Goal: Task Accomplishment & Management: Manage account settings

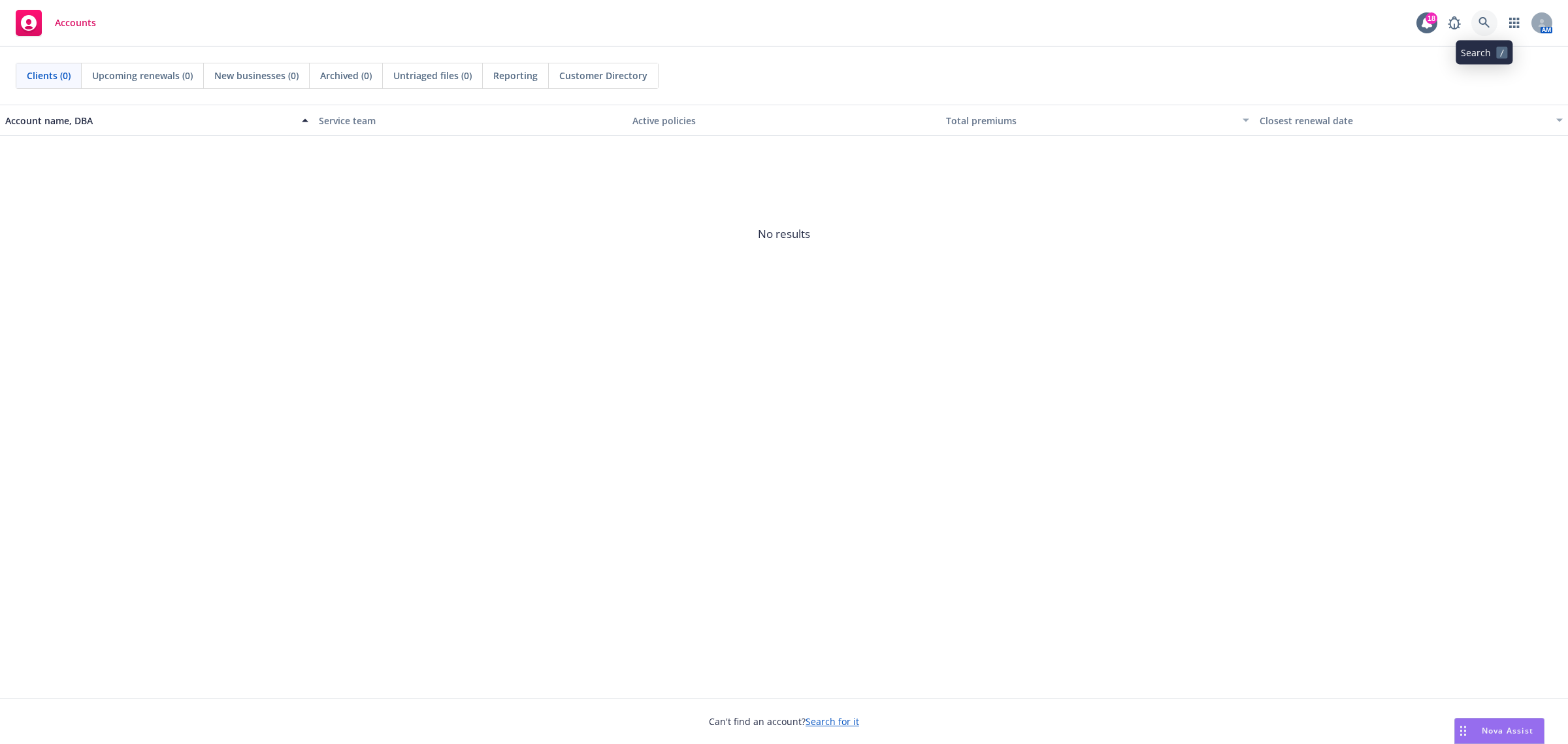
click at [1486, 25] on icon at bounding box center [1484, 23] width 11 height 11
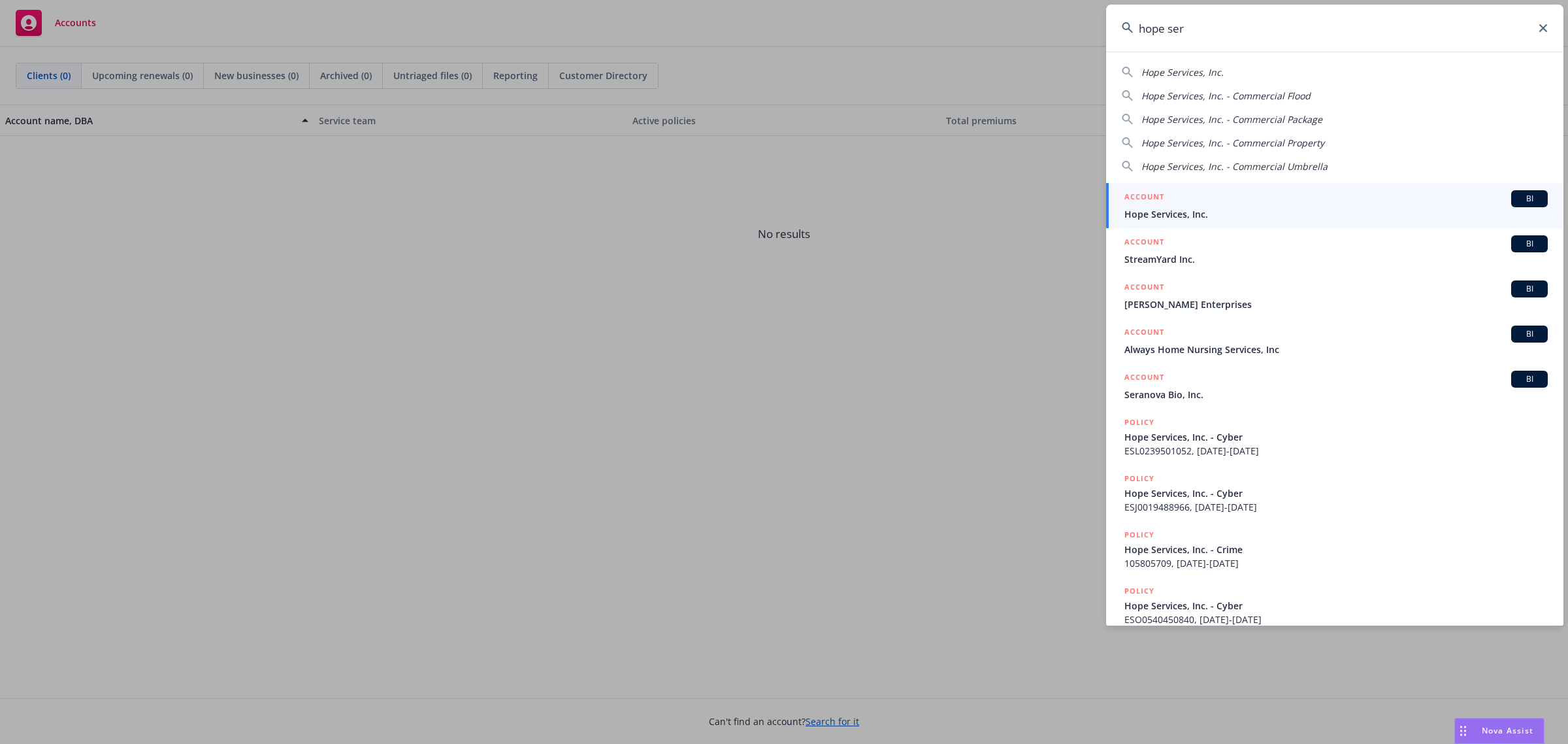
type input "hope ser"
click at [1329, 213] on span "Hope Services, Inc." at bounding box center [1336, 213] width 423 height 14
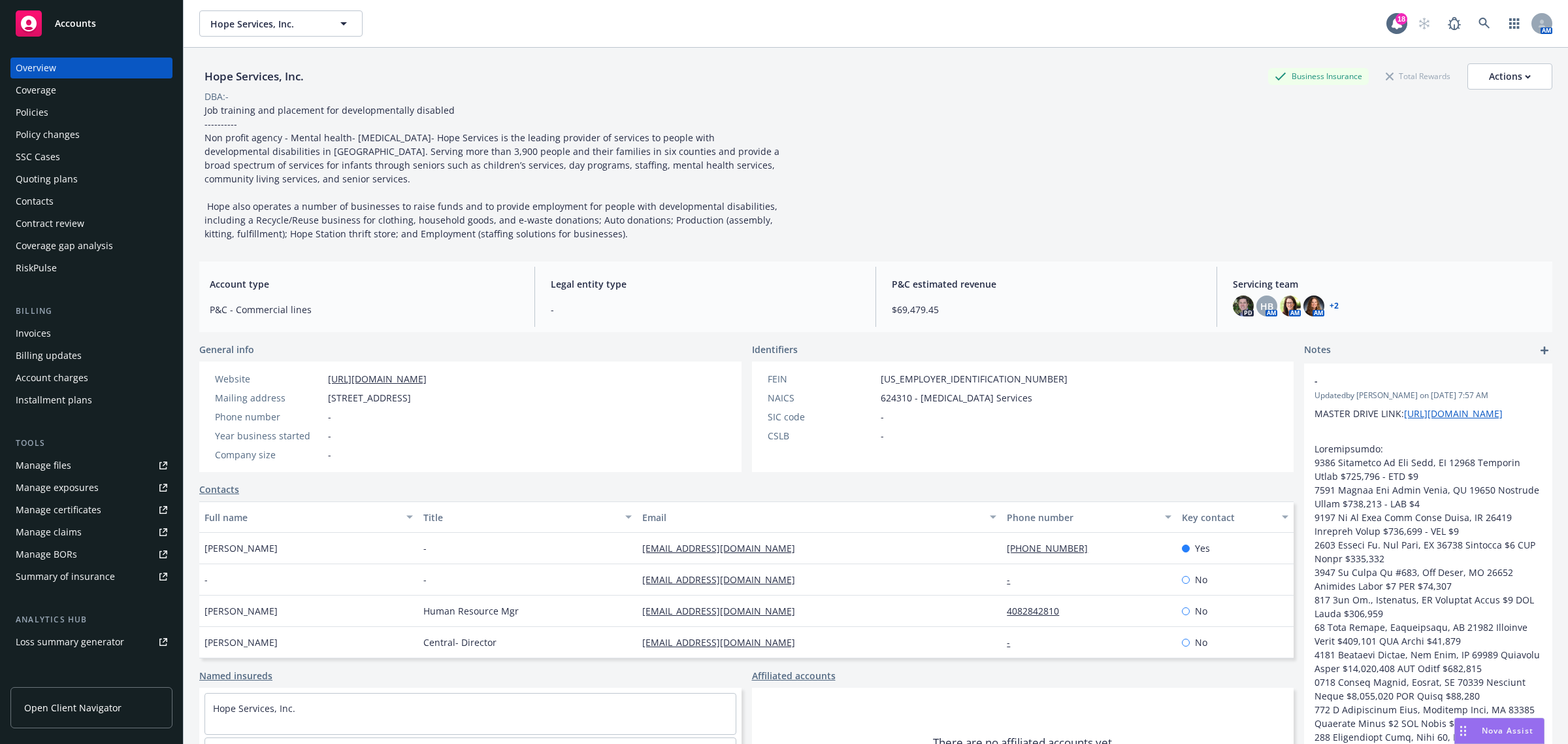
click at [43, 88] on div "Coverage" at bounding box center [36, 90] width 41 height 21
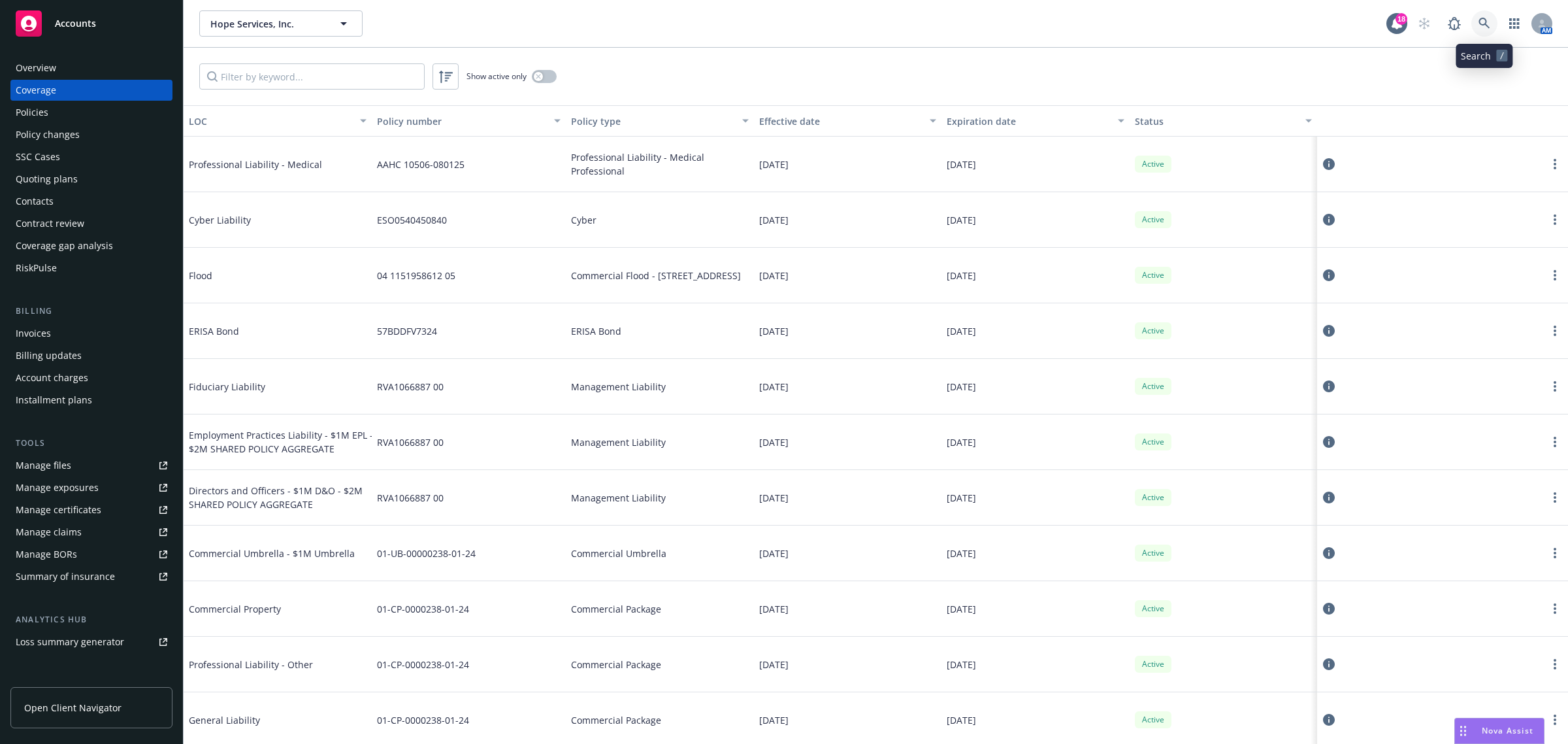
click at [1480, 18] on icon at bounding box center [1484, 24] width 11 height 11
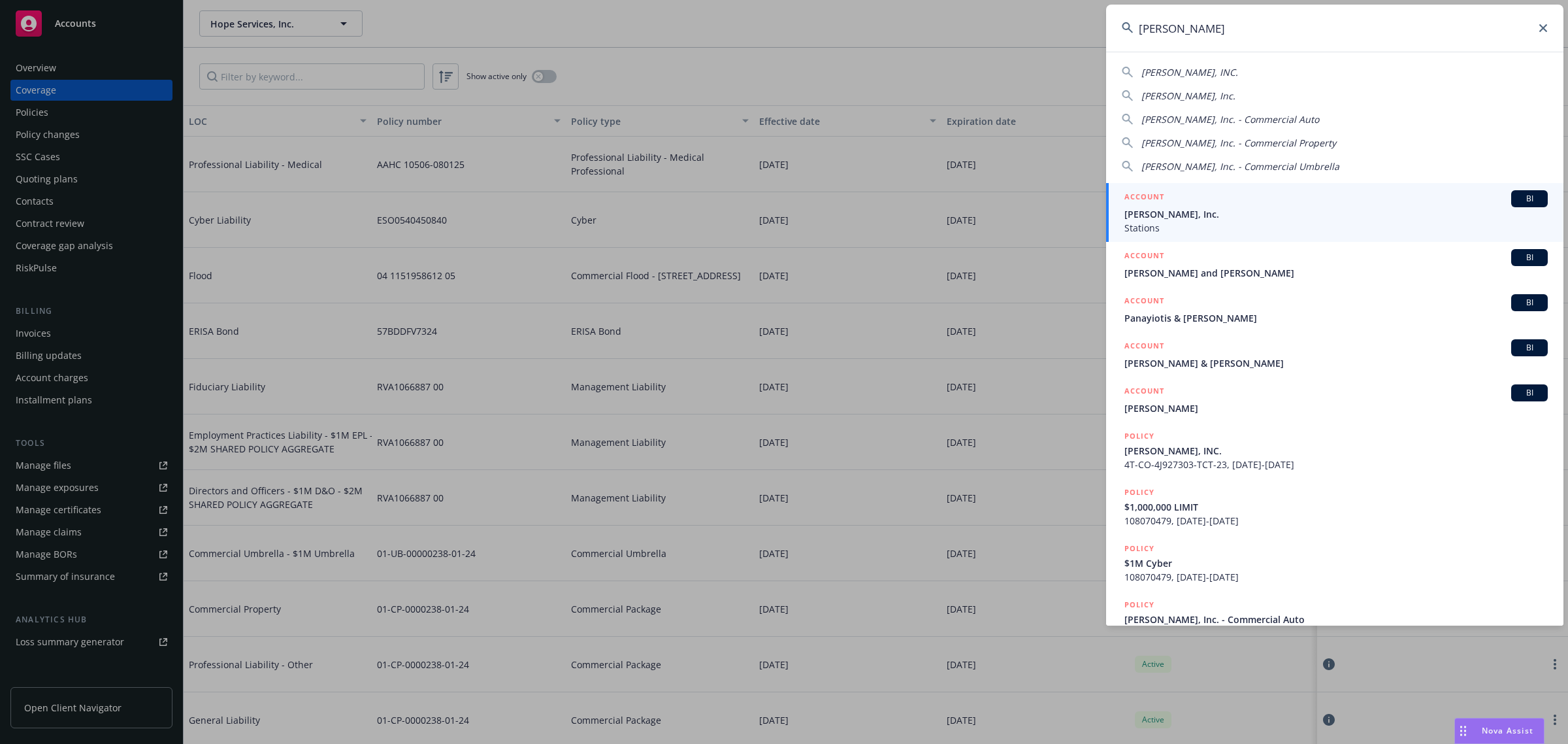
type input "andrian"
click at [1245, 218] on span "Andrian, Inc." at bounding box center [1336, 213] width 423 height 14
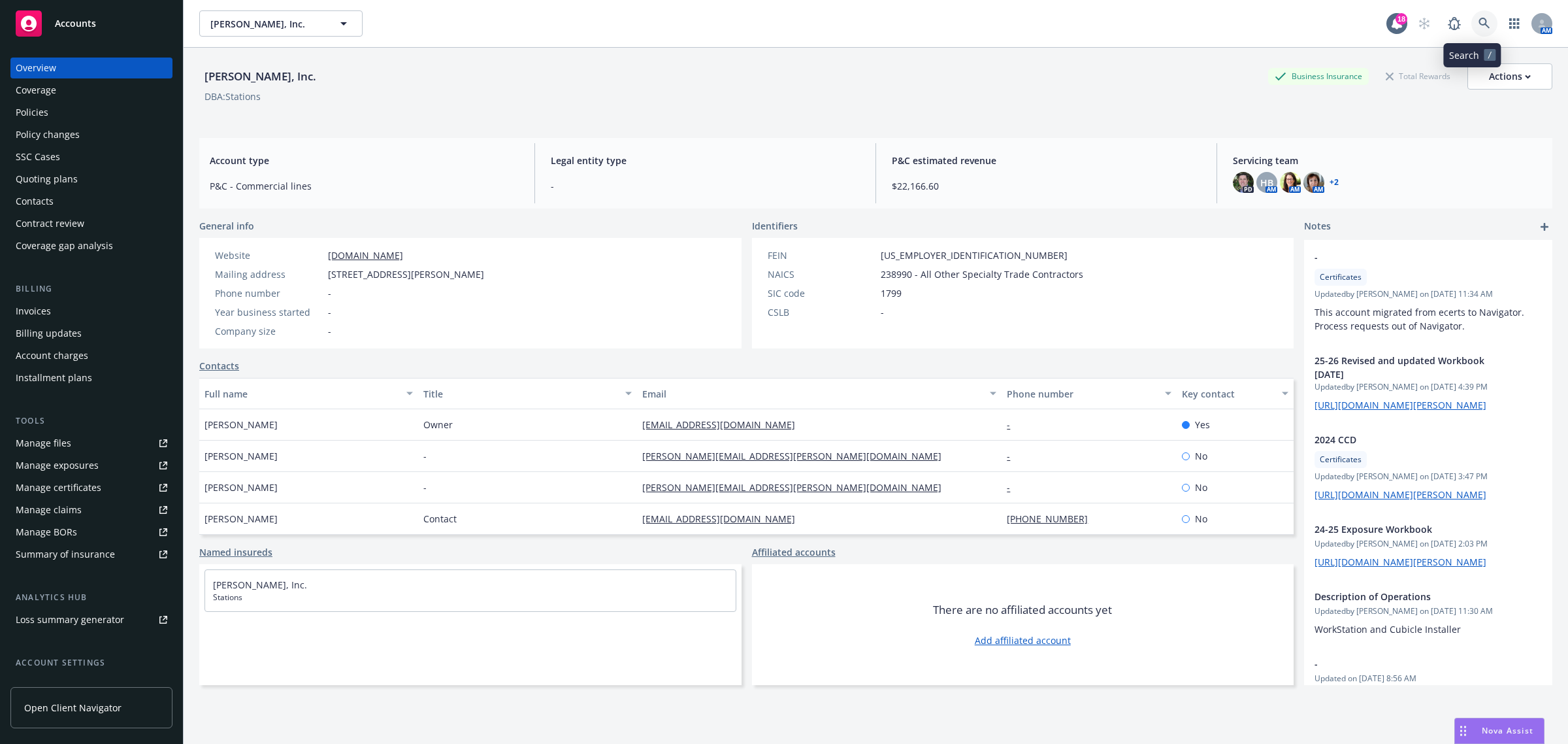
click at [1477, 16] on link at bounding box center [1484, 24] width 26 height 26
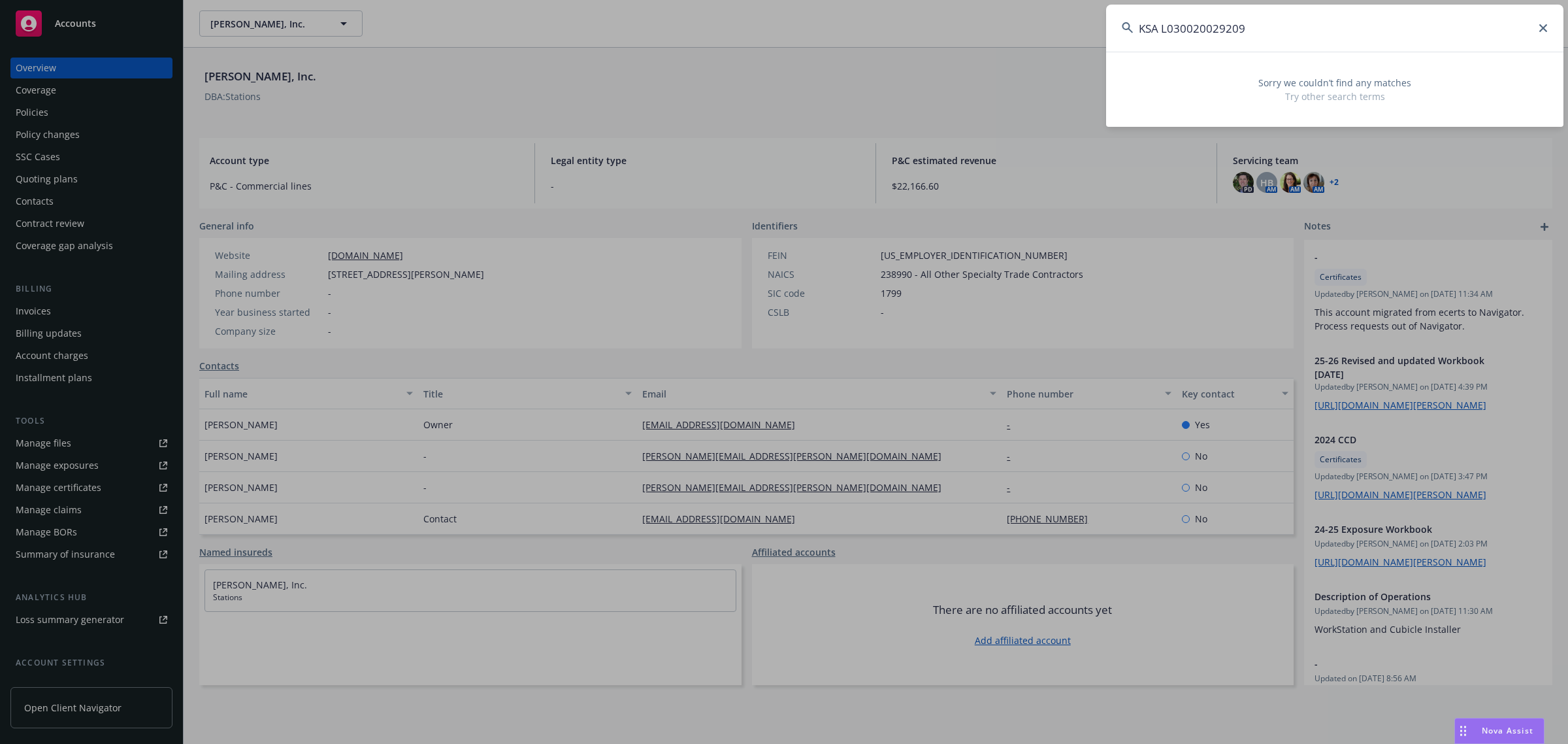
drag, startPoint x: 1162, startPoint y: 32, endPoint x: 1111, endPoint y: 34, distance: 51.0
click at [1111, 34] on input "KSA L030020029209" at bounding box center [1335, 28] width 458 height 47
type input "L030020029209"
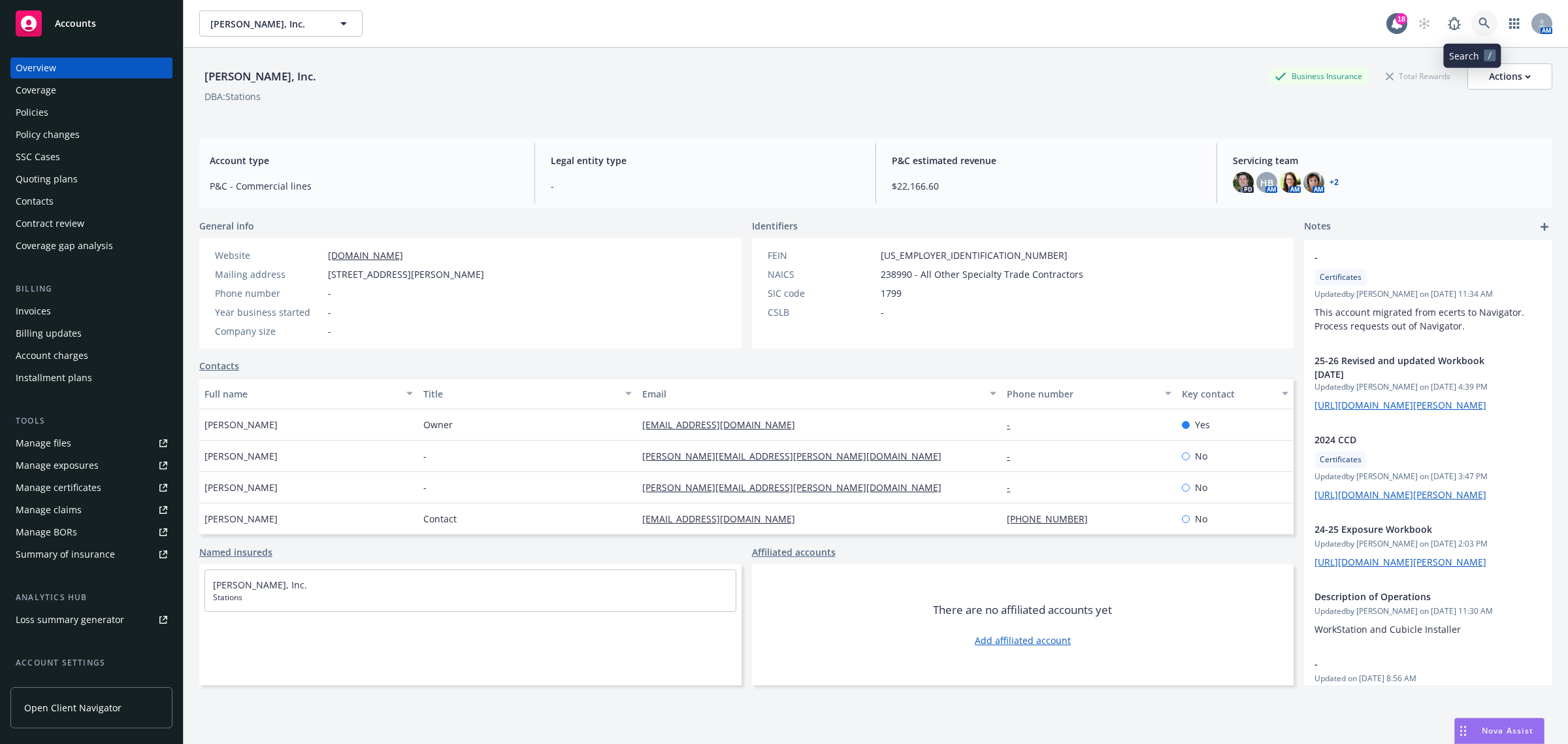
click at [1479, 24] on icon at bounding box center [1484, 24] width 11 height 11
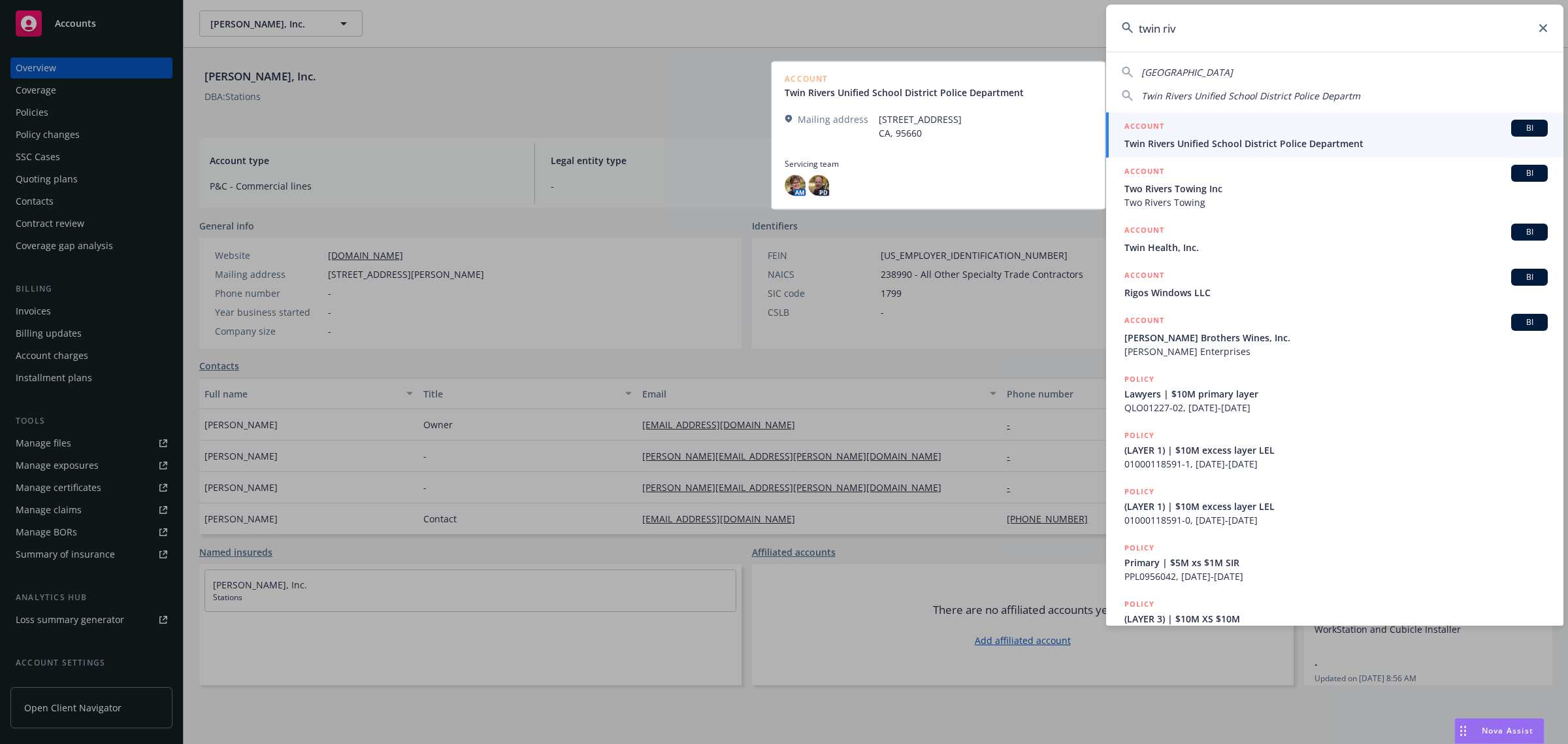
type input "twin riv"
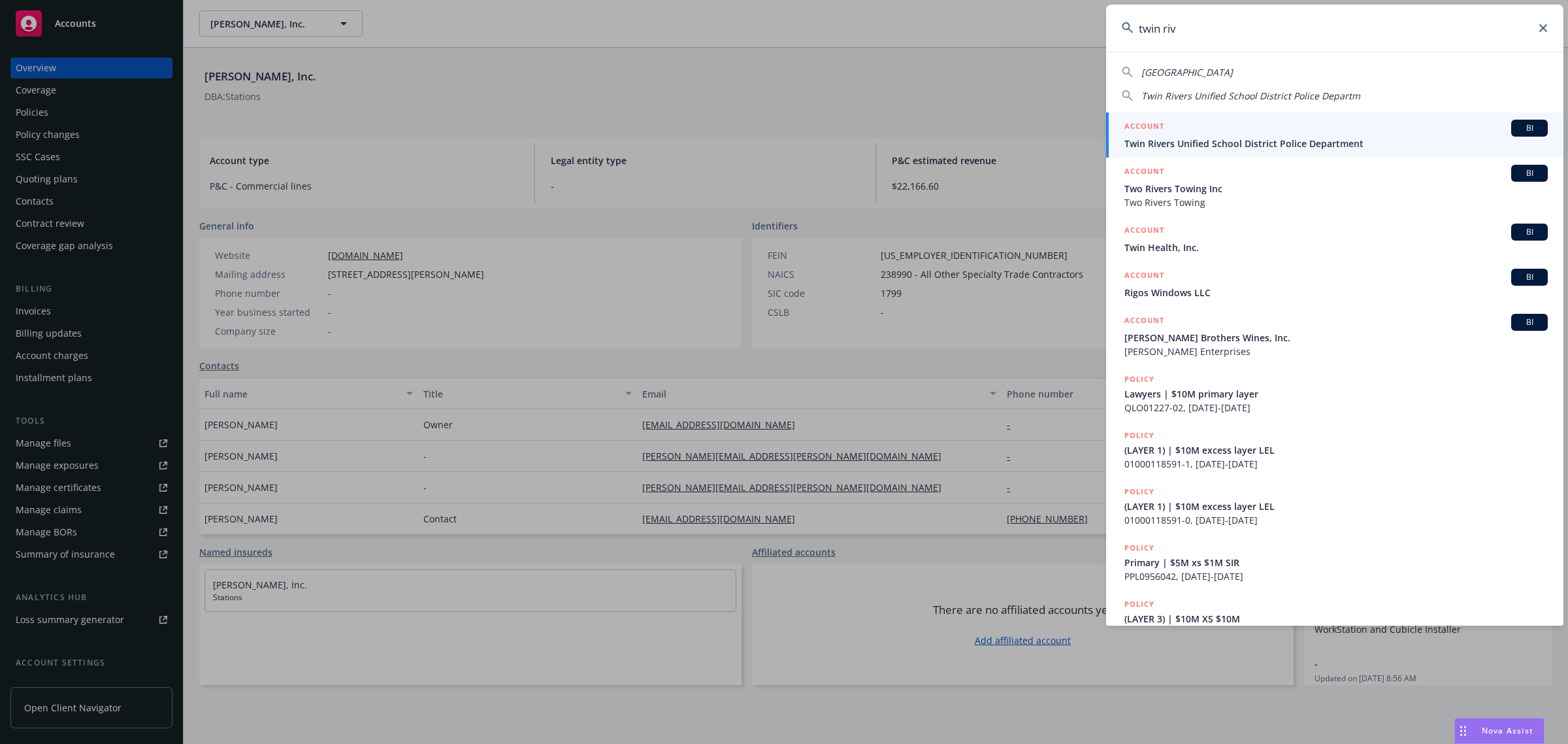
click at [1230, 142] on span "Twin Rivers Unified School District Police Department" at bounding box center [1336, 143] width 423 height 14
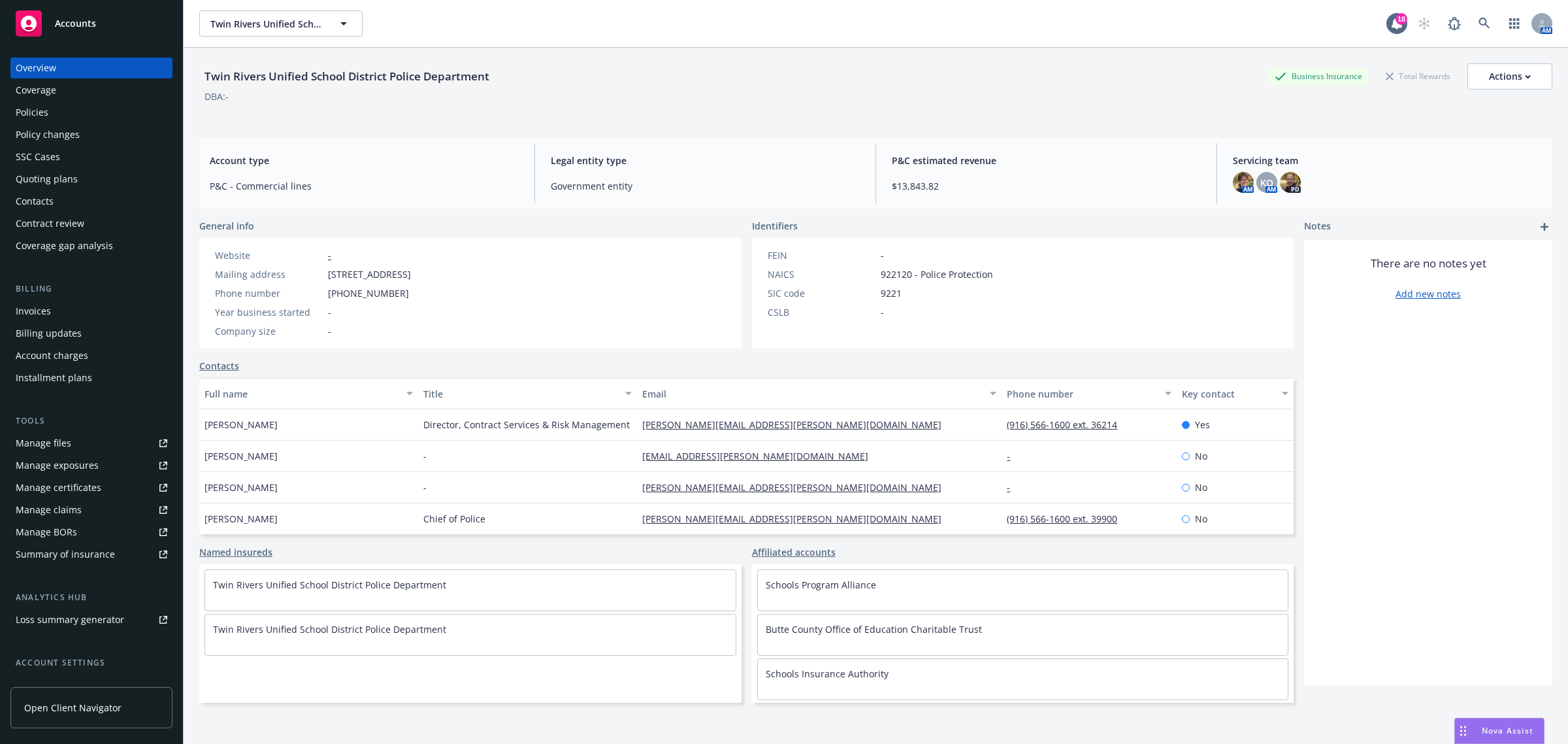
click at [64, 90] on div "Coverage" at bounding box center [92, 90] width 152 height 21
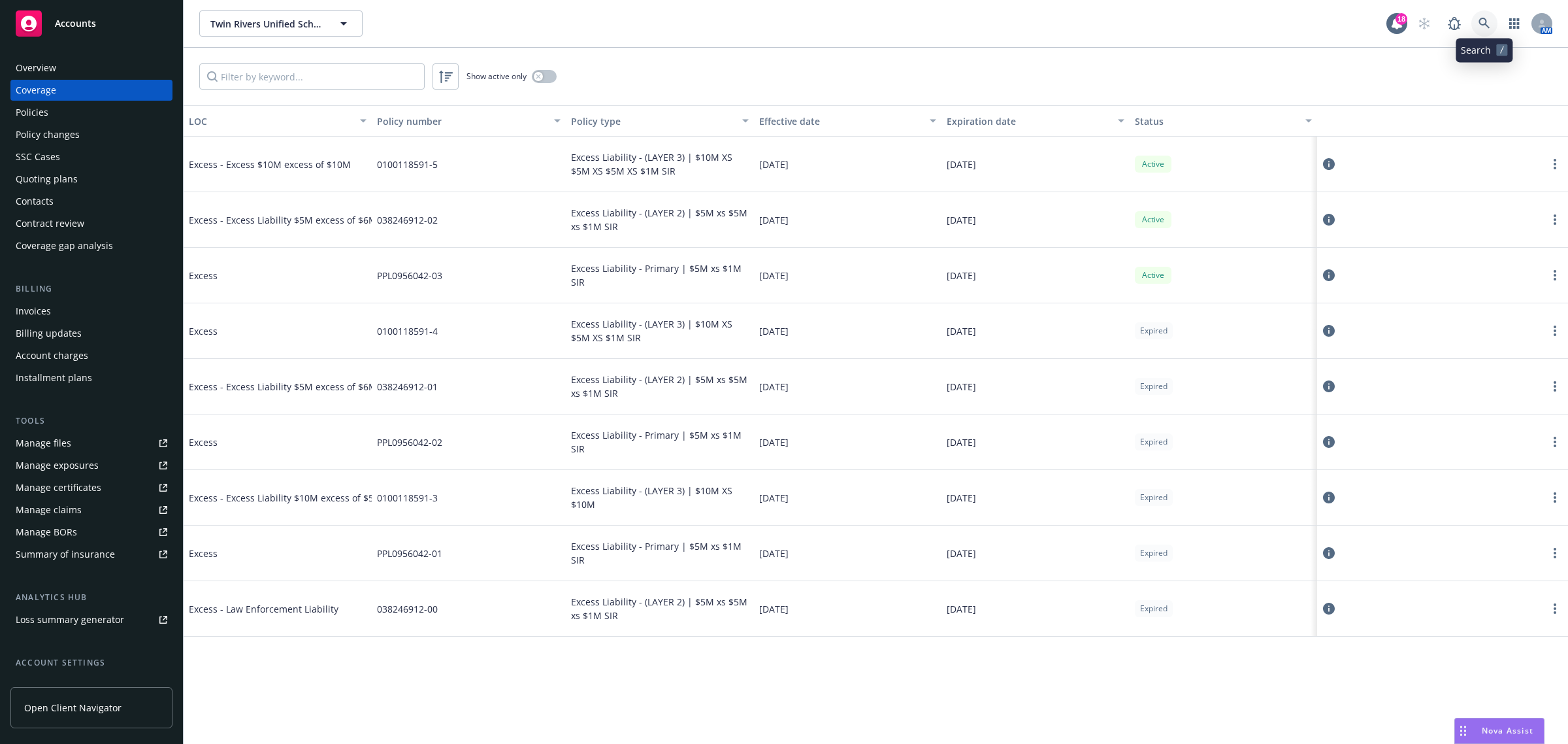
click at [1485, 26] on icon at bounding box center [1484, 24] width 11 height 11
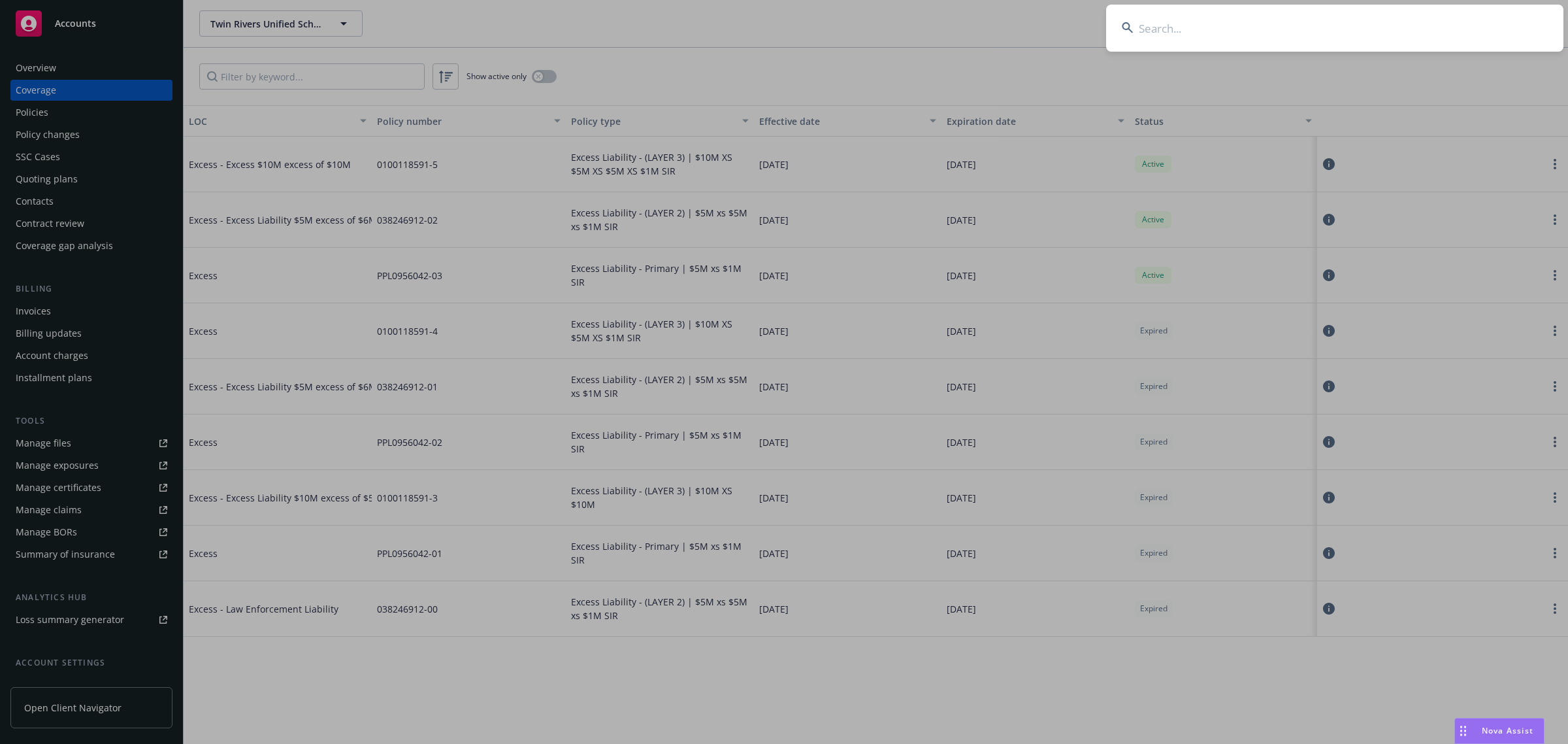
click at [1413, 28] on input at bounding box center [1335, 28] width 458 height 47
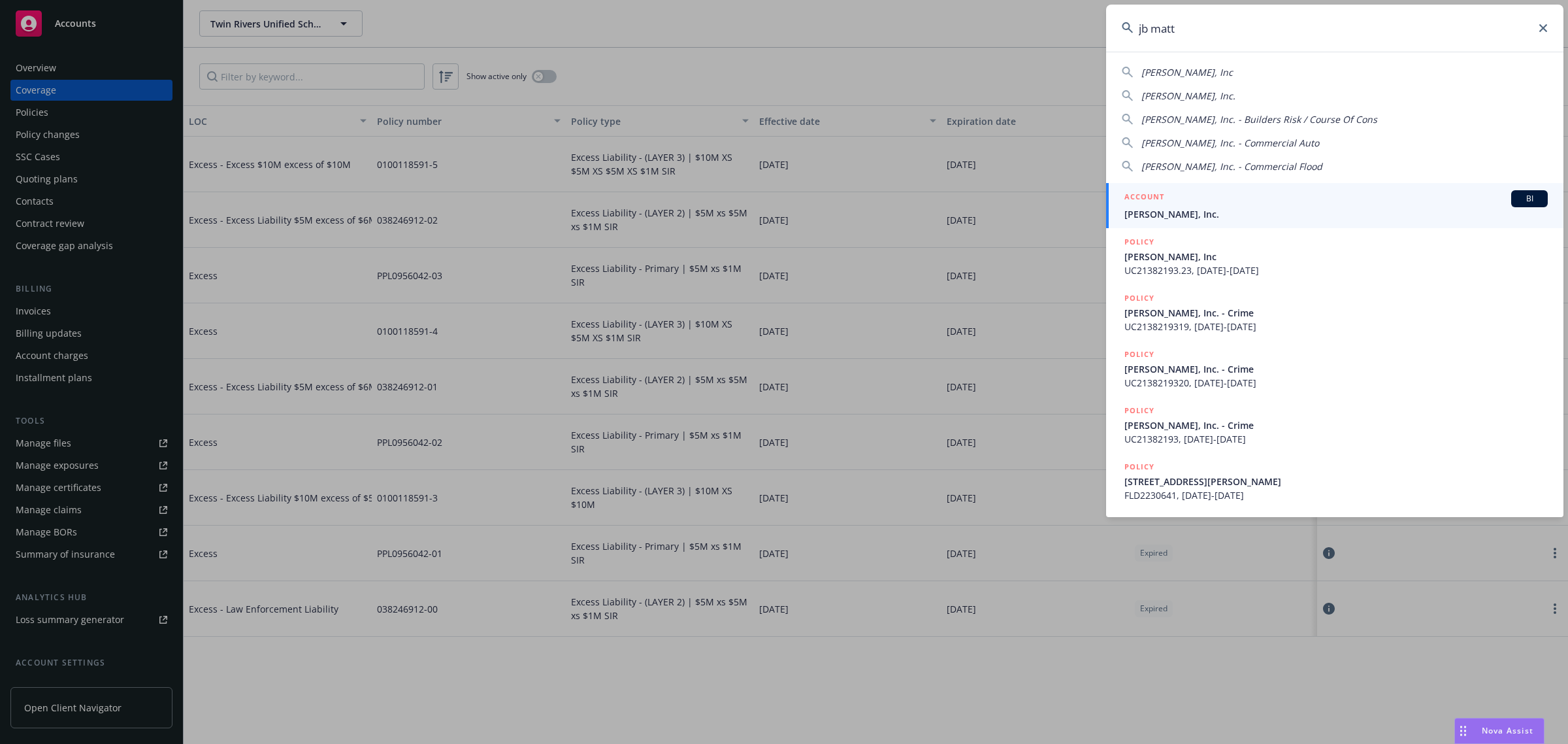
type input "jb matt"
click at [1358, 198] on div "ACCOUNT BI" at bounding box center [1336, 199] width 423 height 17
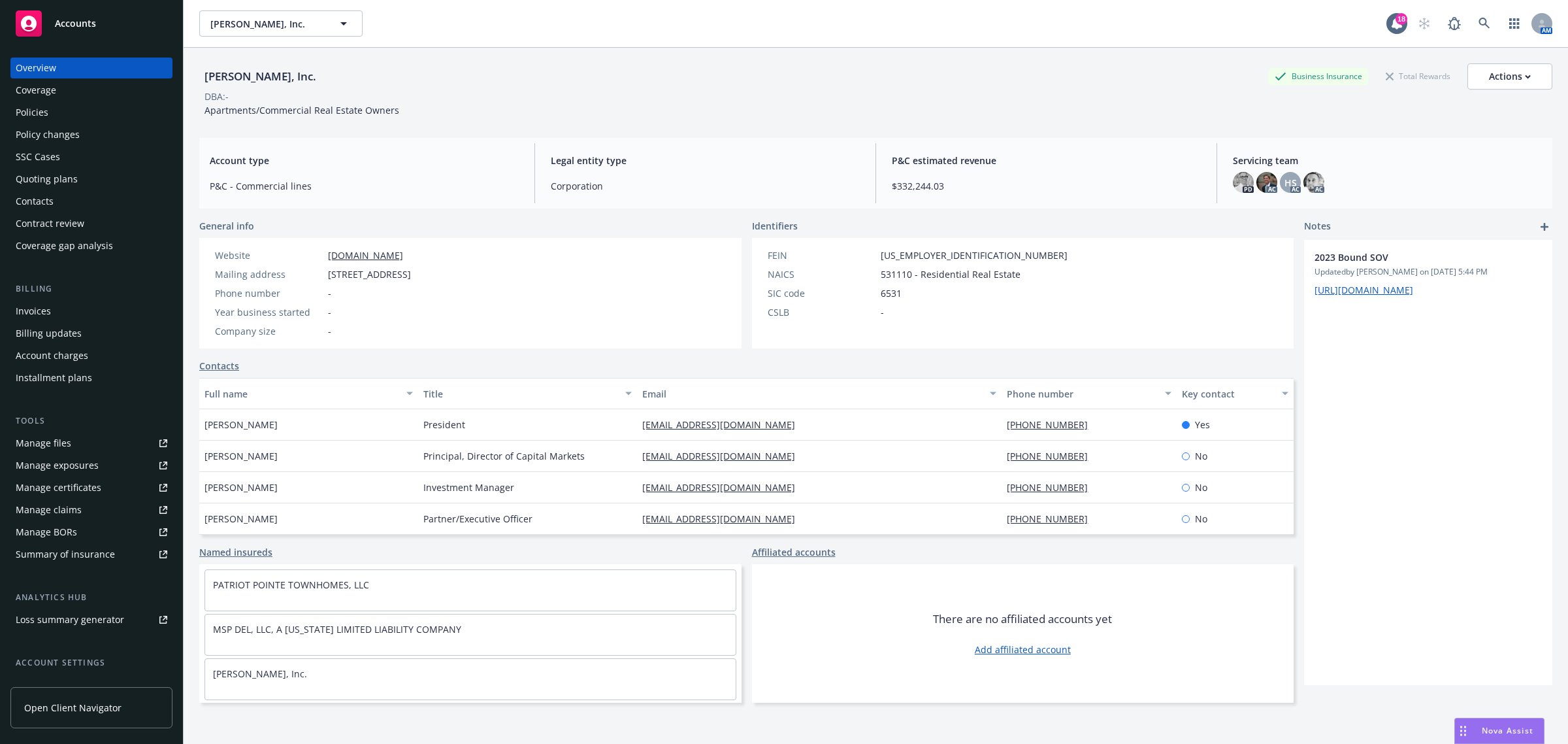
click at [93, 86] on div "Coverage" at bounding box center [92, 90] width 152 height 21
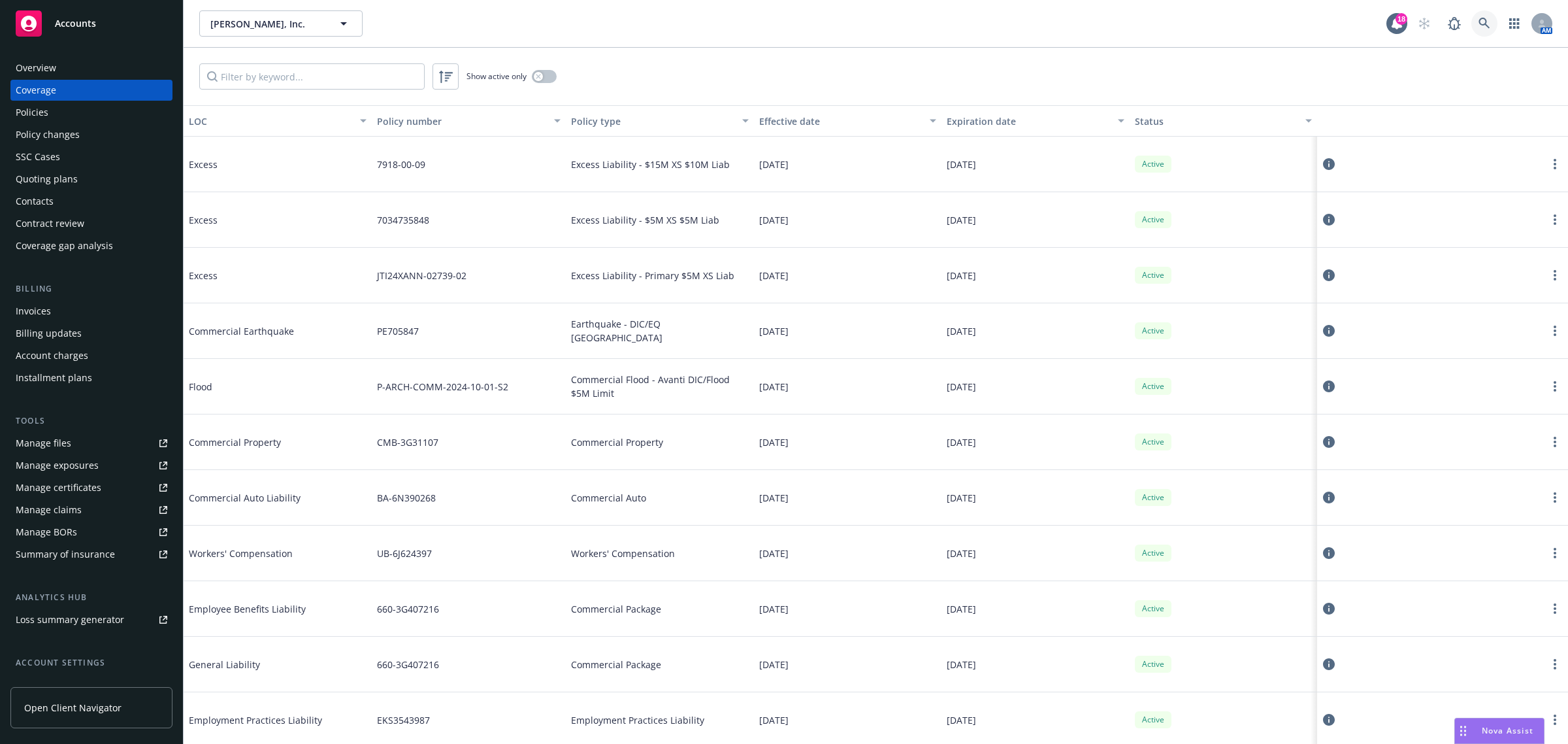
click at [1490, 18] on icon at bounding box center [1484, 24] width 11 height 11
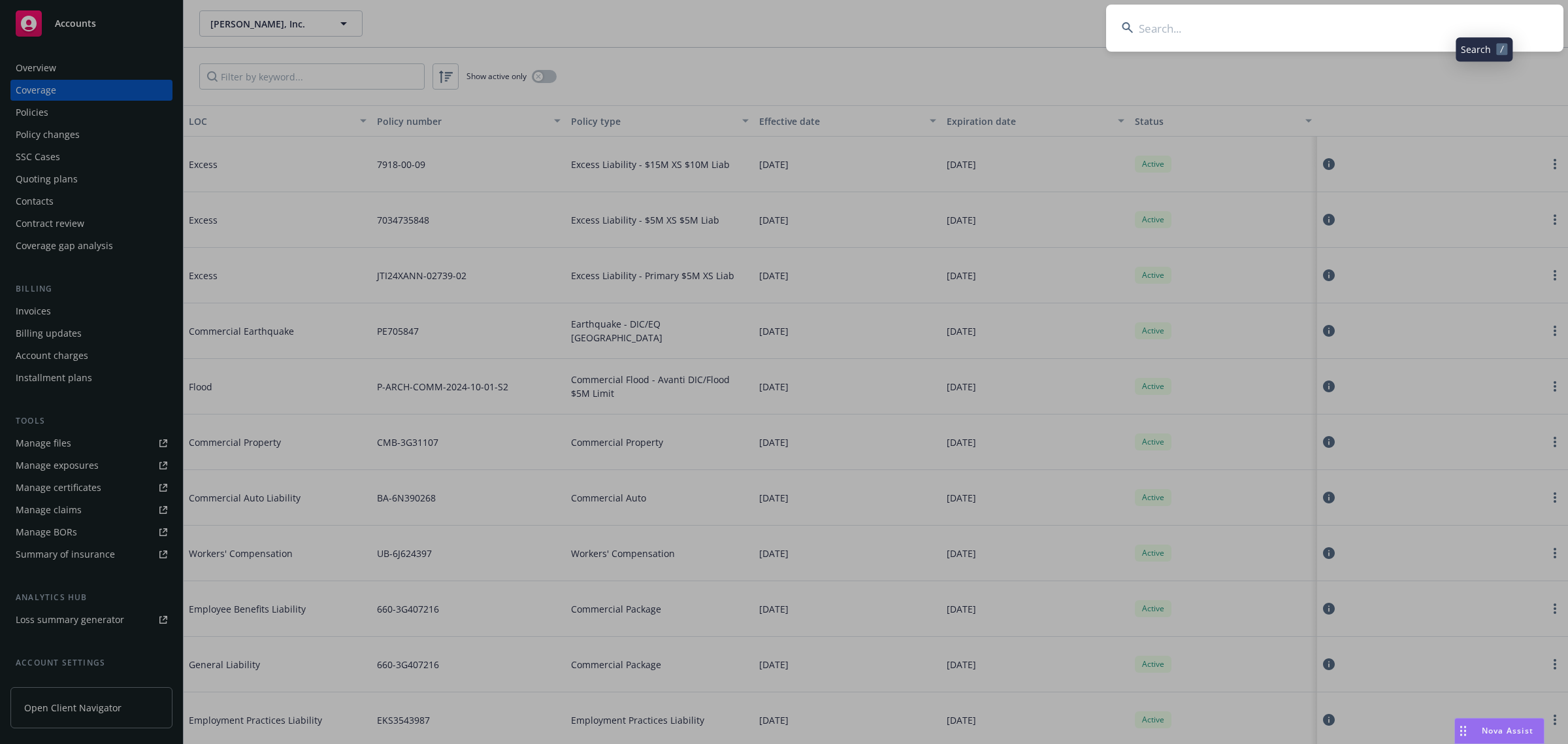
click at [1373, 26] on input at bounding box center [1335, 28] width 458 height 47
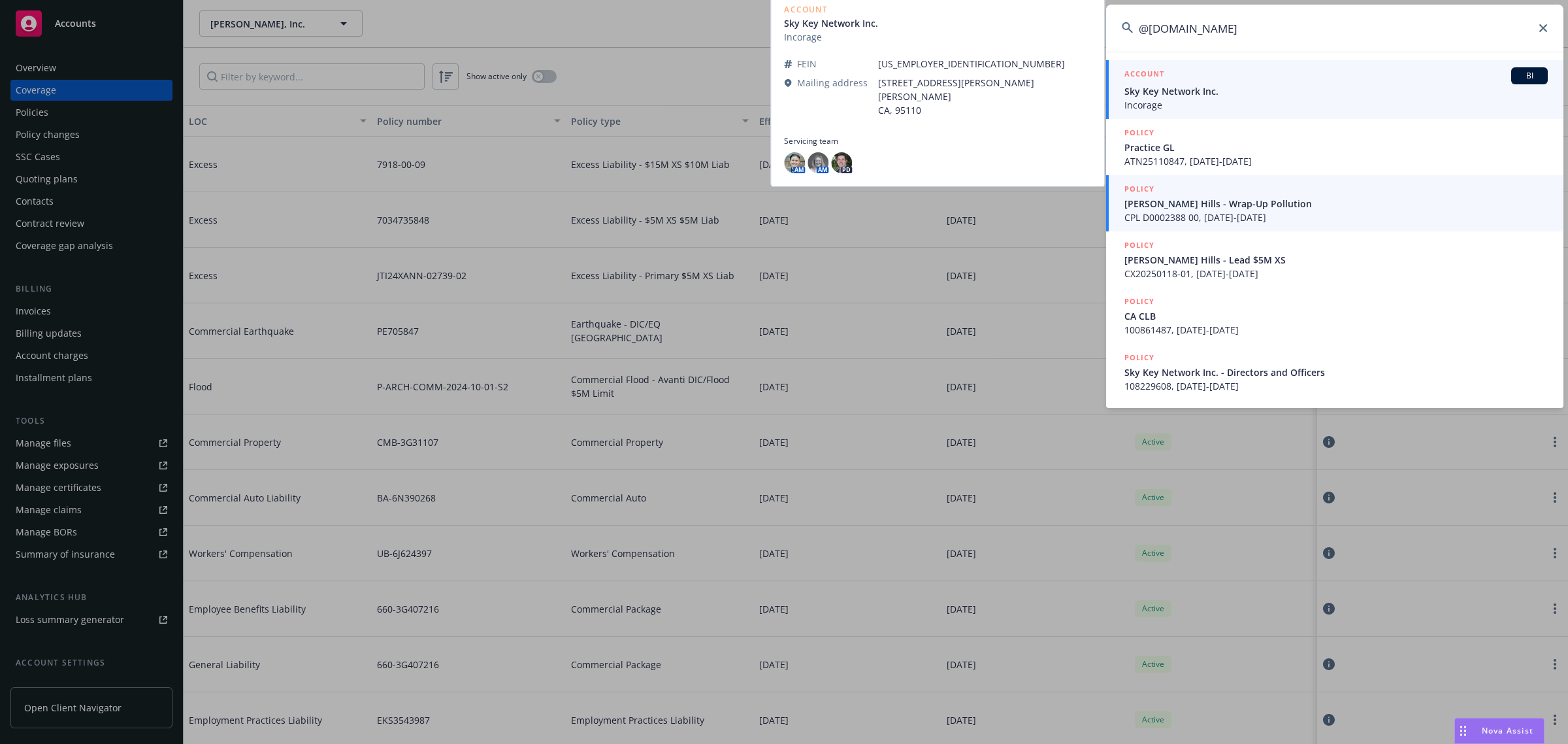
type input "@incoragegc.com"
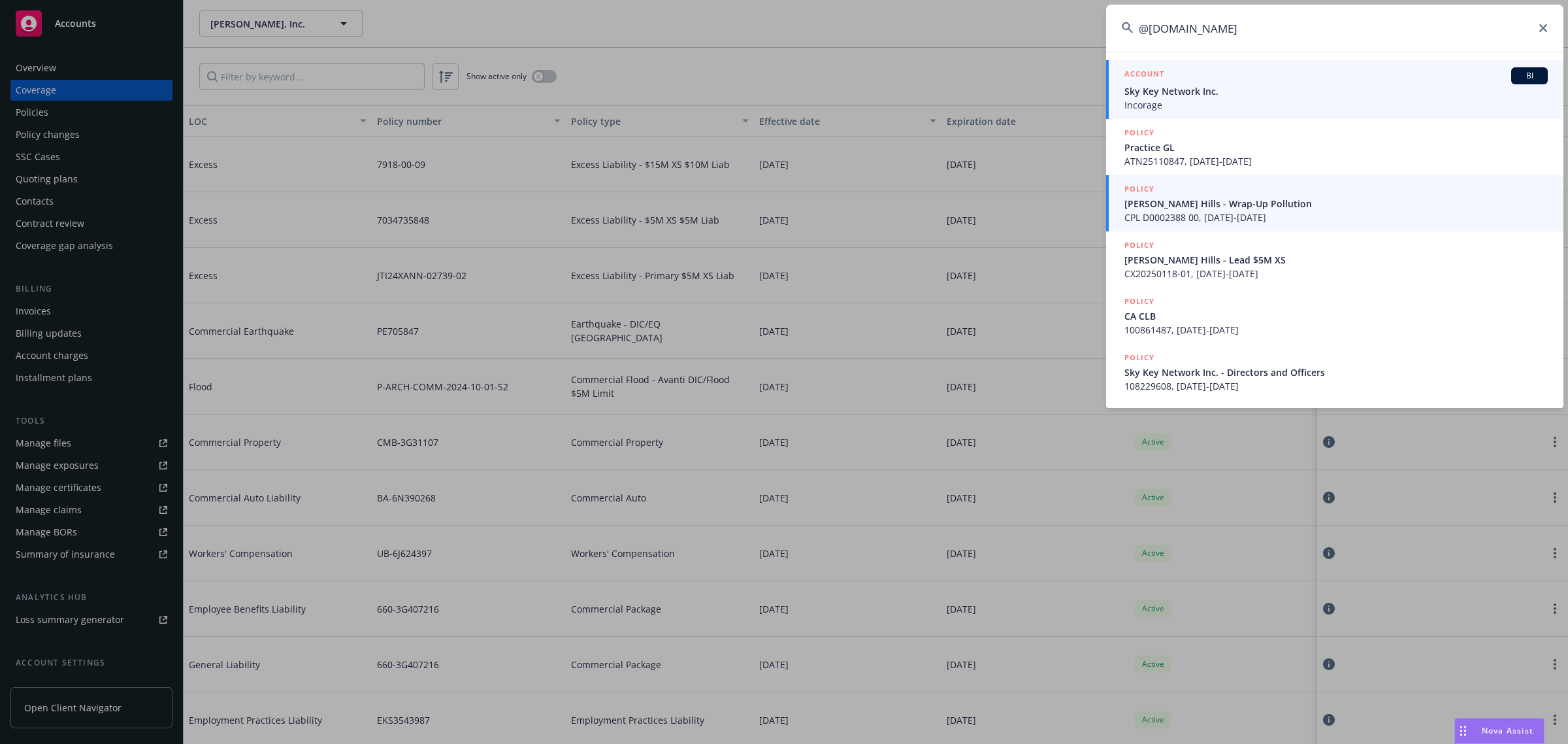
click at [1297, 203] on span "Saggio Hills - Wrap-Up Pollution" at bounding box center [1336, 203] width 423 height 14
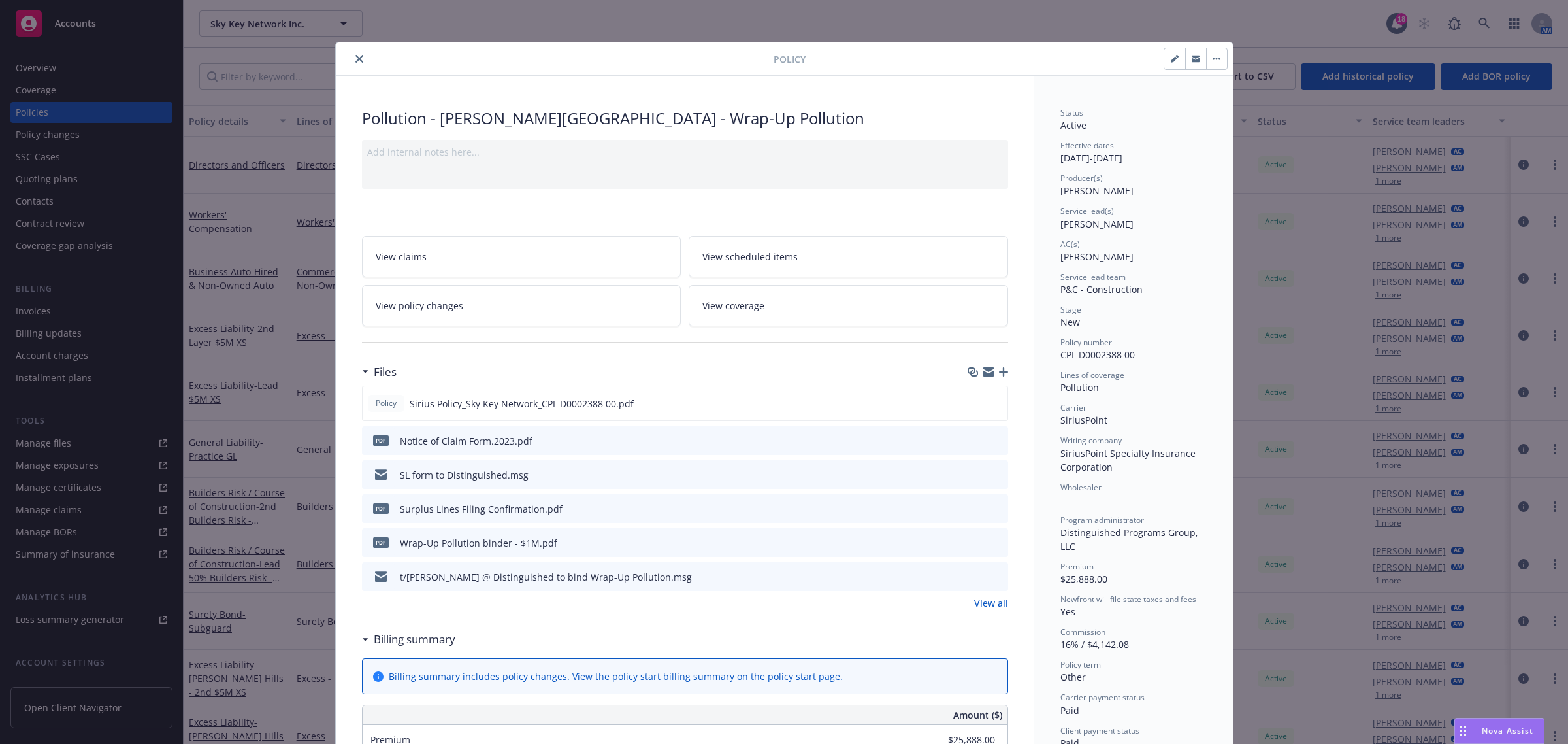
click at [352, 54] on button "close" at bounding box center [359, 59] width 16 height 16
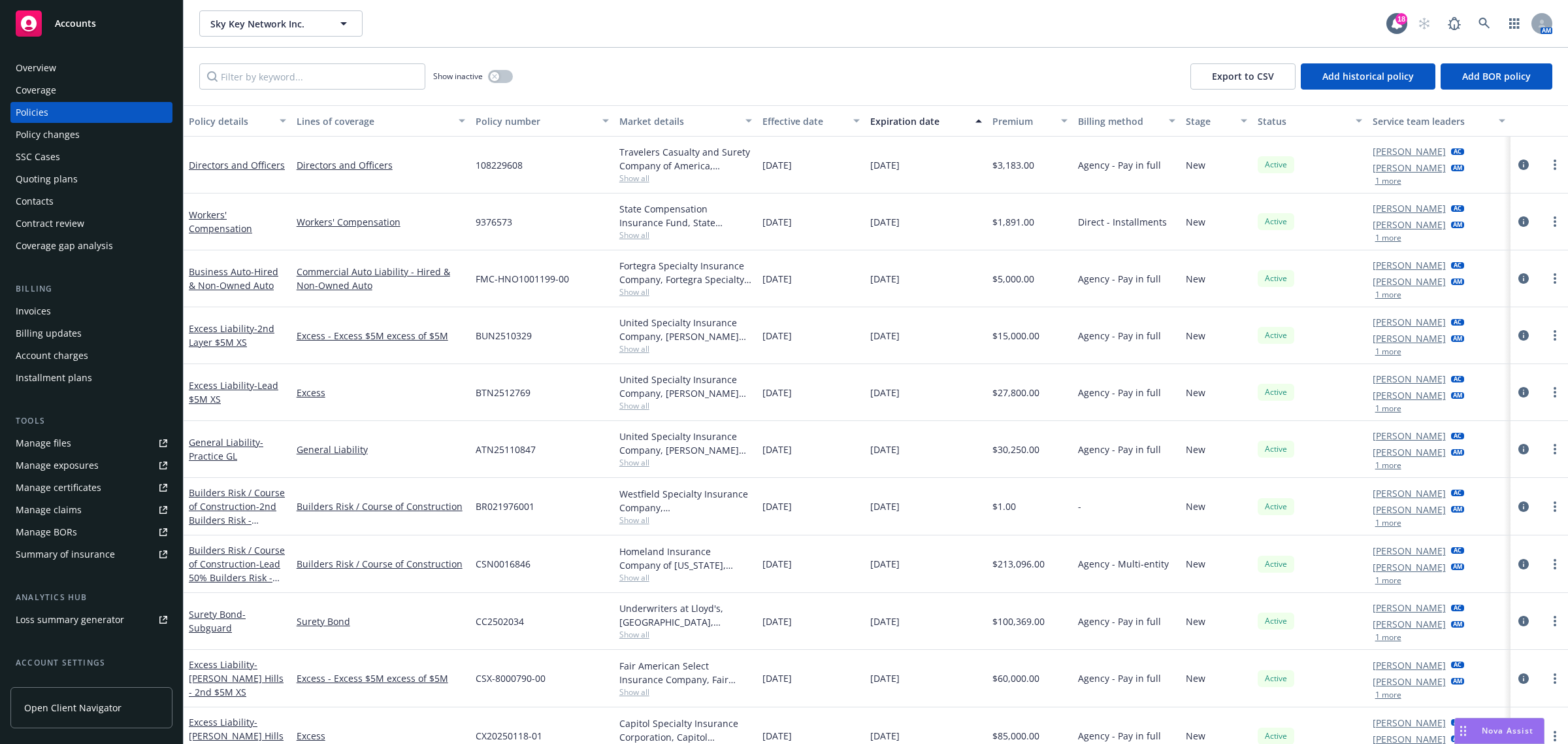
click at [93, 70] on div "Overview" at bounding box center [92, 67] width 152 height 21
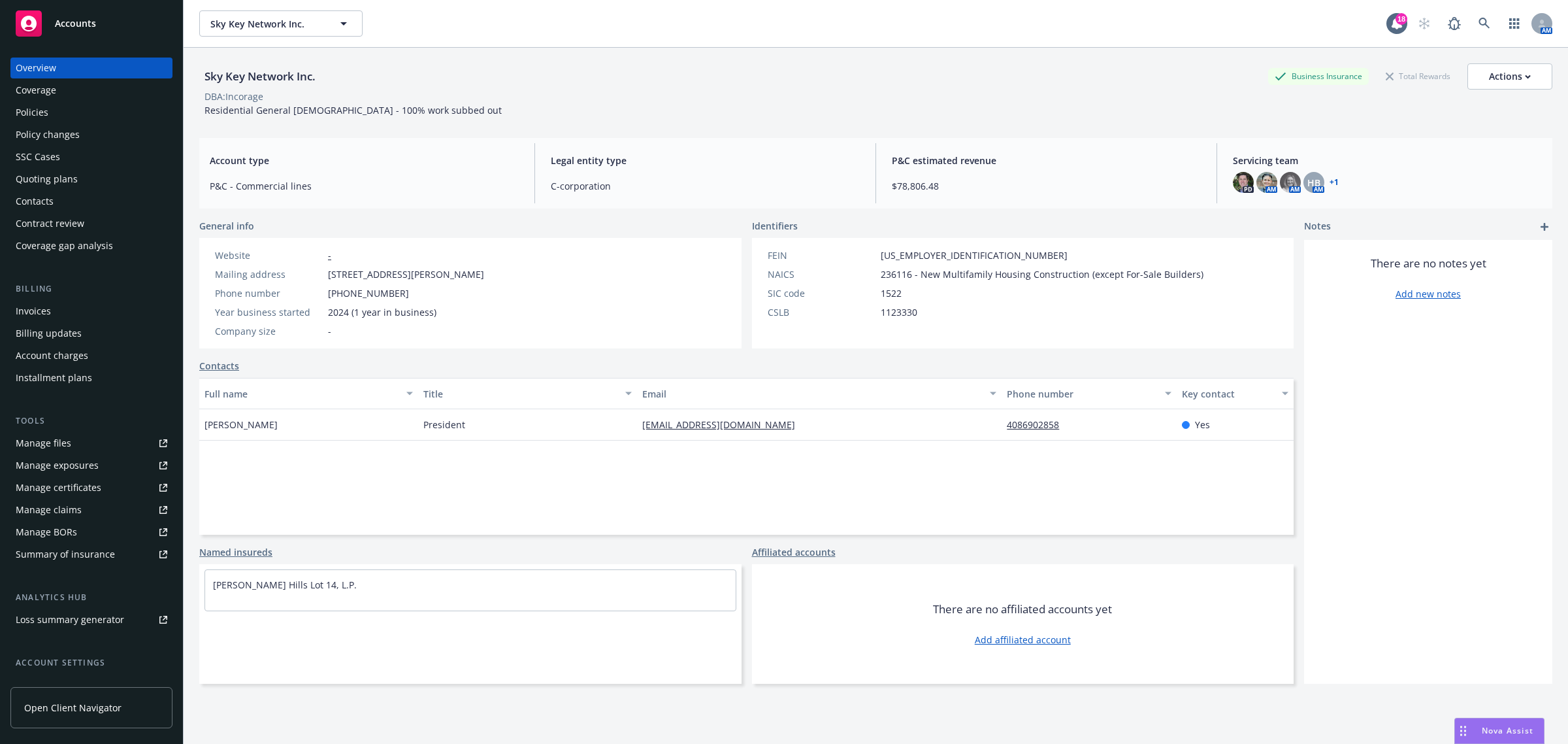
click at [107, 94] on div "Coverage" at bounding box center [92, 90] width 152 height 21
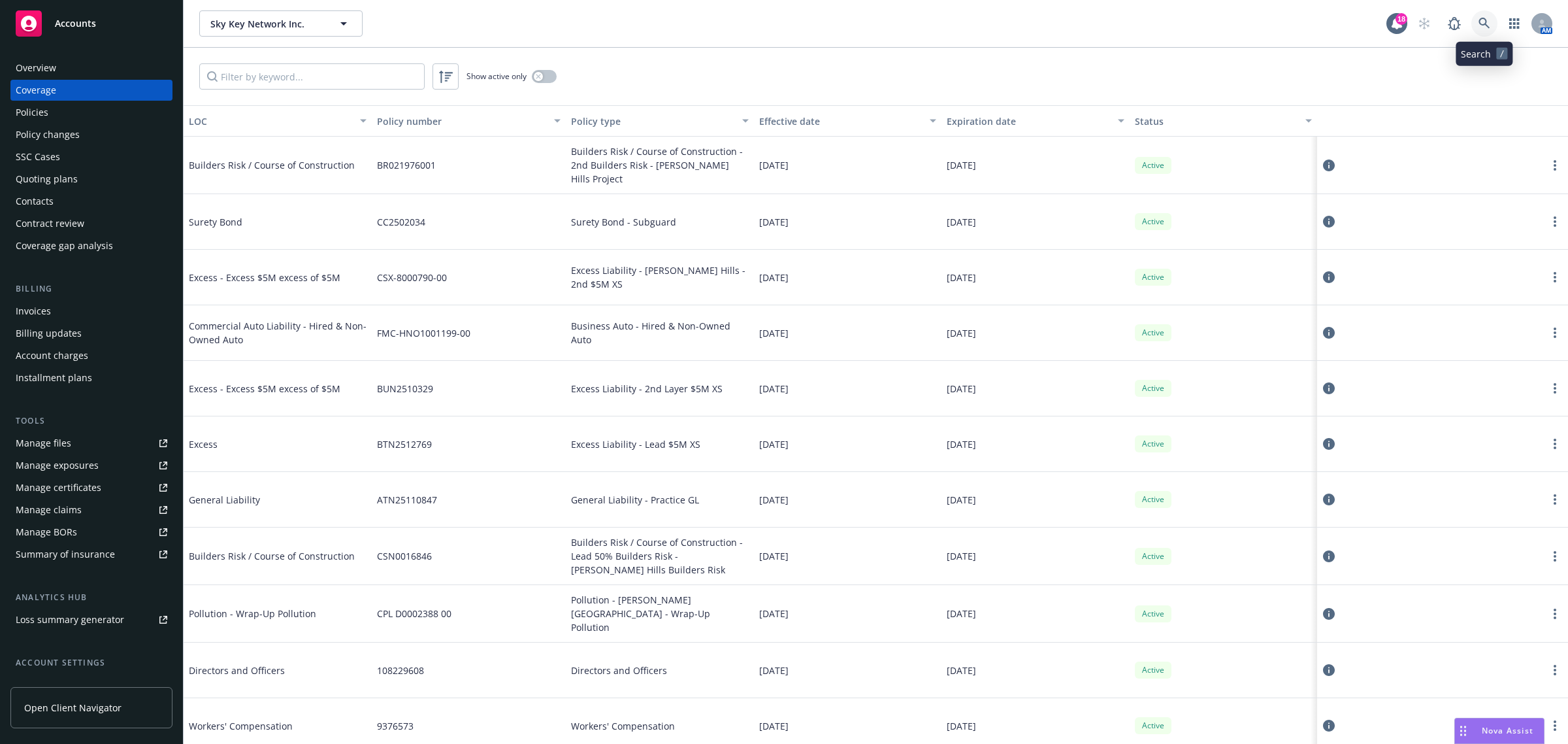
click at [1494, 24] on link at bounding box center [1484, 24] width 26 height 26
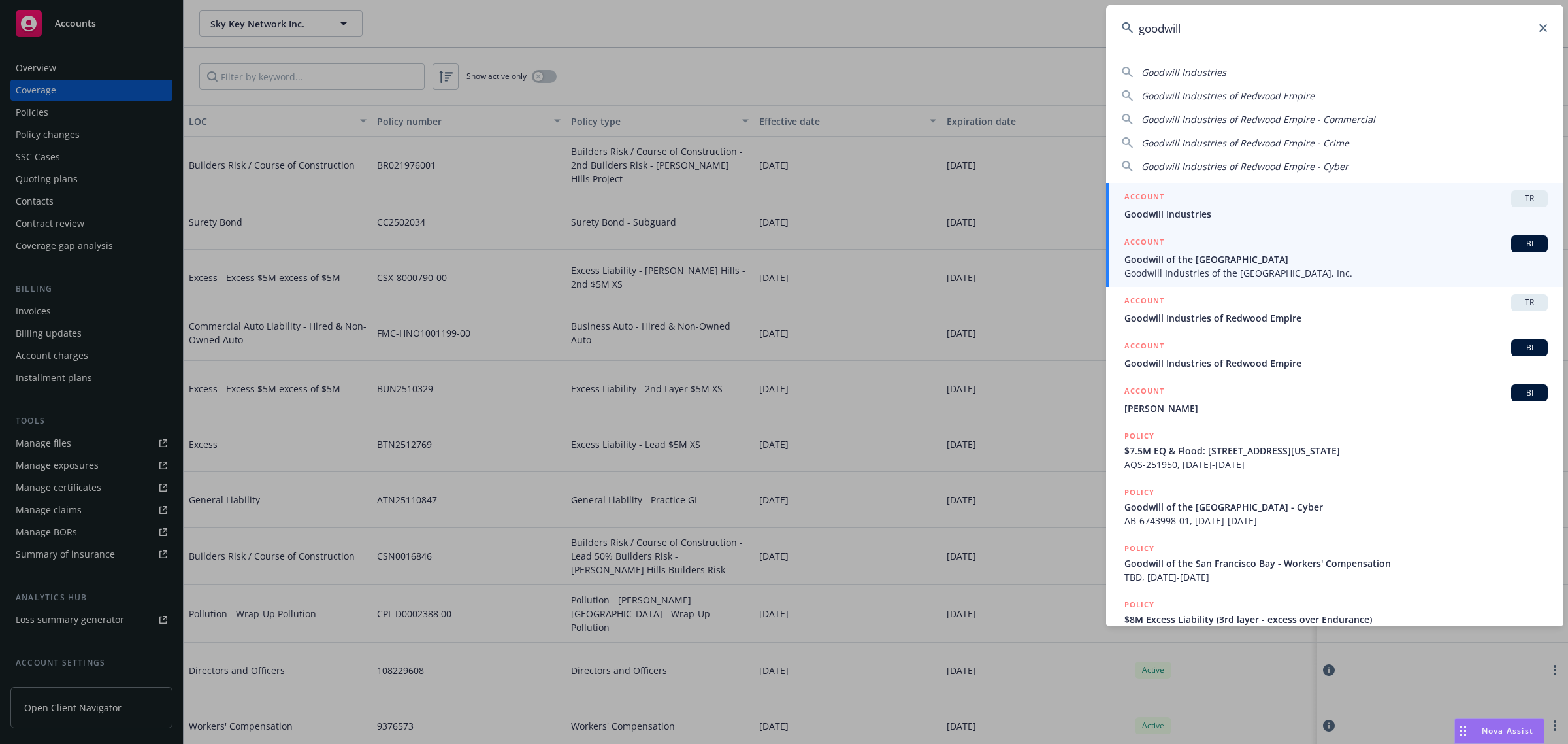
type input "goodwill"
click at [1249, 266] on span "Goodwill Industries of the Greater East Bay, Inc." at bounding box center [1336, 272] width 423 height 14
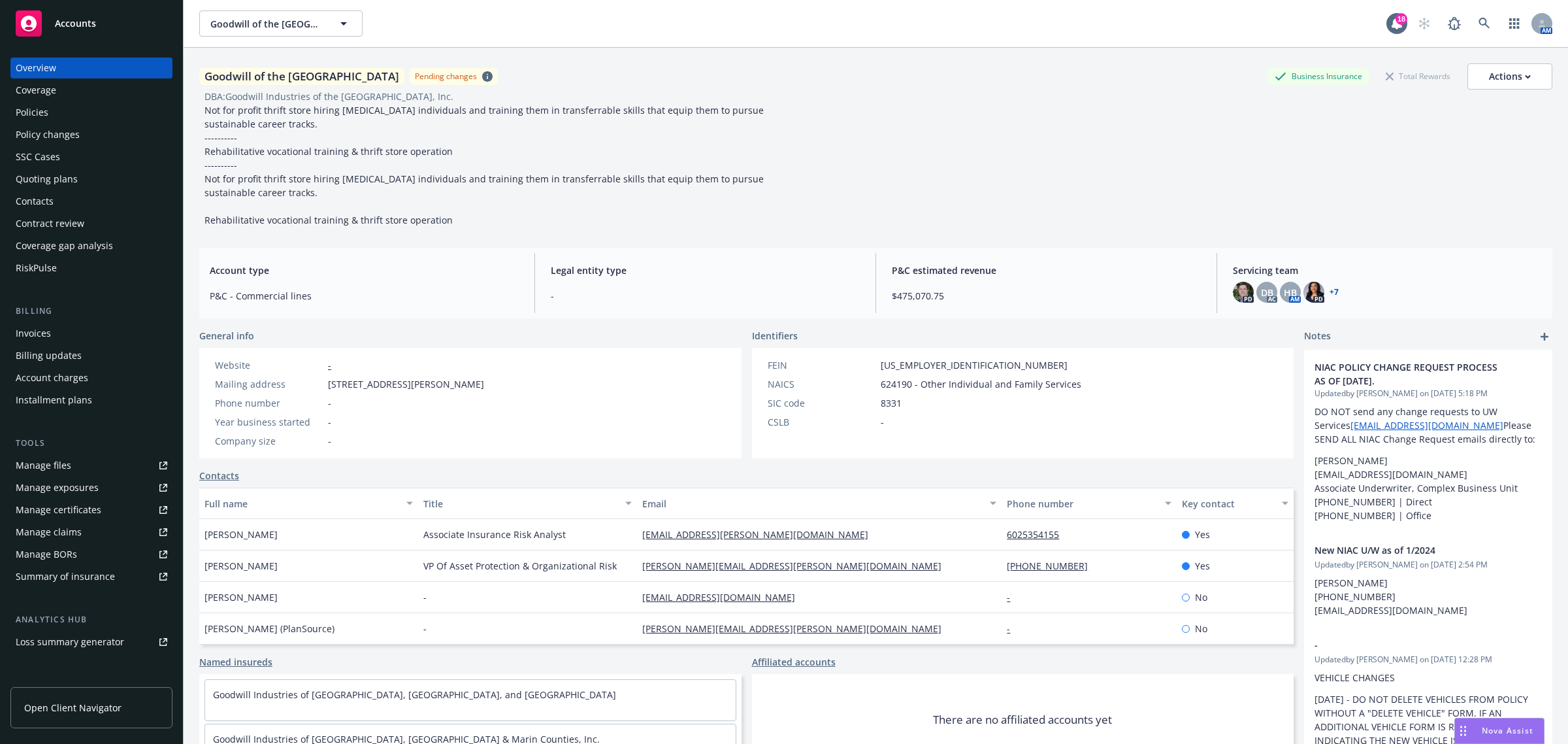
scroll to position [129, 0]
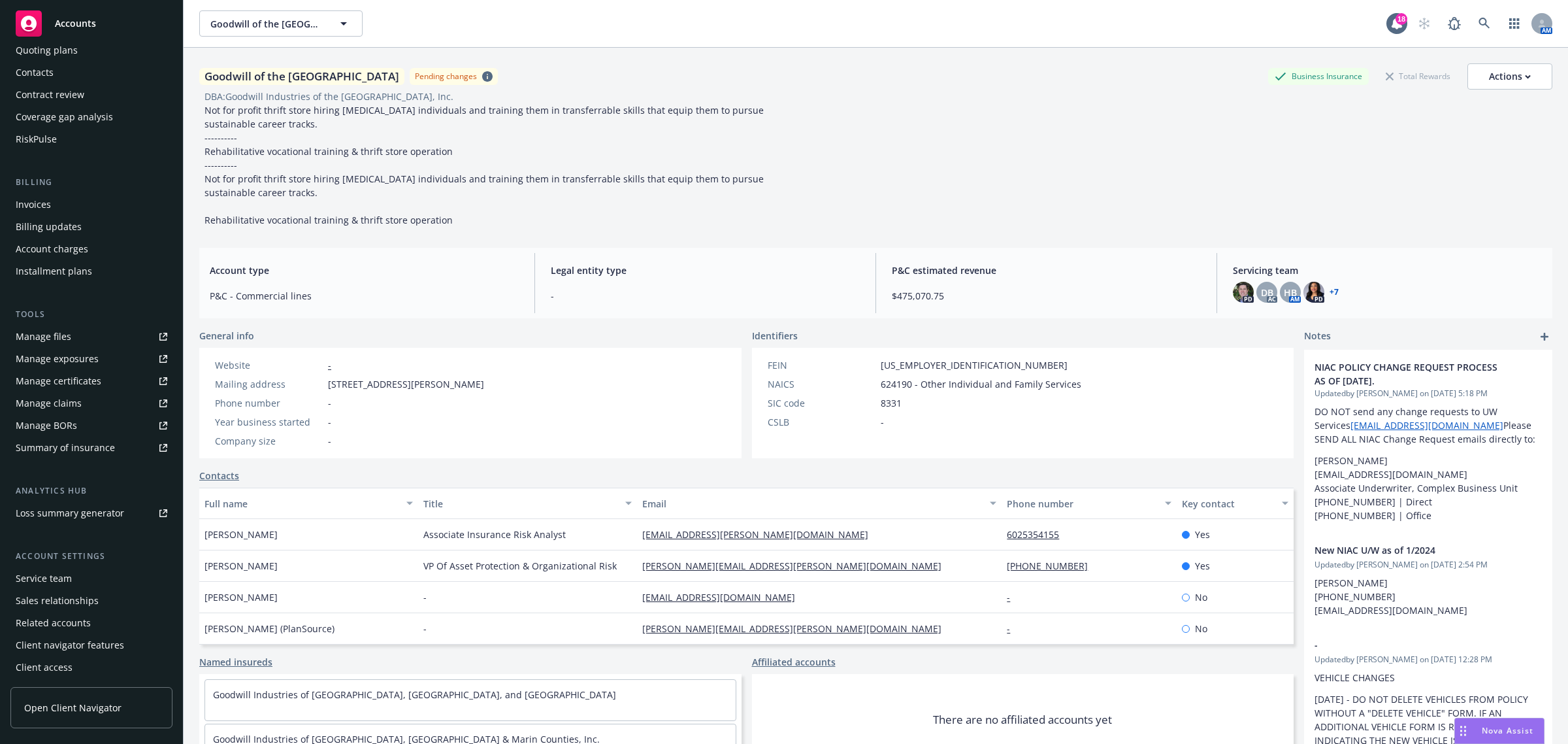
click at [76, 579] on div "Service team" at bounding box center [92, 578] width 152 height 21
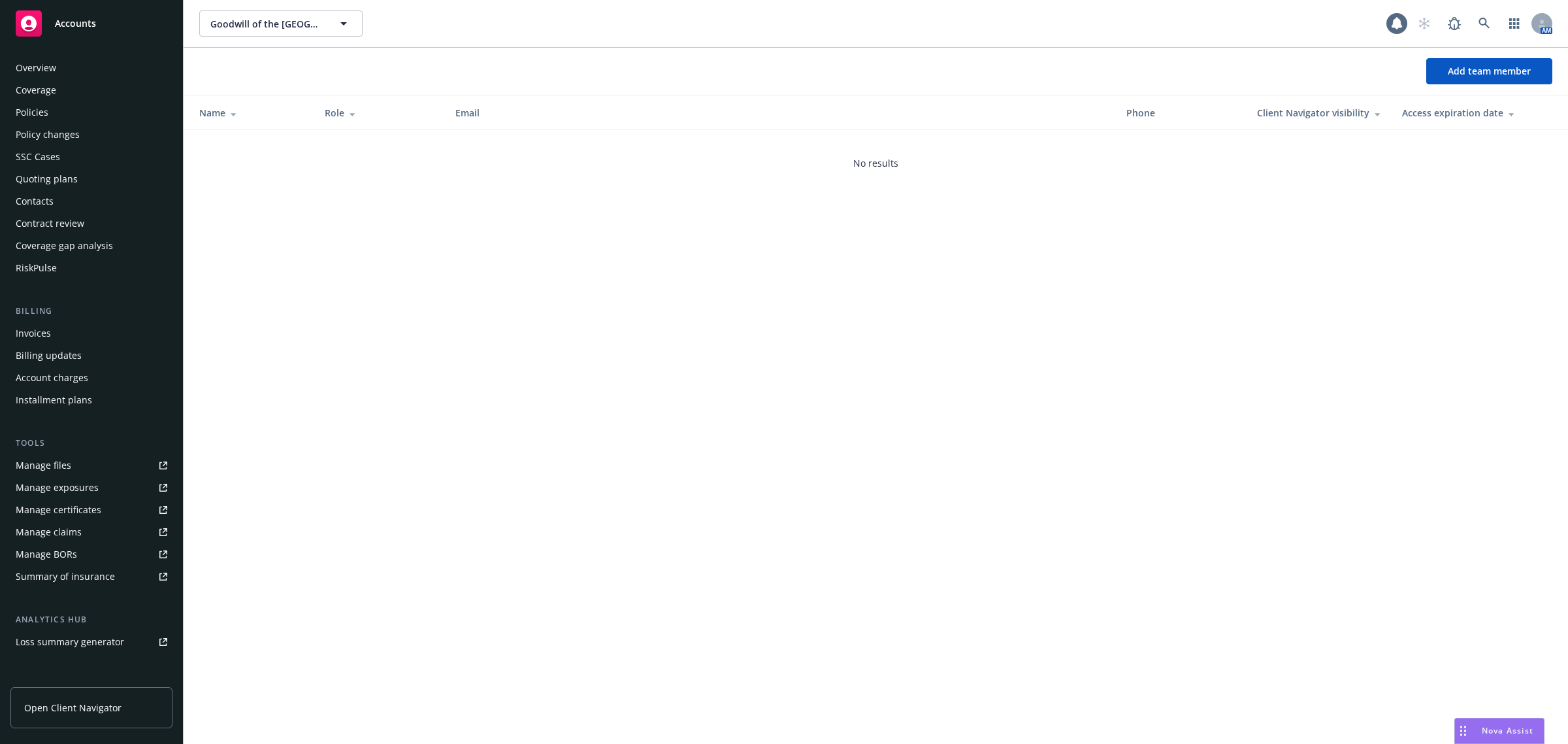
scroll to position [129, 0]
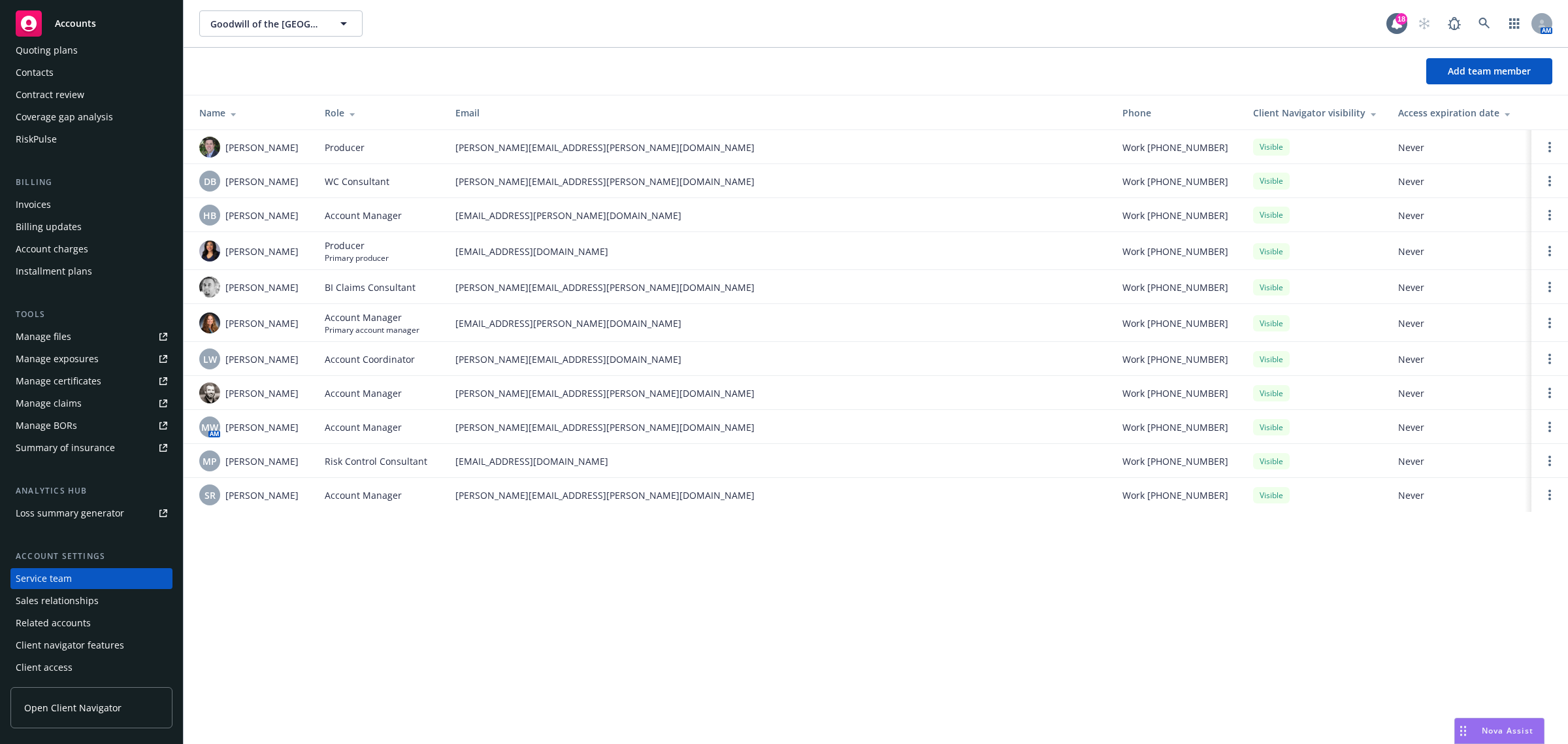
click at [344, 116] on div at bounding box center [350, 113] width 11 height 10
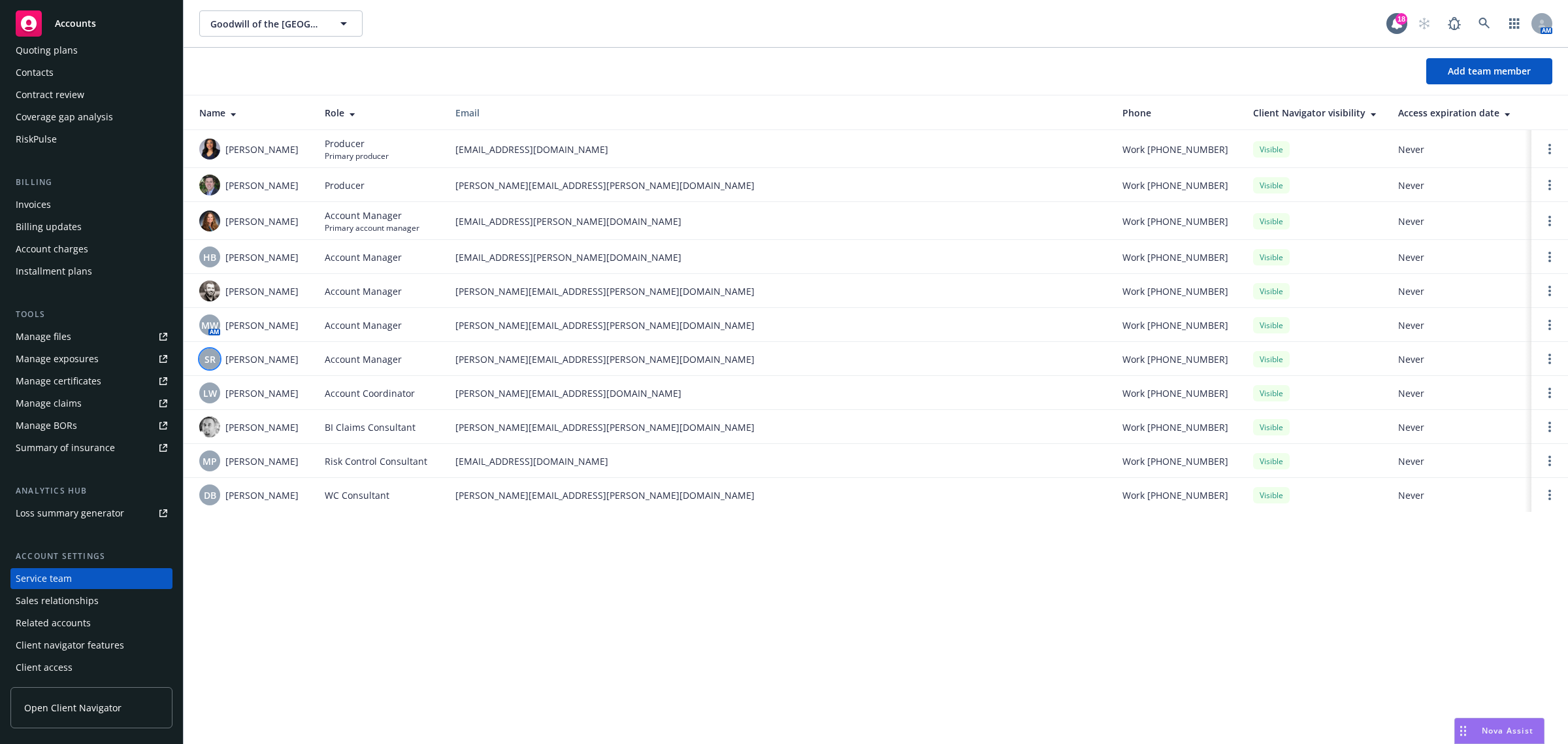
click at [211, 366] on span "SR" at bounding box center [210, 359] width 11 height 14
click at [1476, 17] on link at bounding box center [1484, 24] width 26 height 26
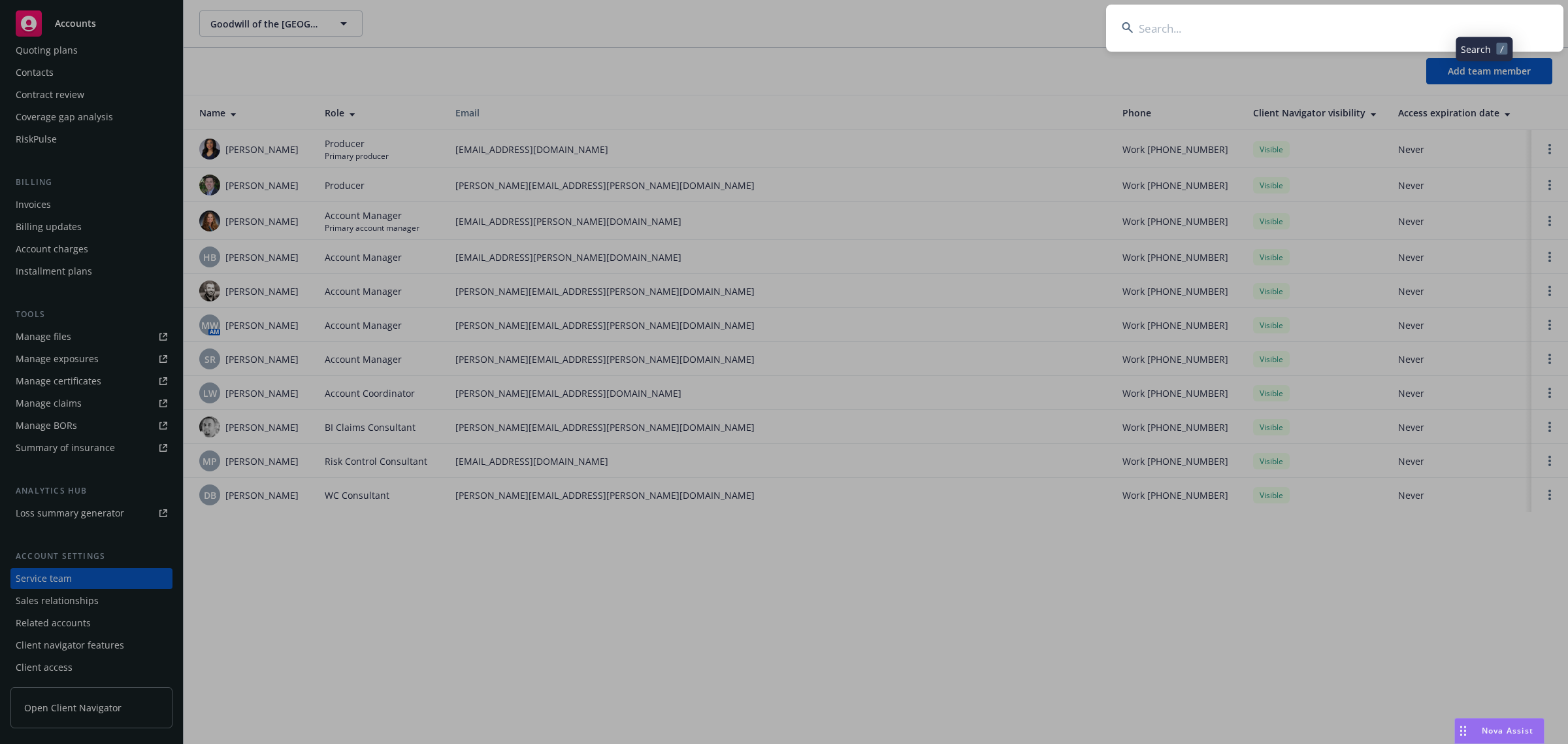
click at [1329, 39] on input at bounding box center [1335, 28] width 458 height 47
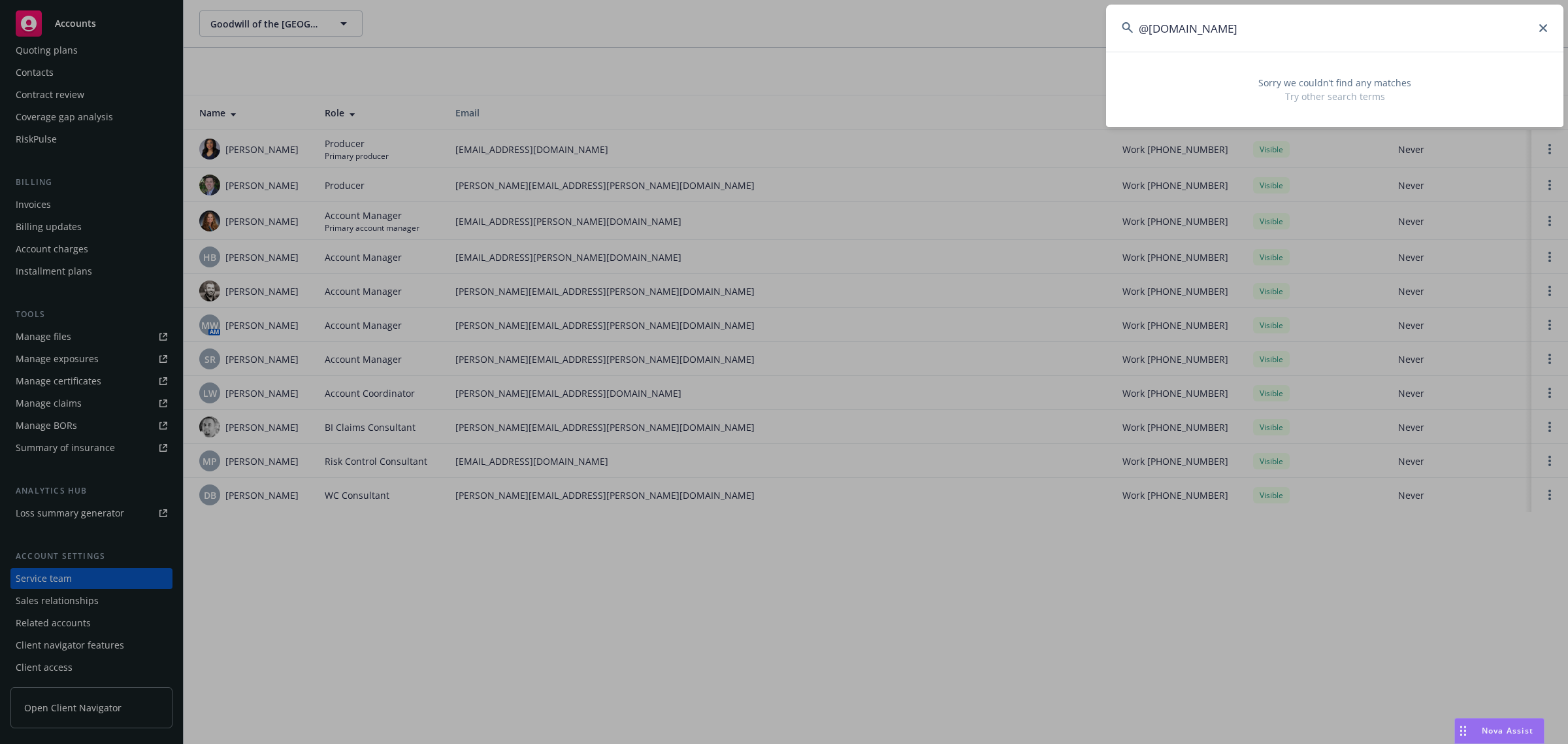
click at [1388, 21] on input "@confience.io" at bounding box center [1335, 28] width 458 height 47
click at [1388, 21] on input "@confience.io" at bounding box center [1335, 28] width 458 height 47
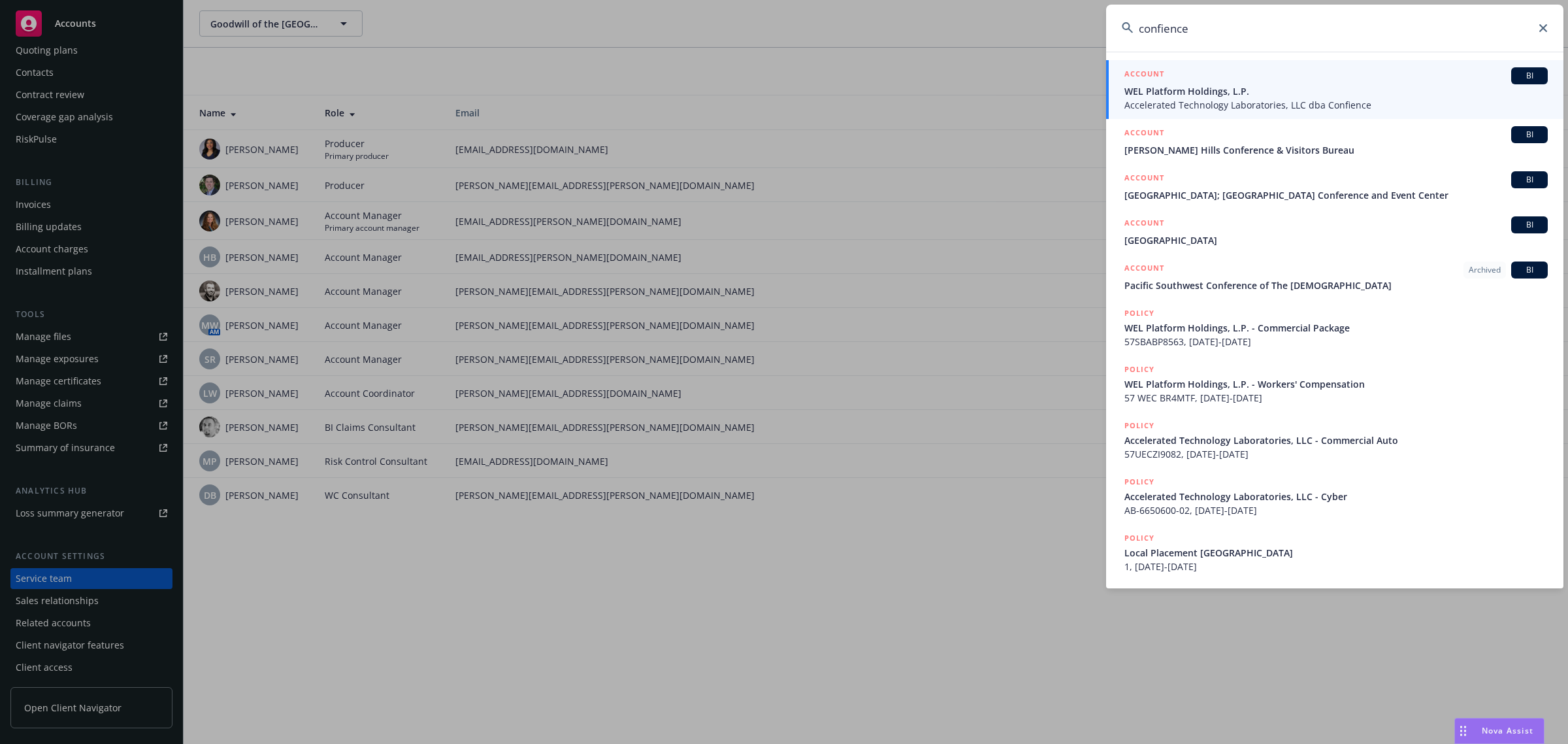
type input "confience"
click at [1384, 90] on span "WEL Platform Holdings, L.P." at bounding box center [1336, 91] width 423 height 14
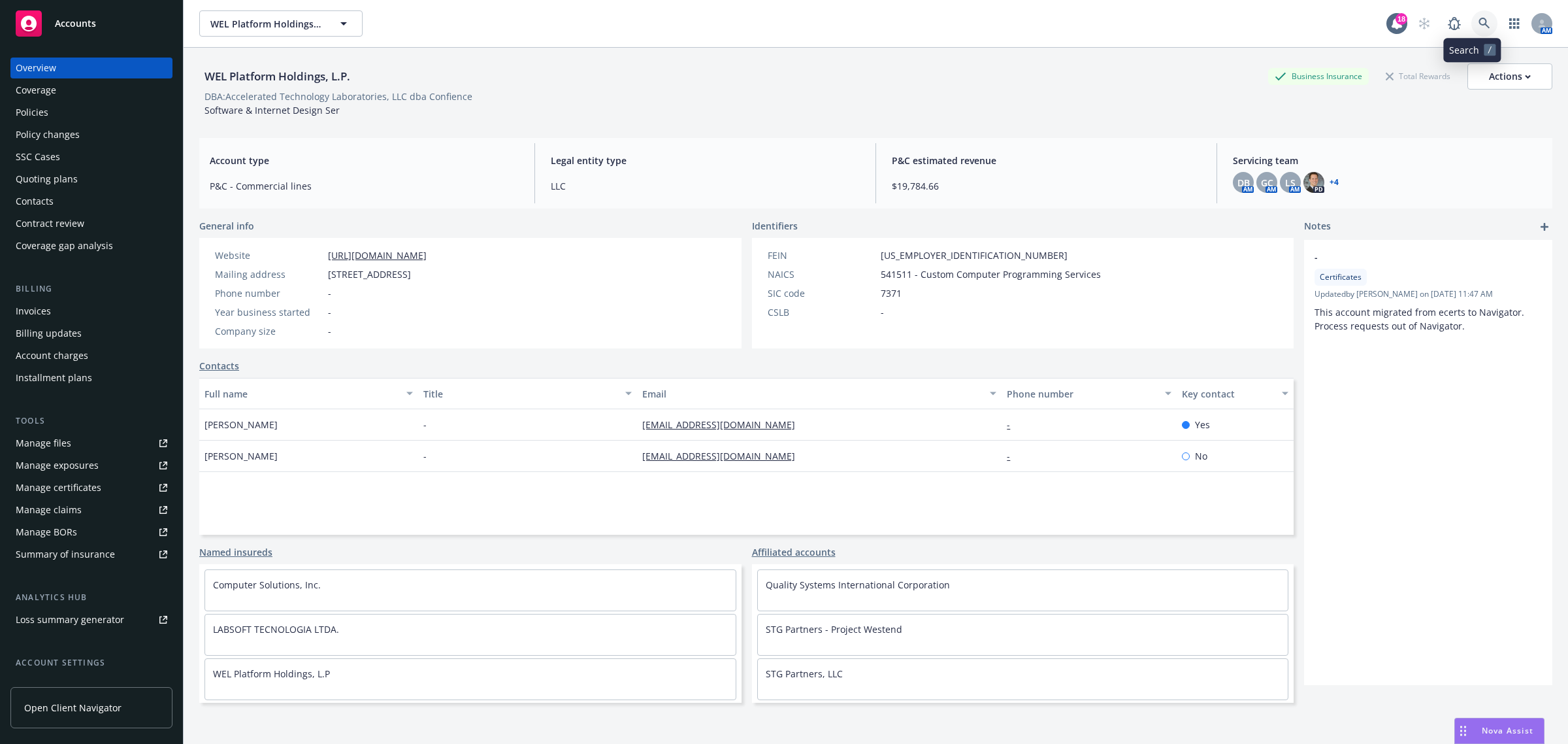
click at [1479, 26] on link at bounding box center [1484, 24] width 26 height 26
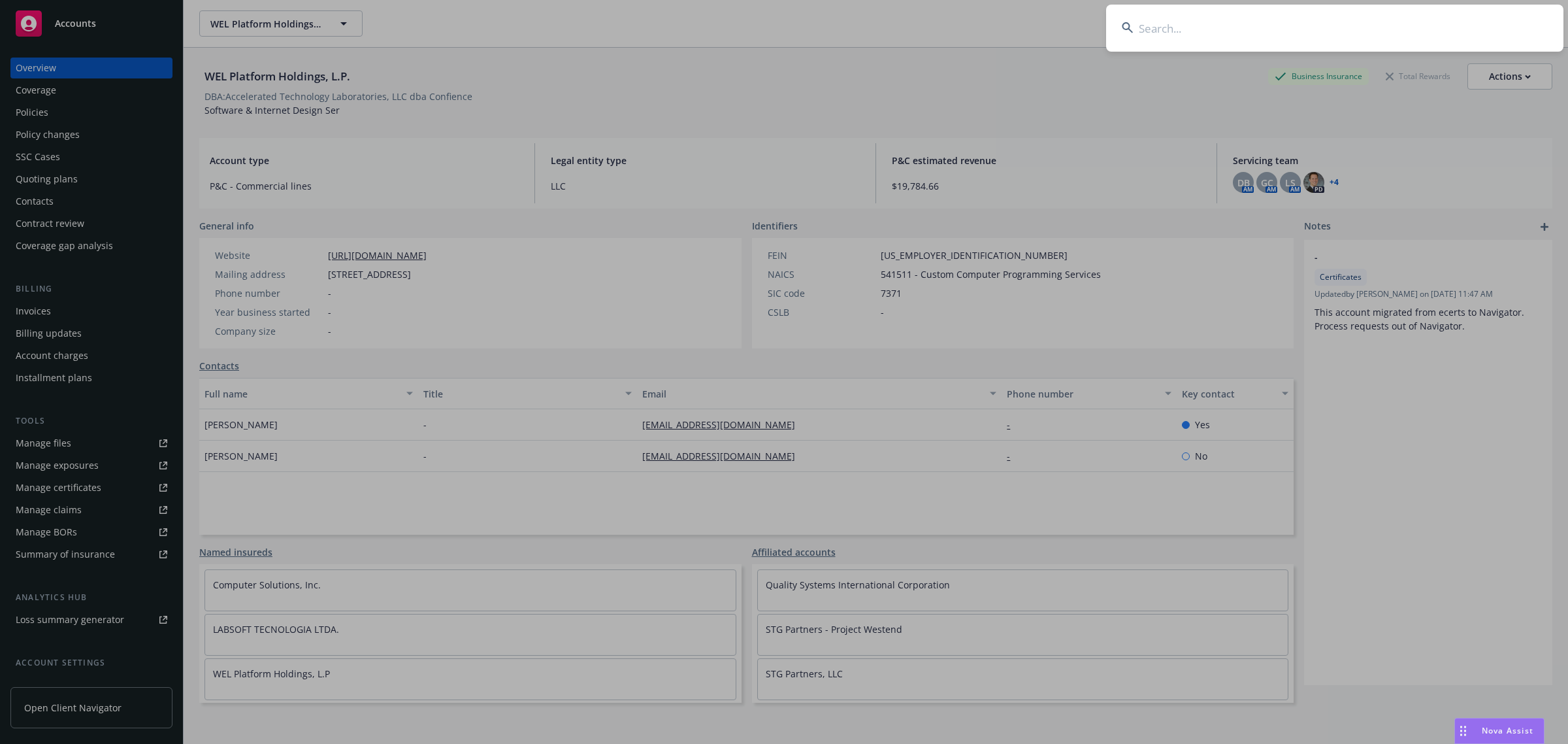
click at [1376, 32] on input at bounding box center [1335, 28] width 458 height 47
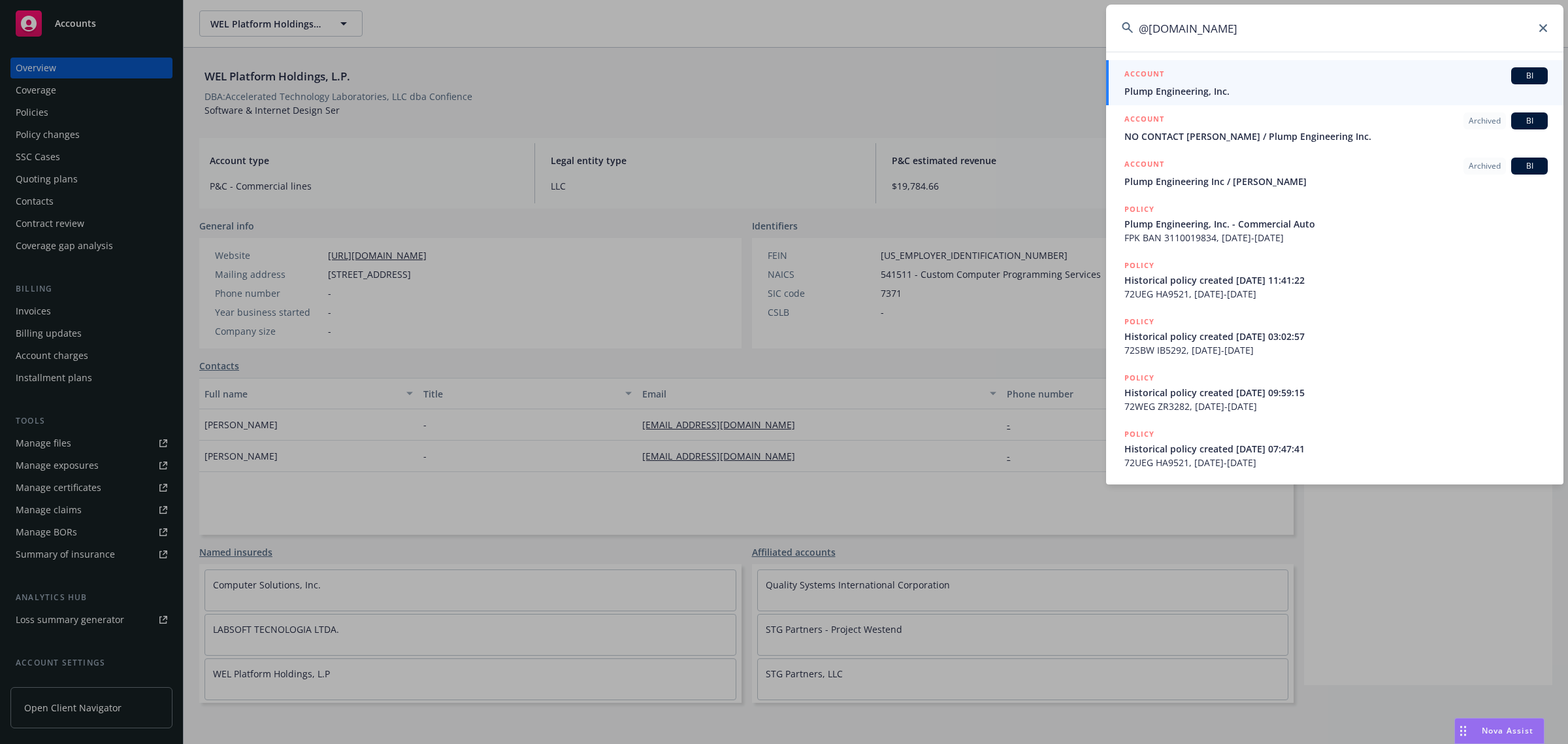
click at [1369, 34] on input "@peica.com" at bounding box center [1335, 28] width 458 height 47
click at [1369, 32] on input "@peica.com" at bounding box center [1335, 28] width 458 height 47
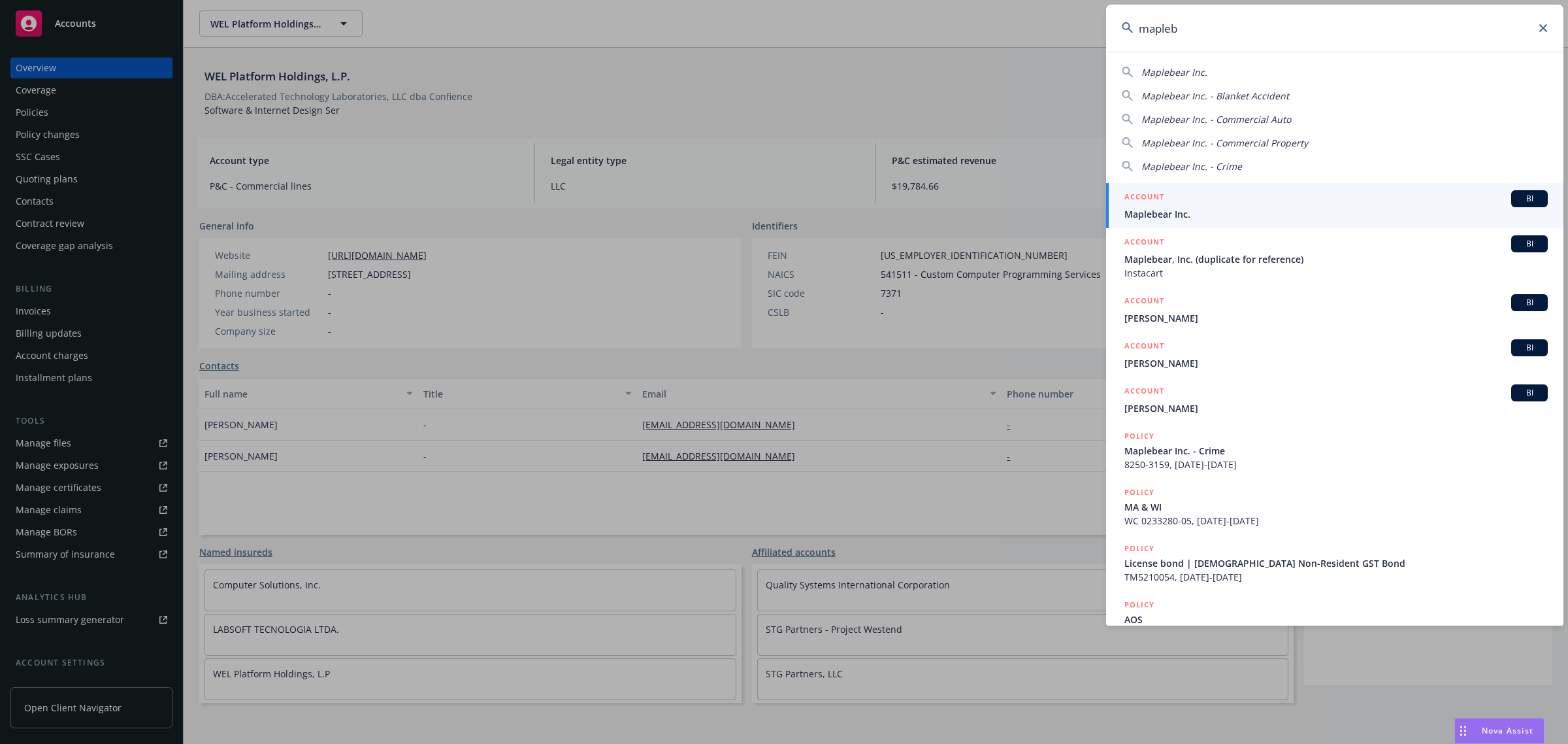
type input "mapleb"
click at [1278, 196] on div "ACCOUNT BI" at bounding box center [1336, 199] width 423 height 17
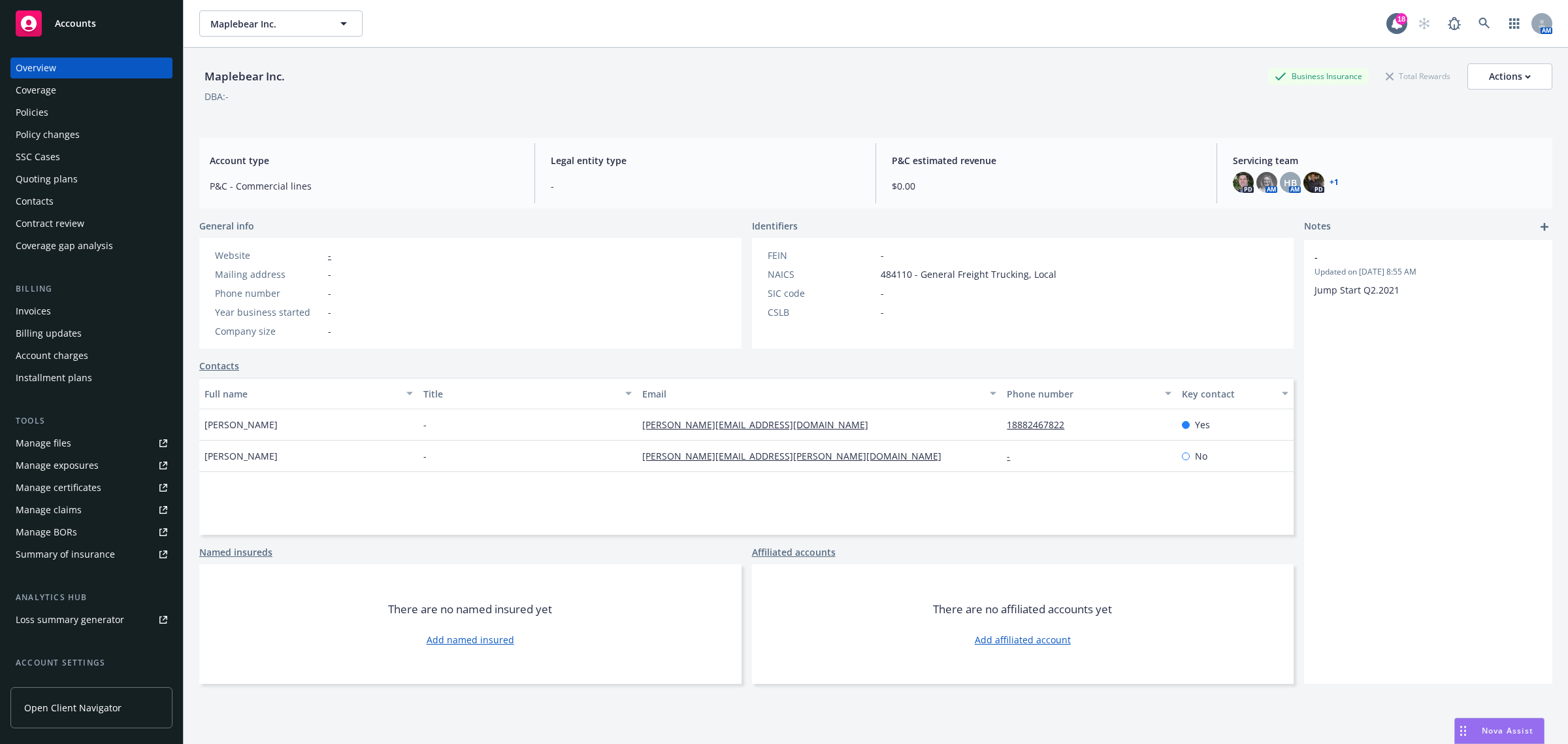
click at [124, 92] on div "Coverage" at bounding box center [92, 90] width 152 height 21
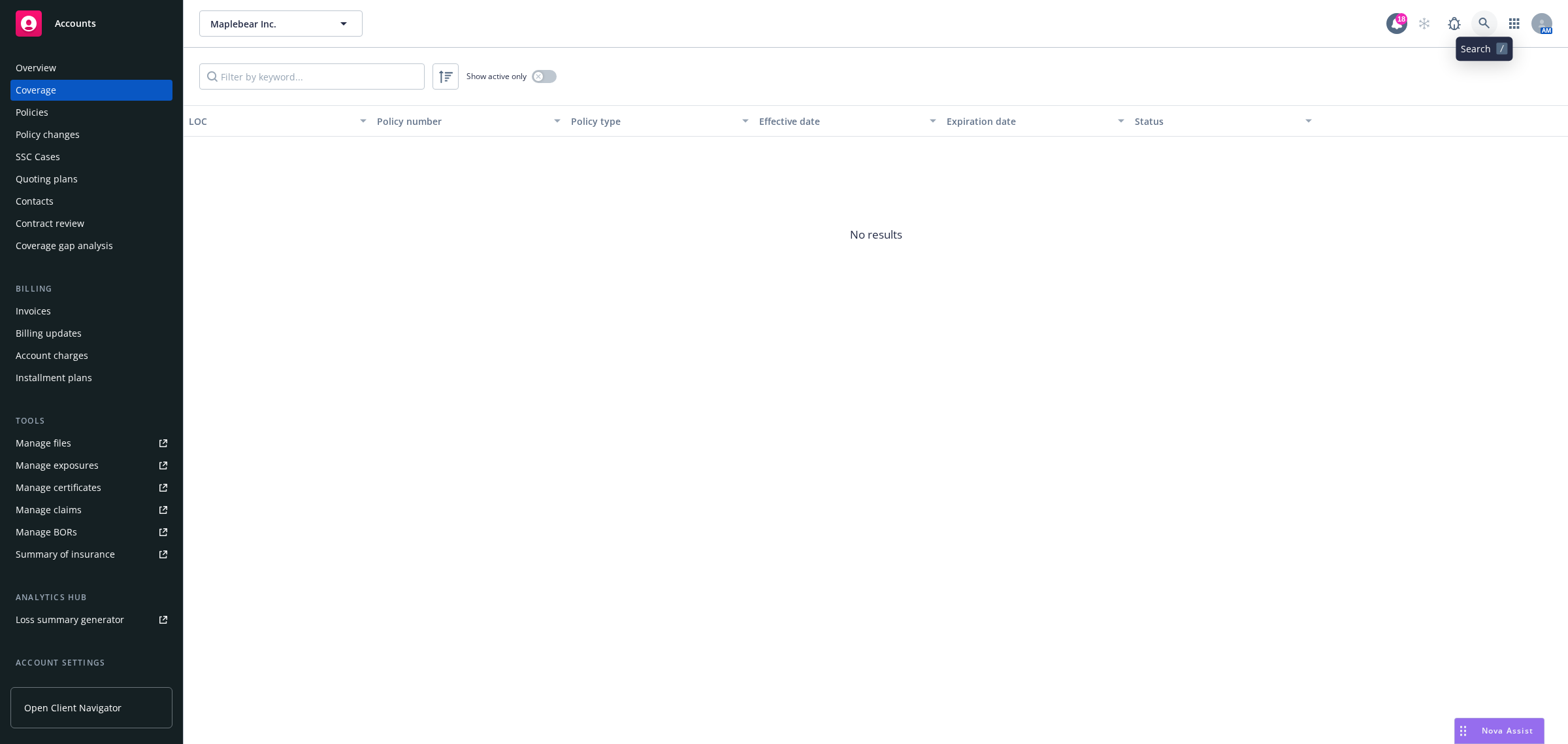
click at [1495, 25] on link at bounding box center [1484, 24] width 26 height 26
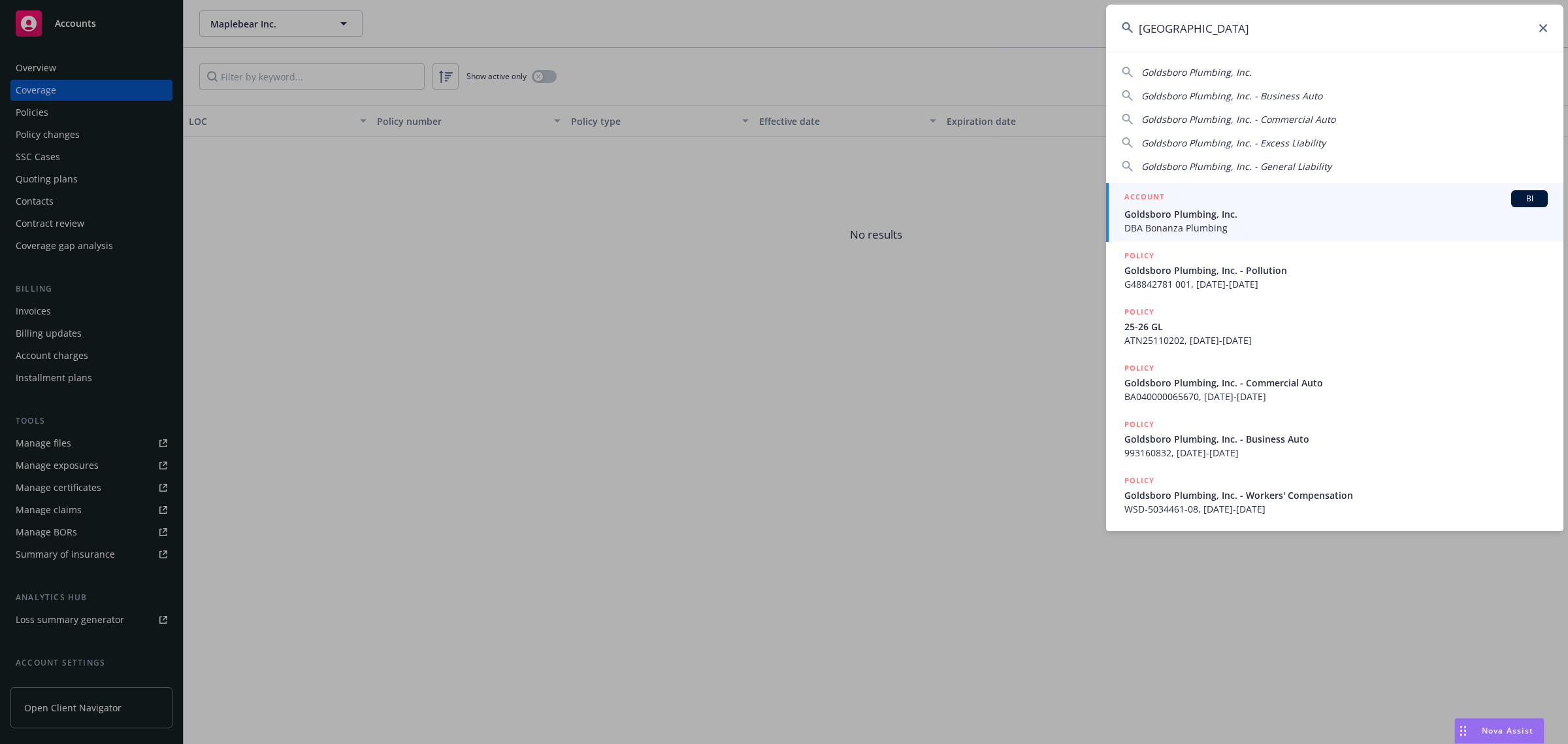
type input "goldsboro"
click at [1333, 208] on span "Goldsboro Plumbing, Inc." at bounding box center [1336, 213] width 423 height 14
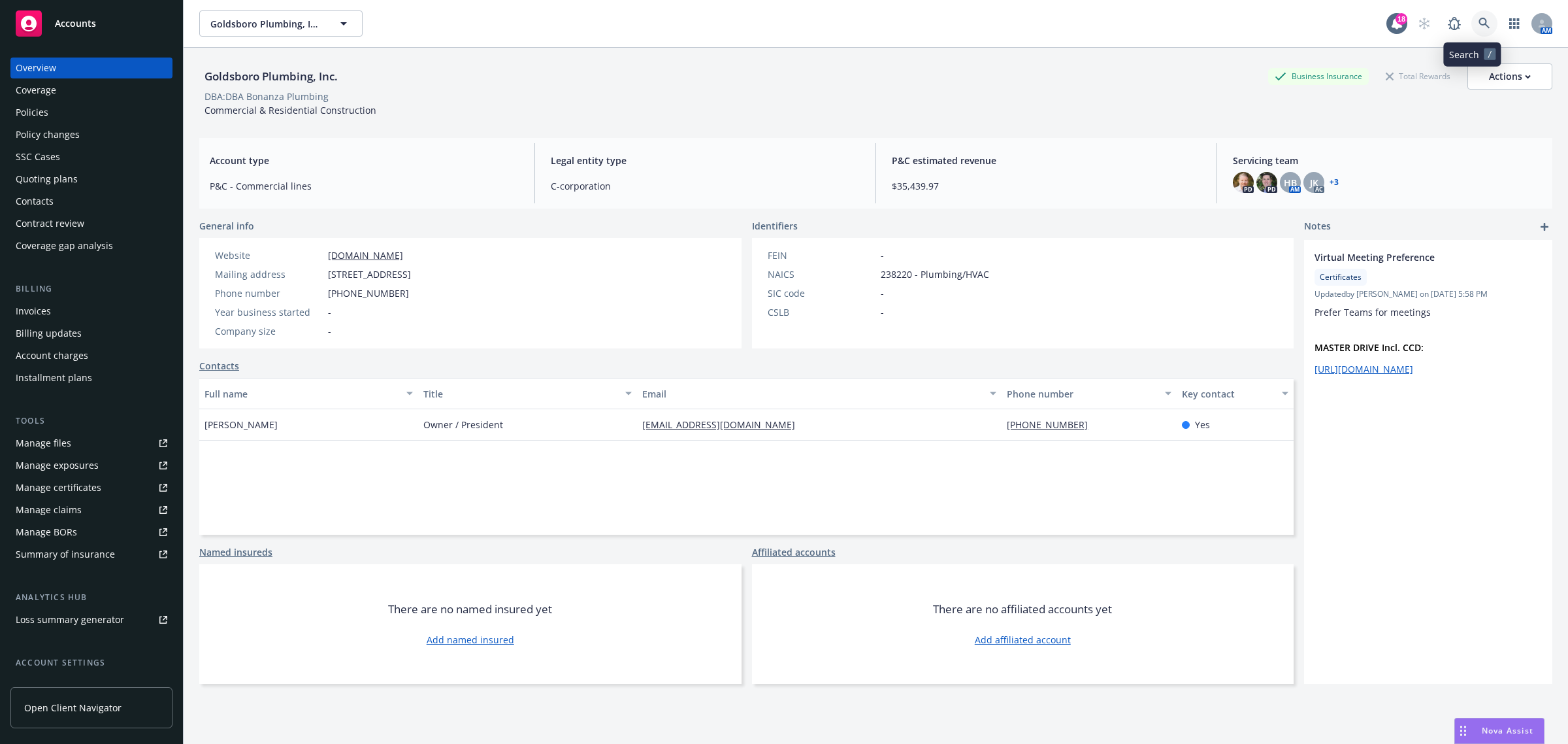
click at [1481, 18] on link at bounding box center [1484, 24] width 26 height 26
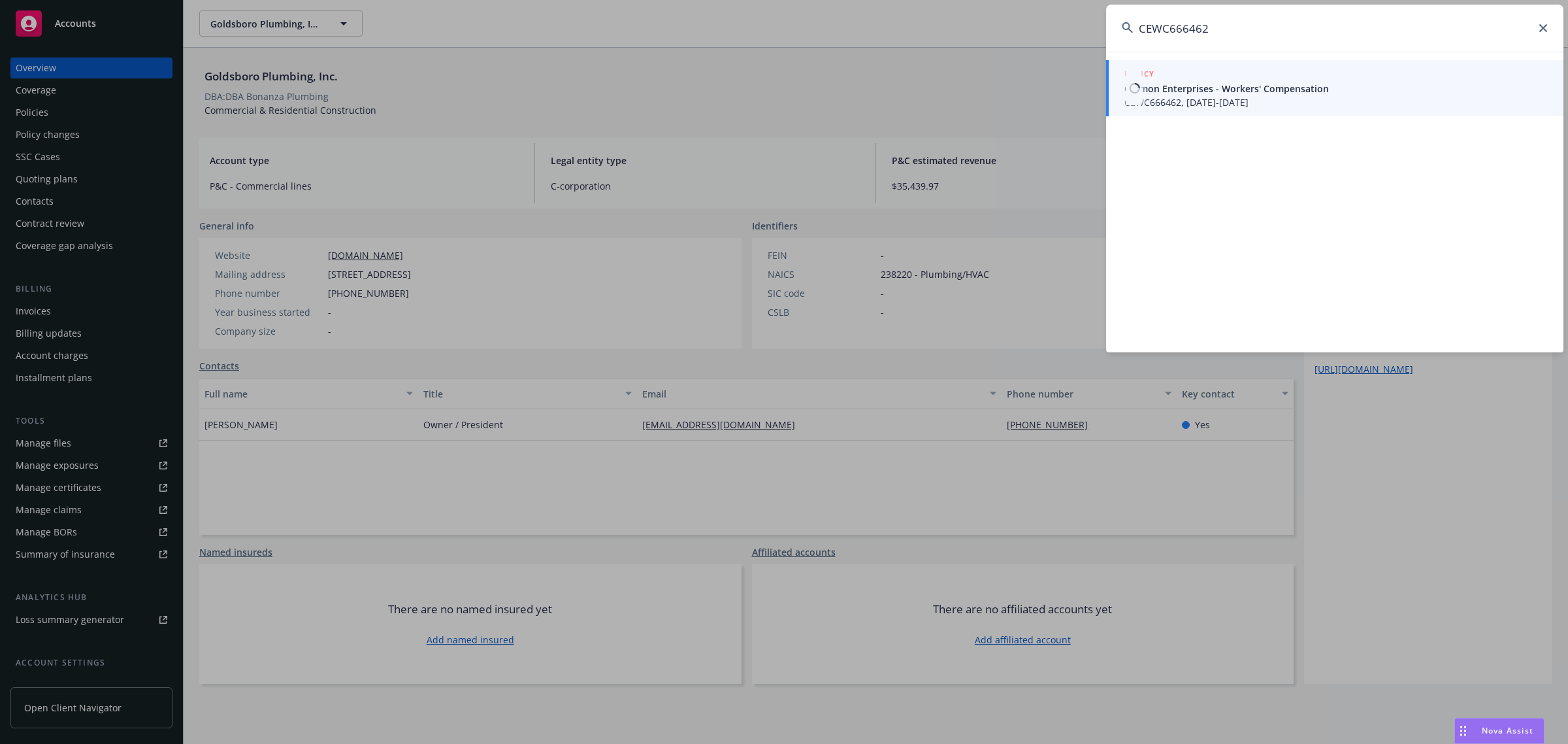
type input "CEWC666462"
click at [1213, 95] on span "CEWC666462, 04/01/2025-04/01/2026" at bounding box center [1336, 102] width 423 height 14
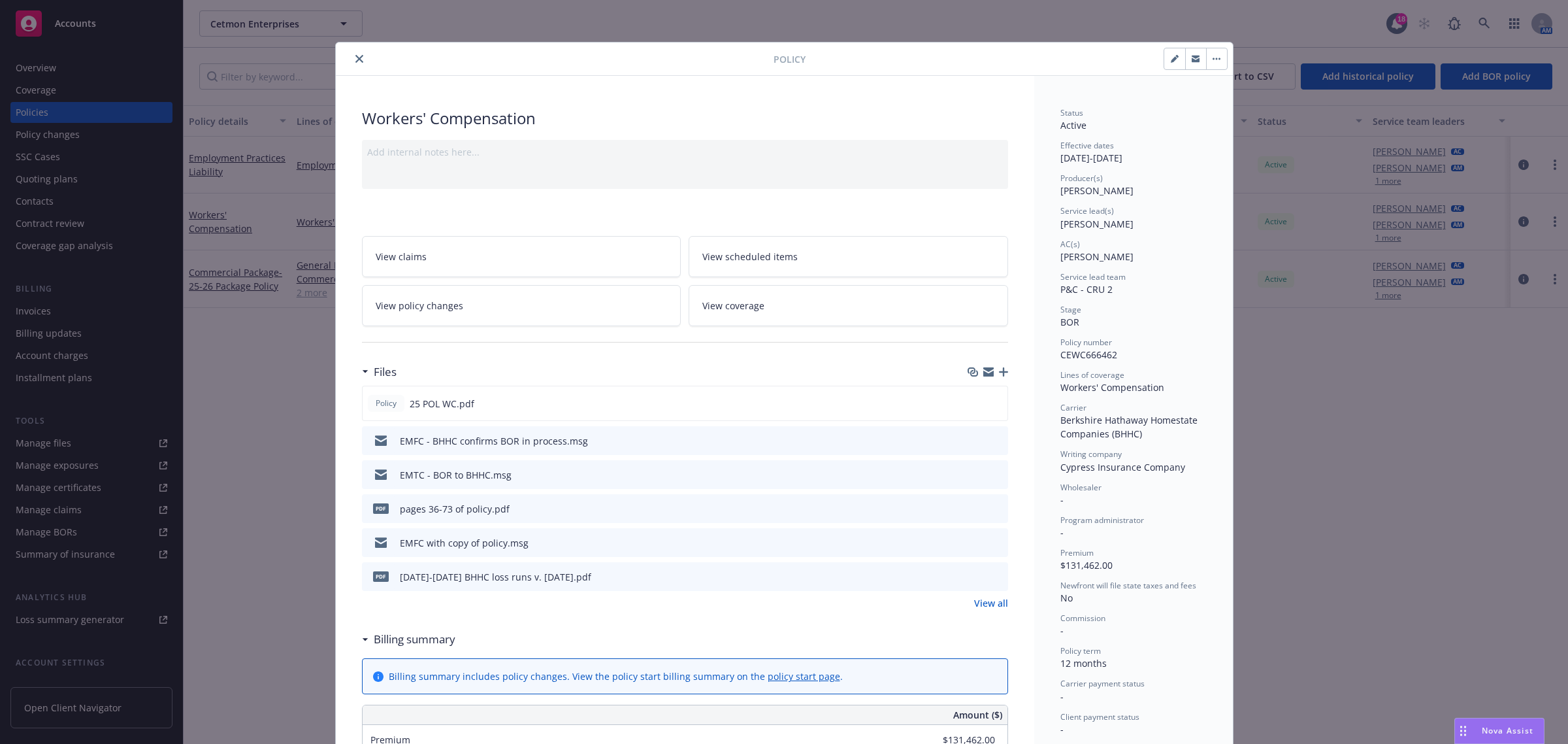
click at [360, 61] on button "close" at bounding box center [359, 59] width 16 height 16
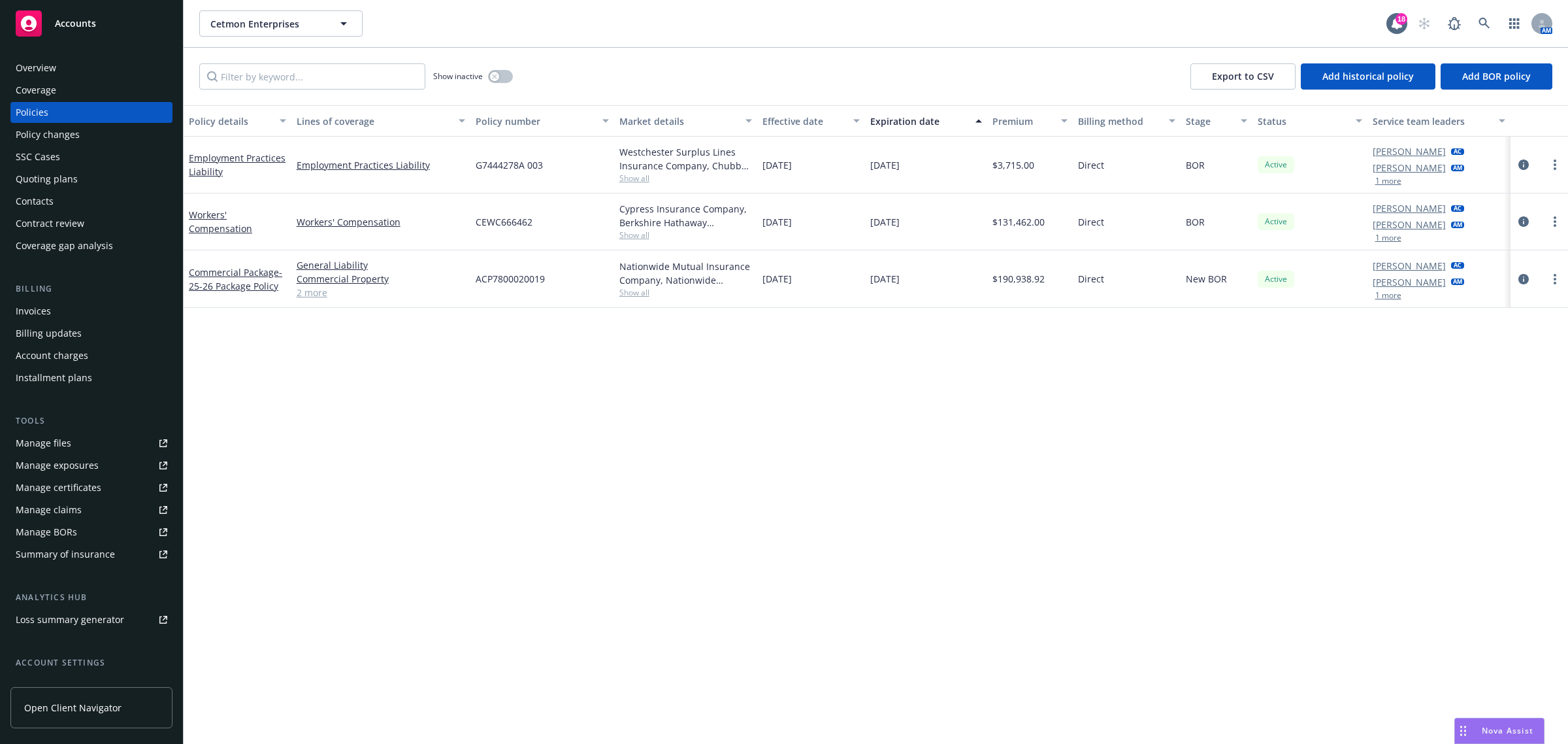
click at [96, 65] on div "Overview" at bounding box center [92, 67] width 152 height 21
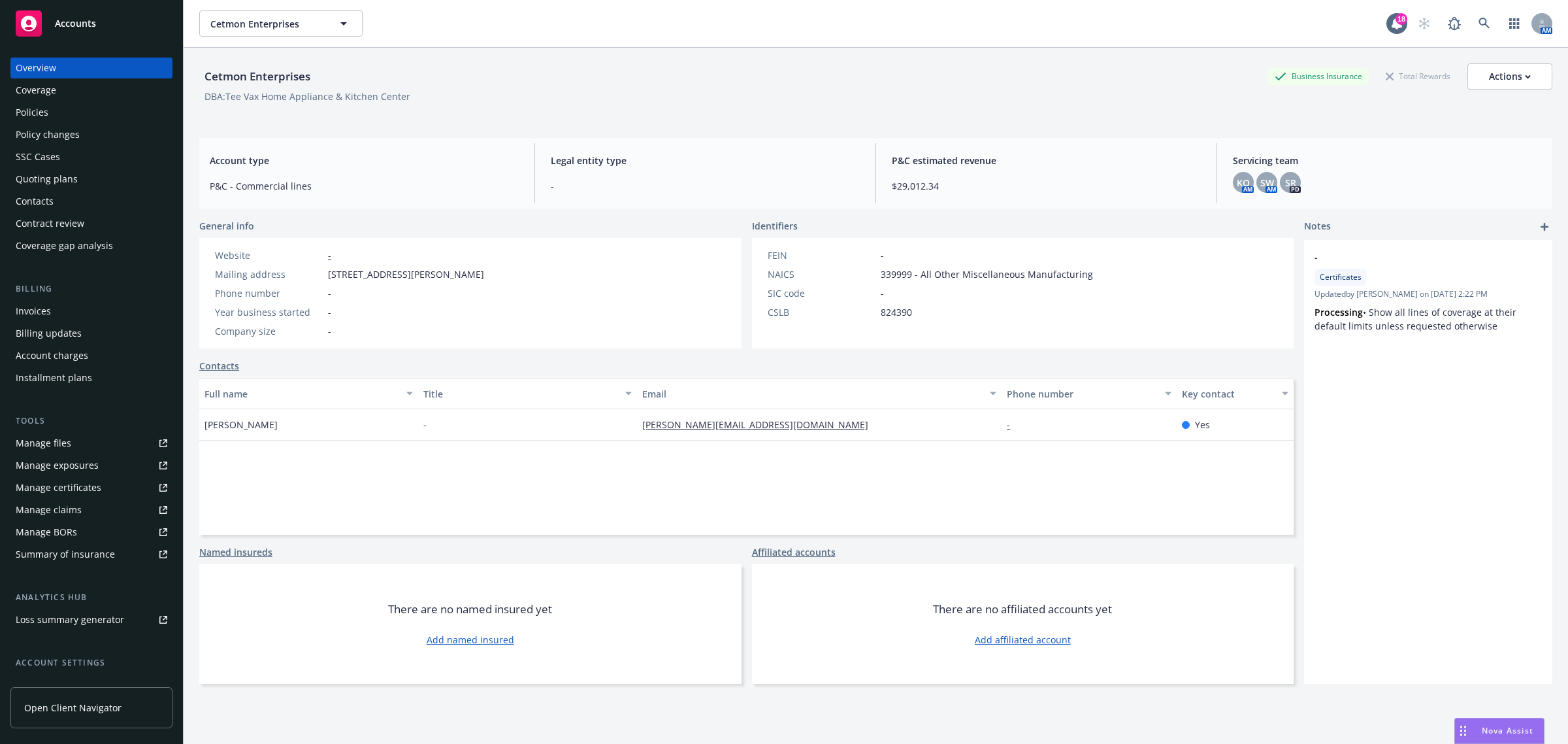
click at [79, 485] on div "Manage certificates" at bounding box center [59, 487] width 86 height 21
click at [1479, 21] on icon at bounding box center [1484, 24] width 11 height 11
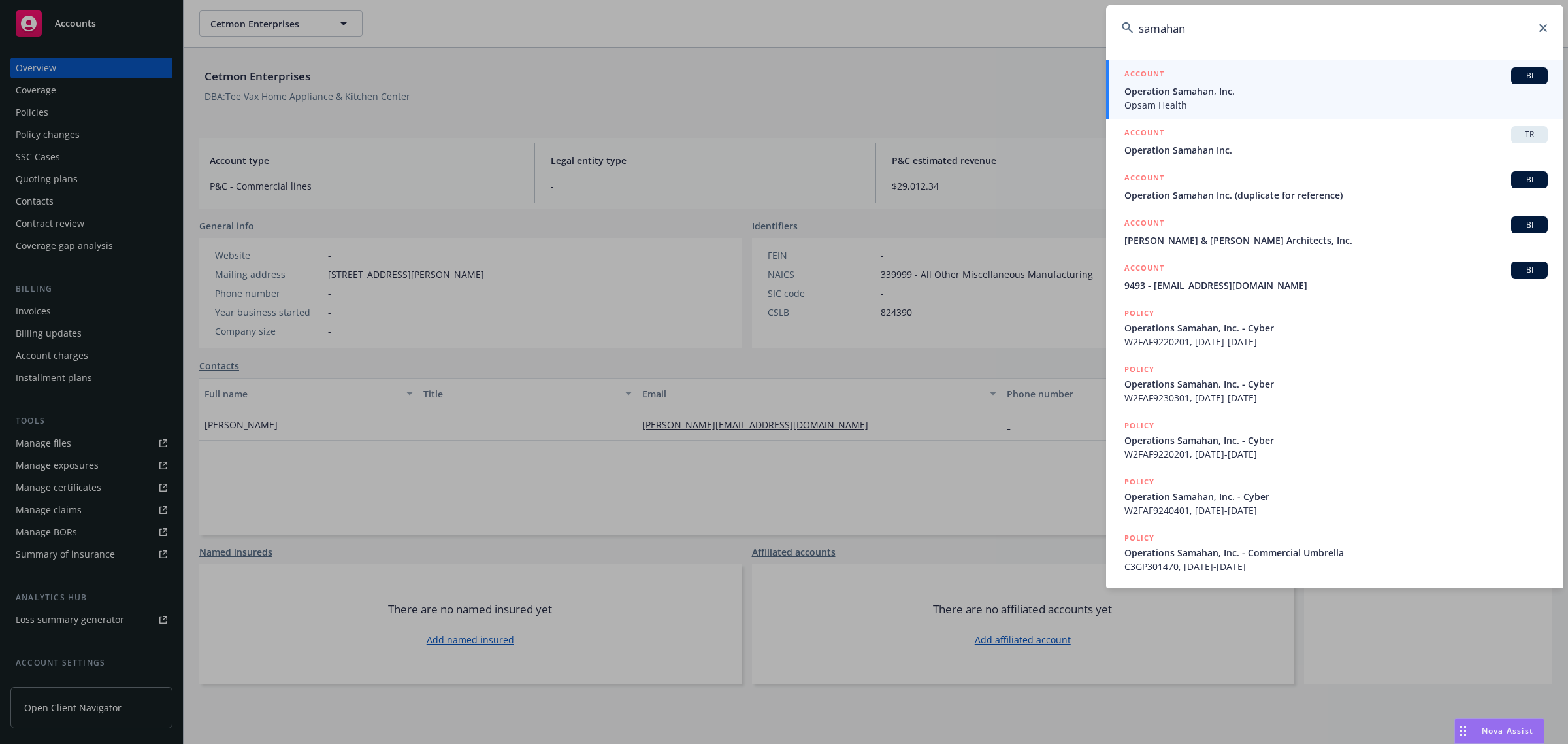
type input "samahan"
click at [1206, 96] on span "Operation Samahan, Inc." at bounding box center [1336, 91] width 423 height 14
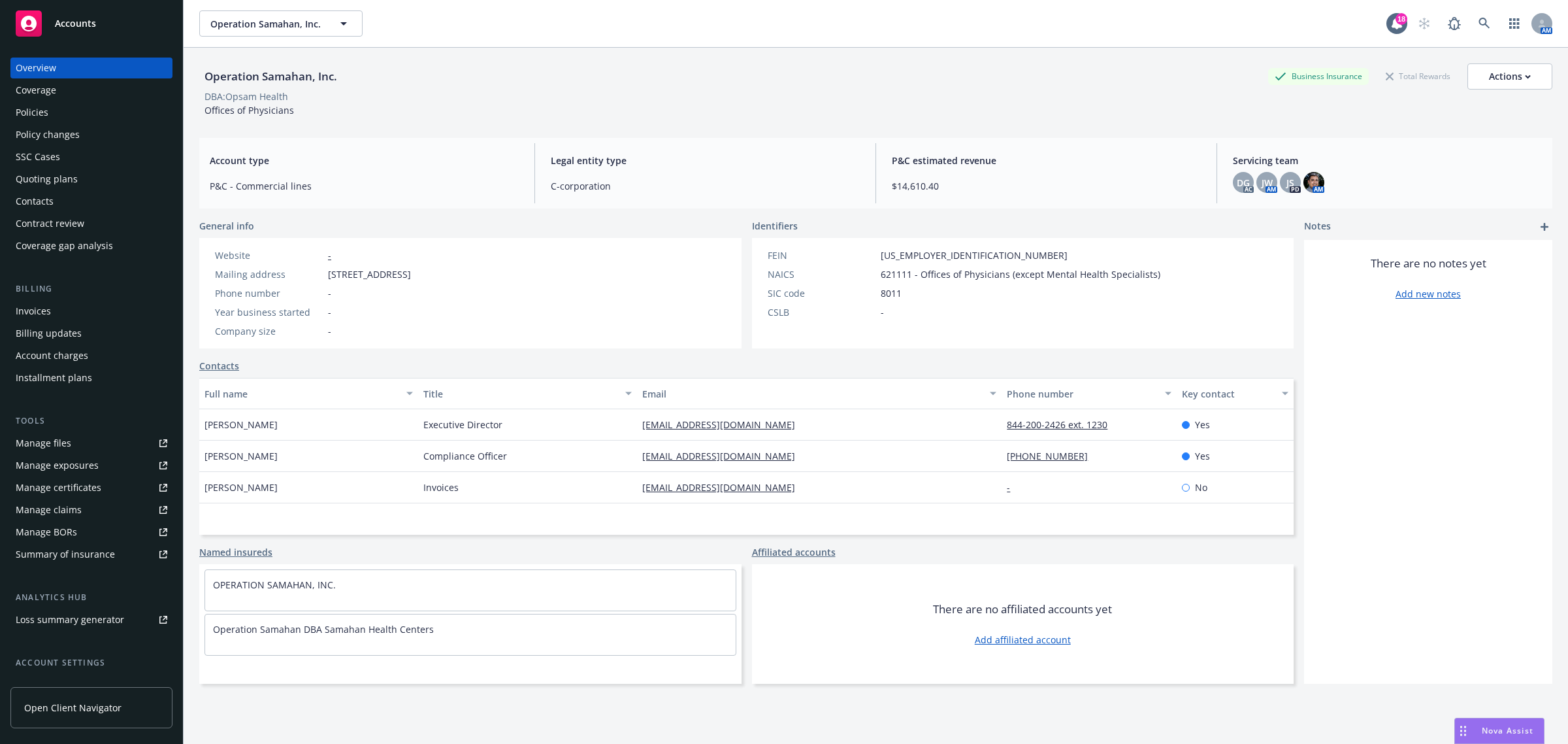
click at [64, 83] on div "Coverage" at bounding box center [92, 90] width 152 height 21
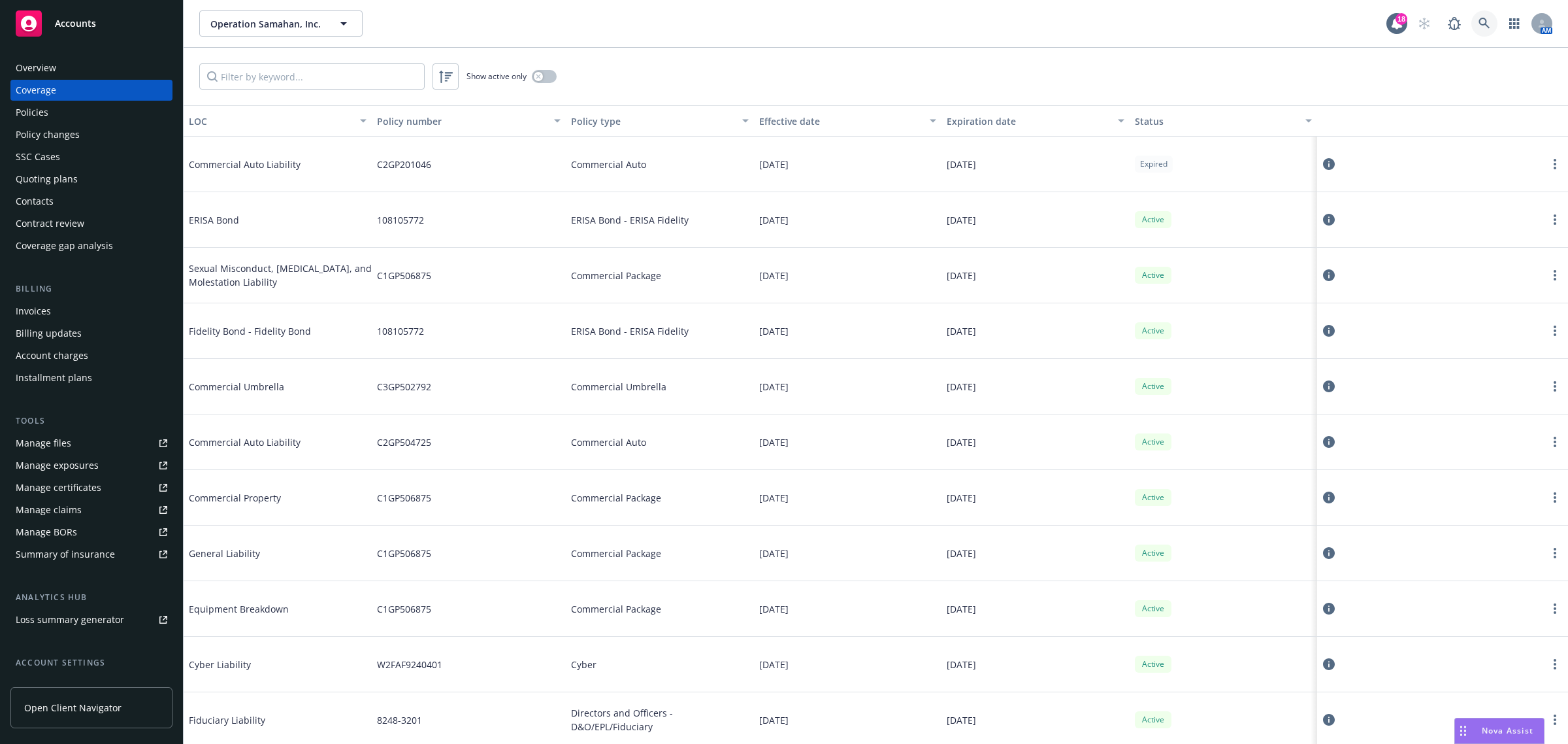
click at [1488, 24] on icon at bounding box center [1484, 24] width 11 height 11
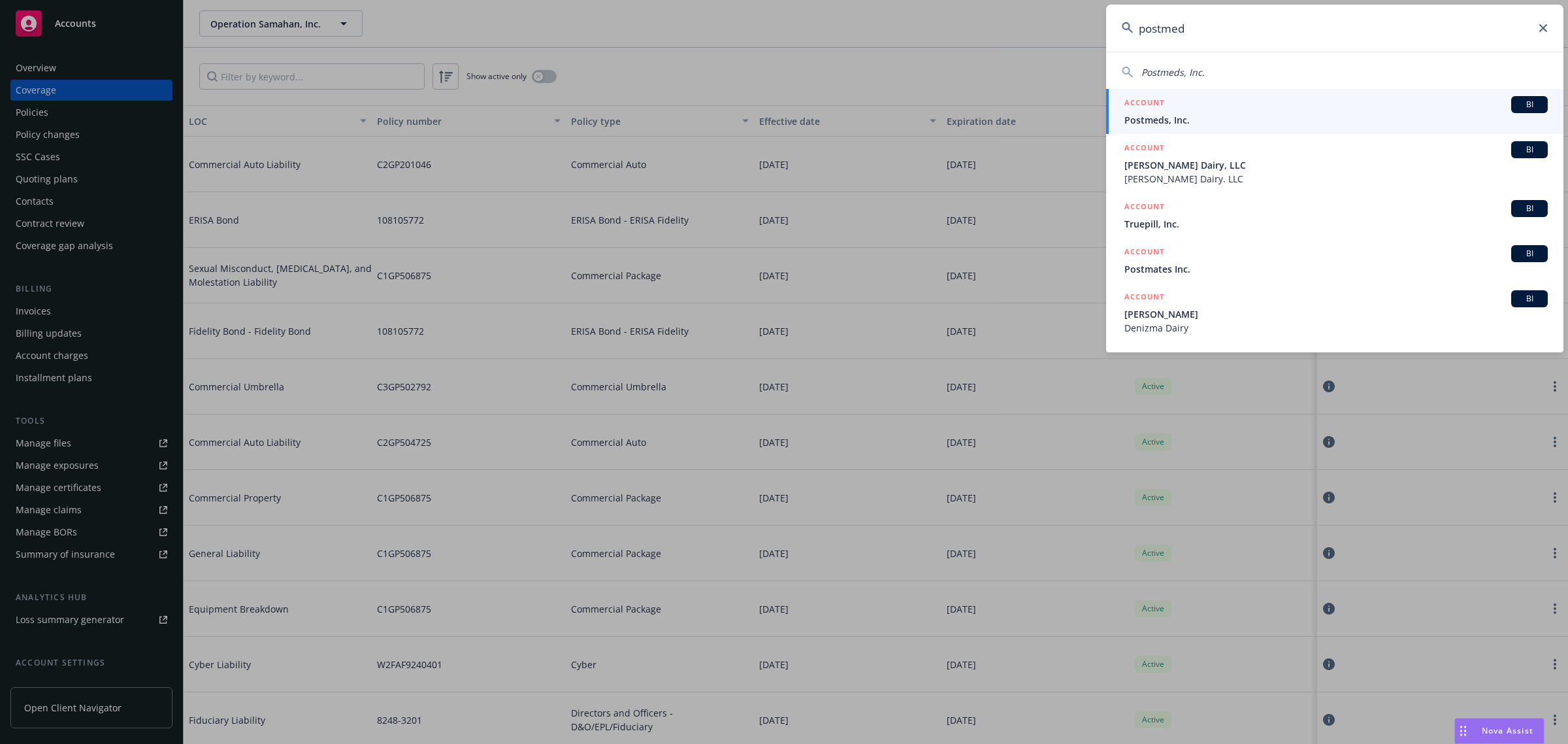
type input "postmed"
click at [1263, 106] on div "ACCOUNT BI" at bounding box center [1336, 105] width 423 height 17
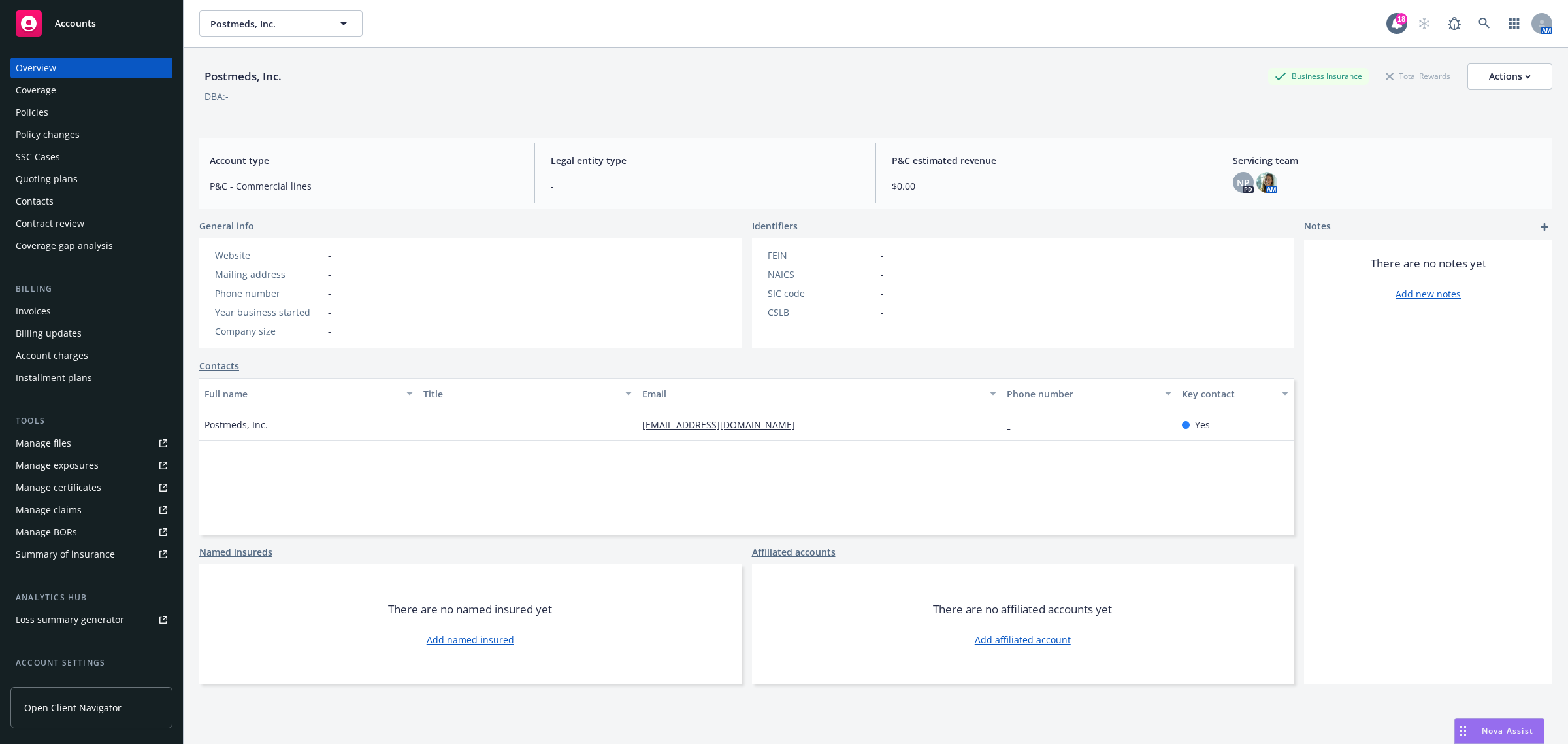
click at [123, 95] on div "Coverage" at bounding box center [92, 90] width 152 height 21
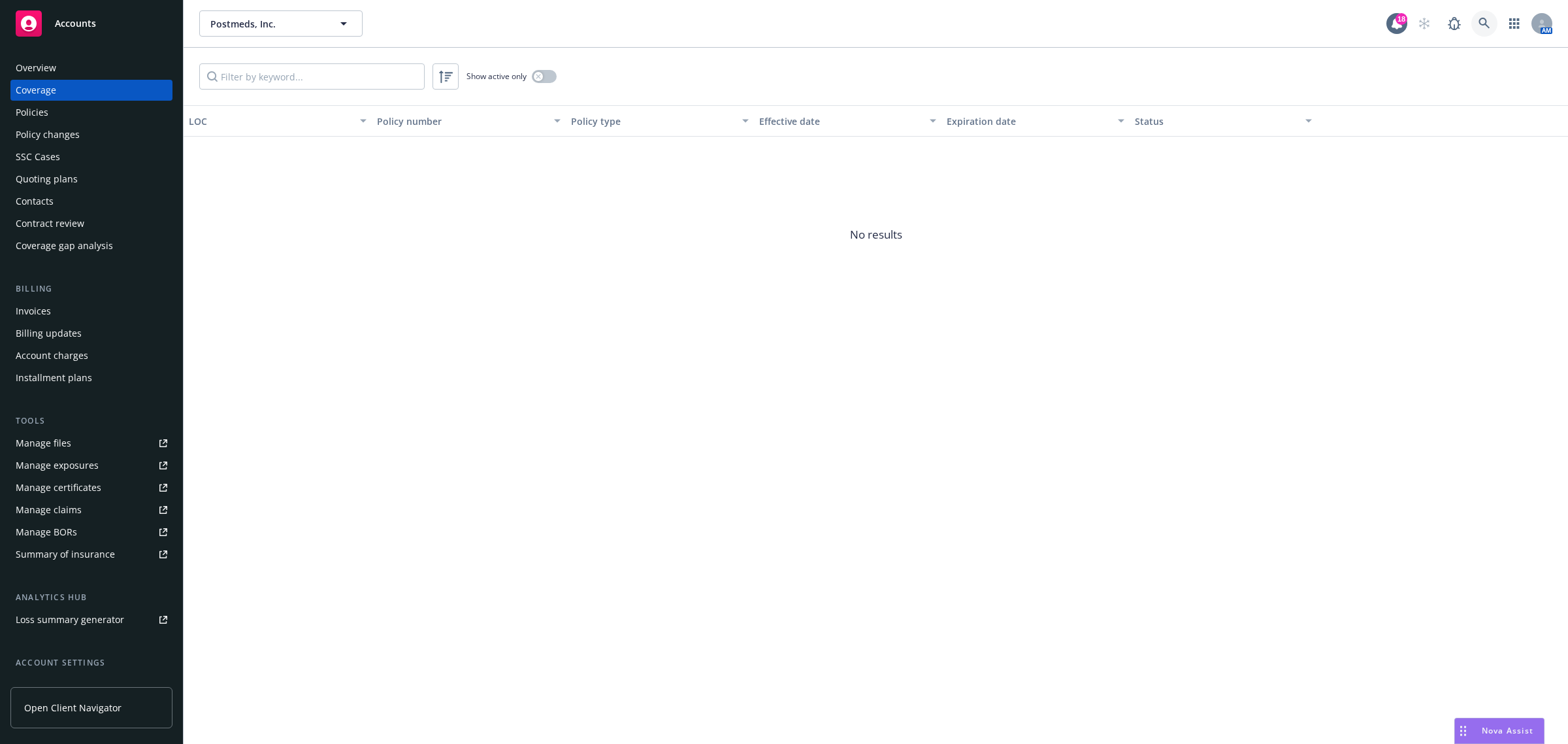
click at [1487, 27] on icon at bounding box center [1484, 24] width 11 height 11
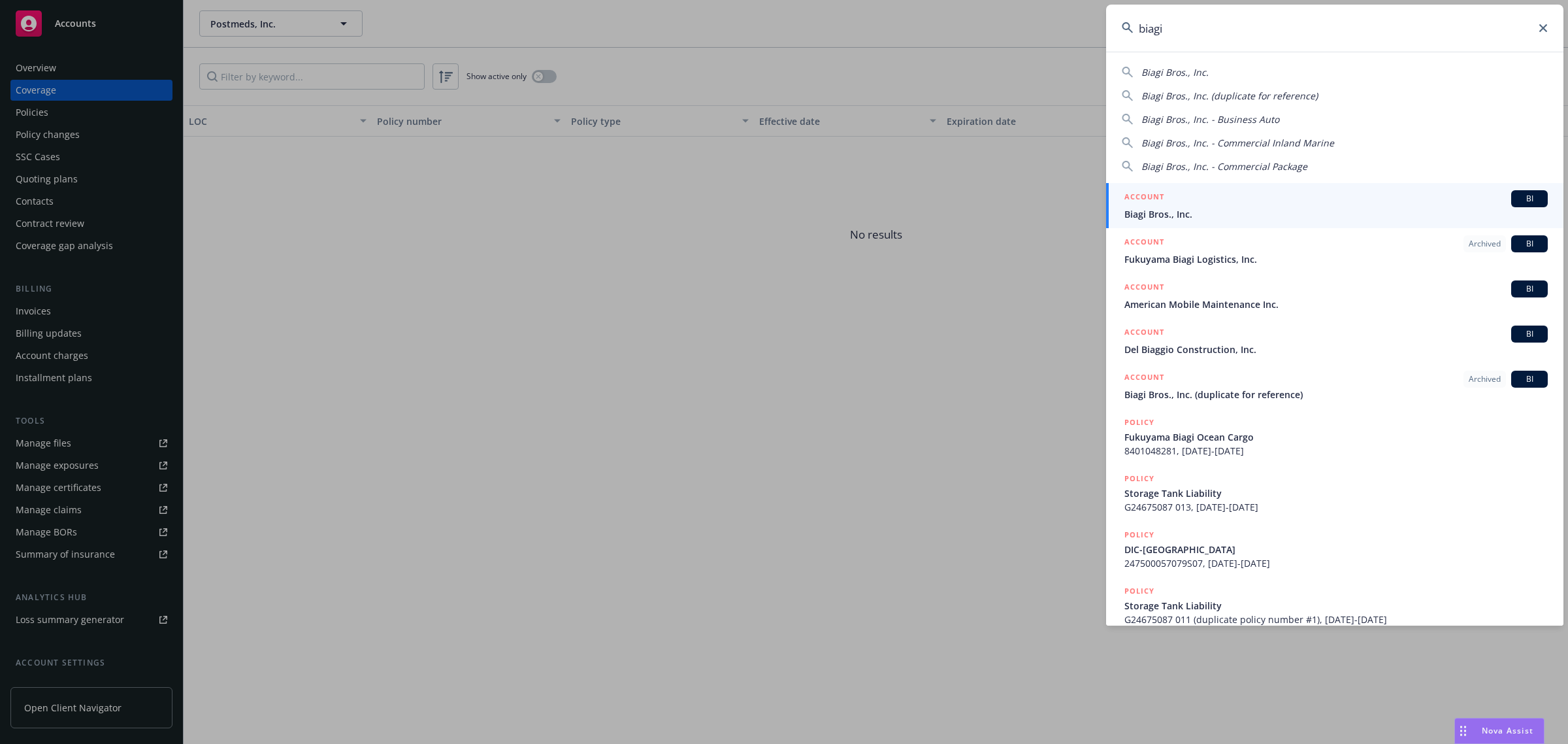
type input "biagi"
click at [1248, 207] on span "Biagi Bros., Inc." at bounding box center [1336, 213] width 423 height 14
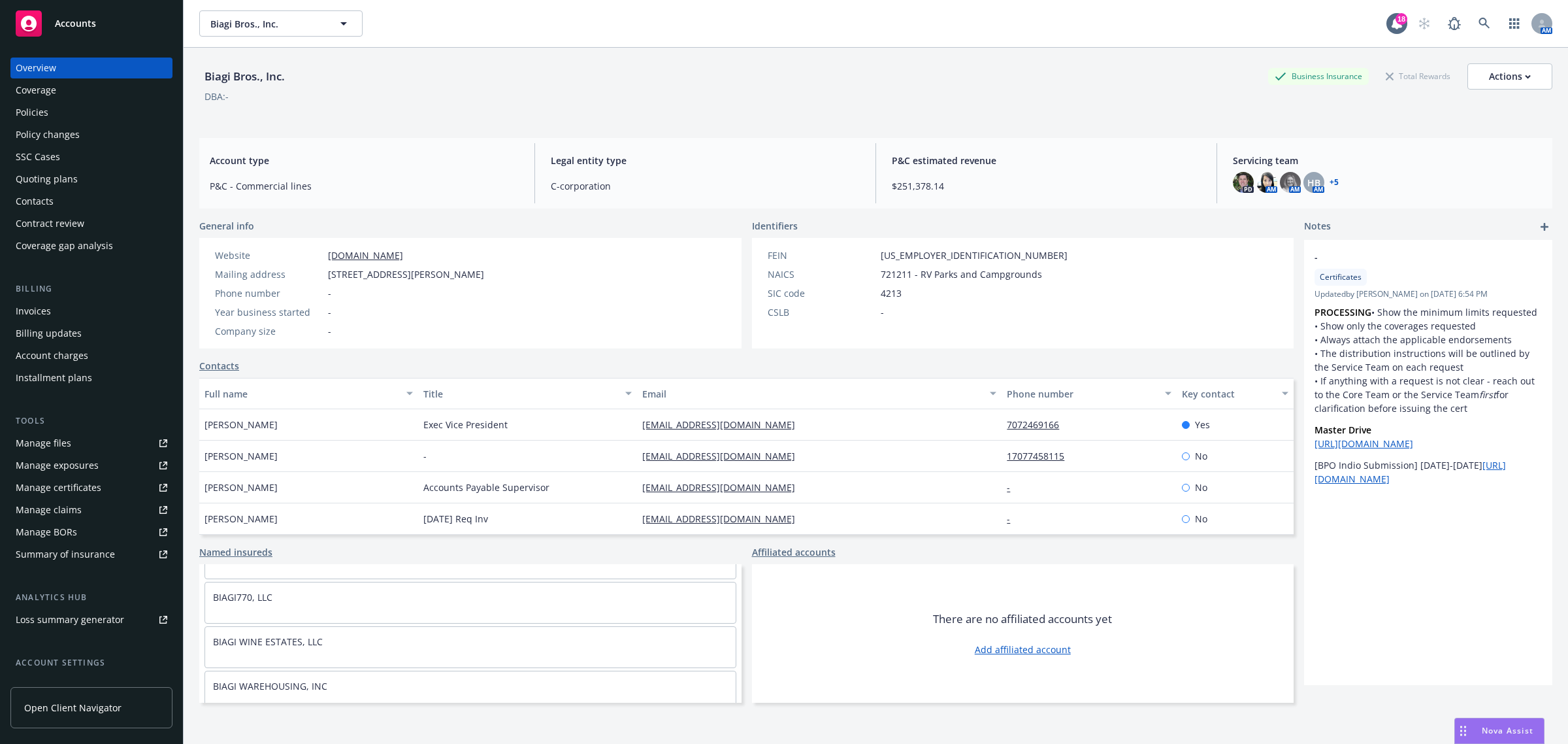
scroll to position [3350, 0]
click at [1479, 24] on link at bounding box center [1484, 24] width 26 height 26
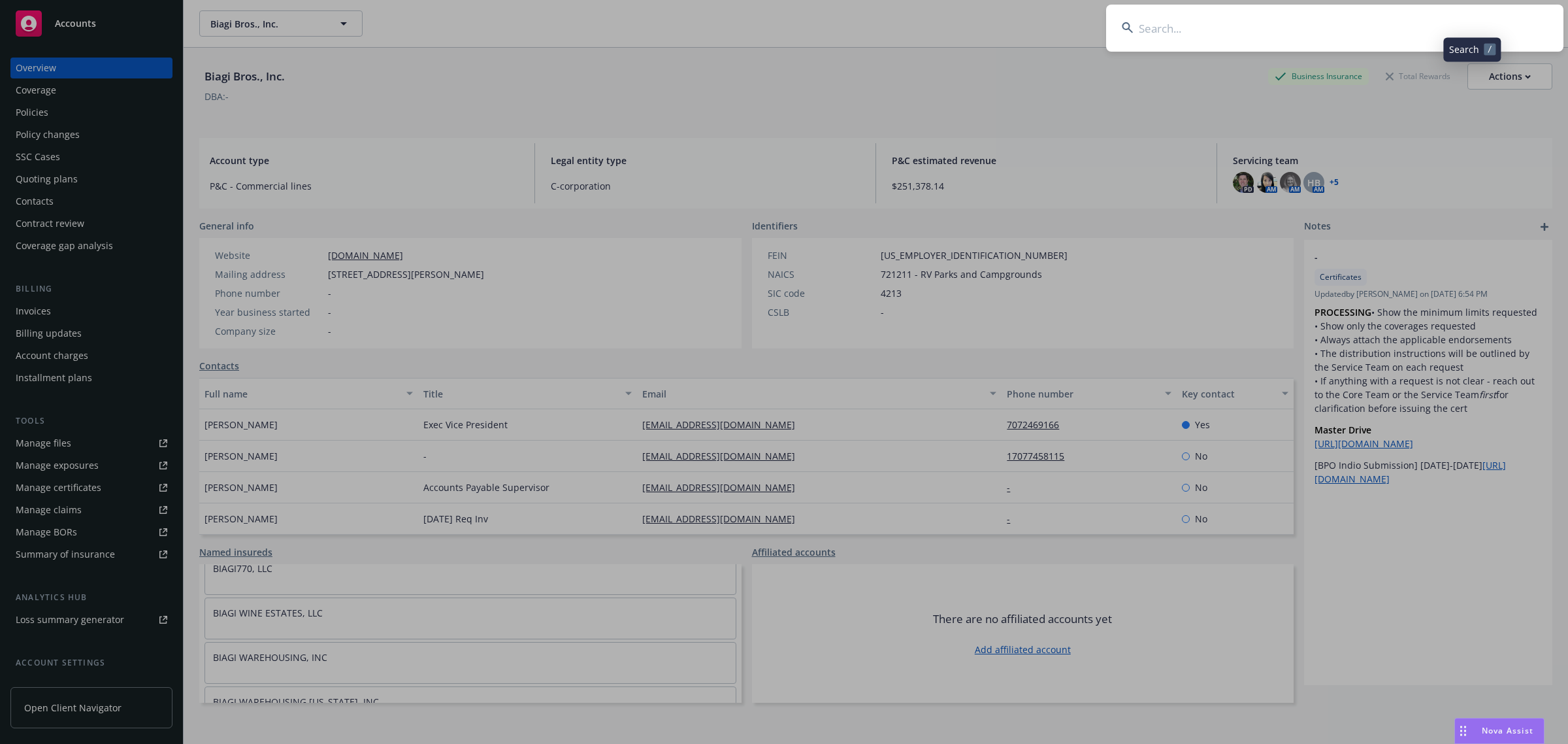
click at [1330, 26] on input at bounding box center [1335, 28] width 458 height 47
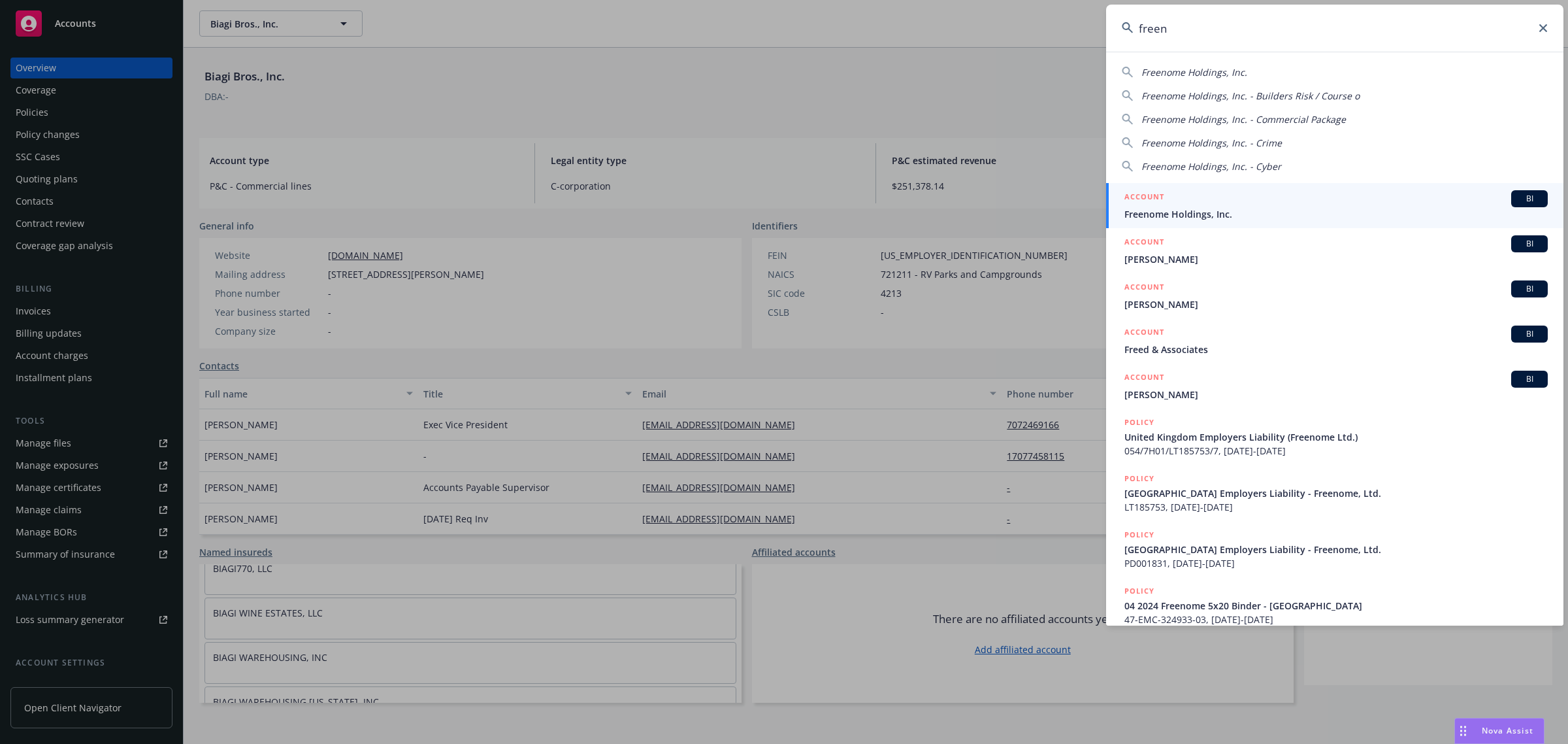
type input "freen"
click at [1240, 214] on span "Freenome Holdings, Inc." at bounding box center [1336, 213] width 423 height 14
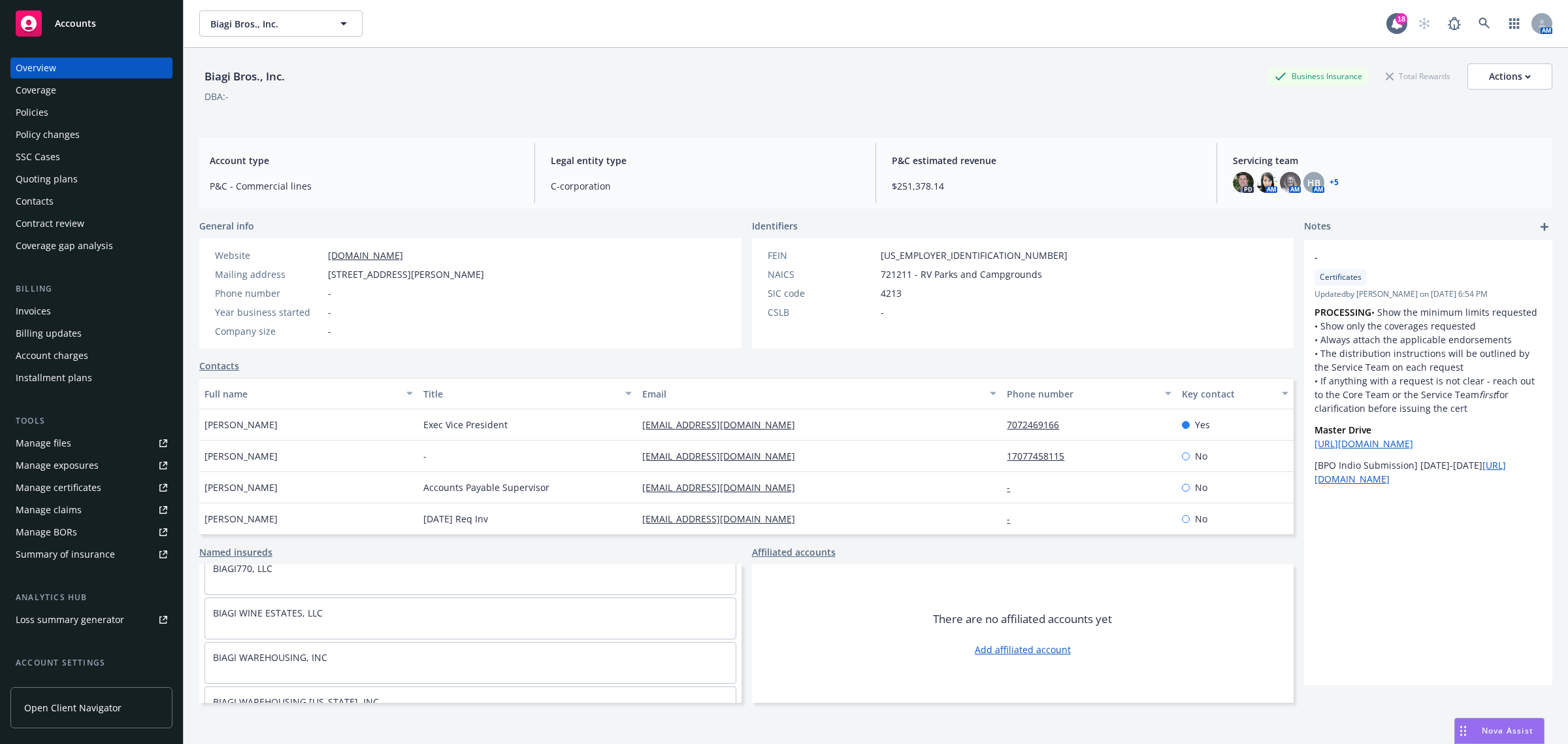
scroll to position [135, 0]
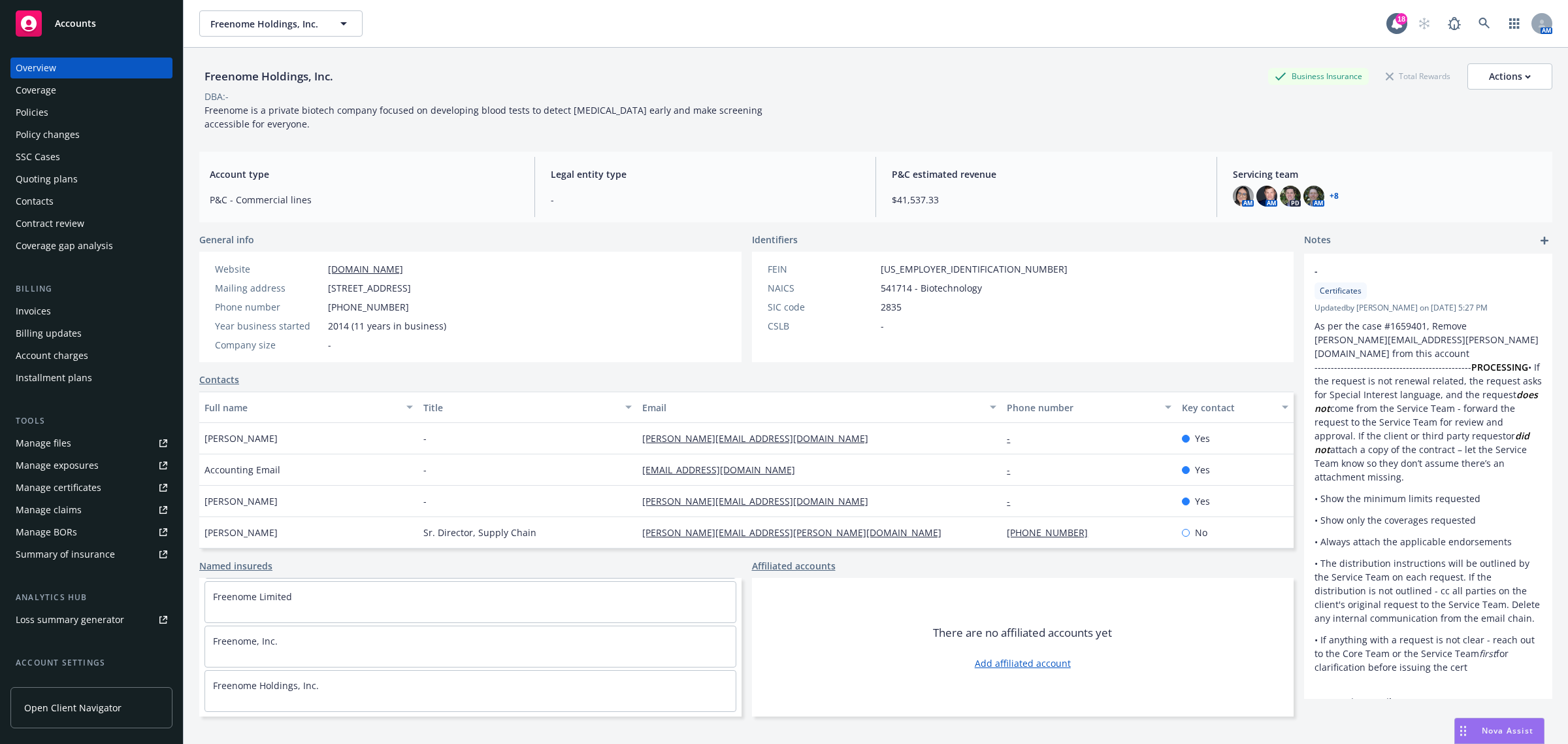
click at [64, 90] on div "Coverage" at bounding box center [92, 90] width 152 height 21
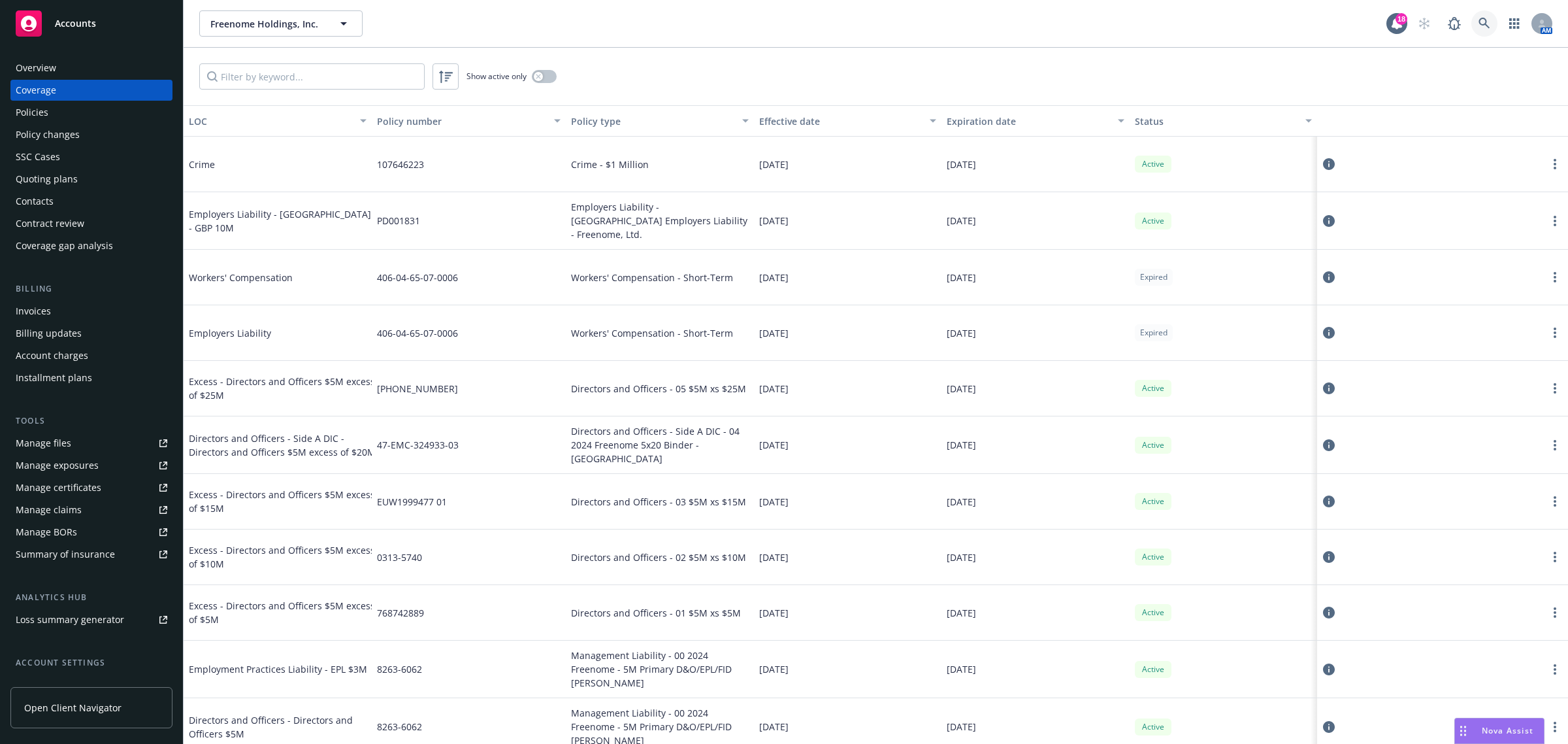
click at [1491, 19] on link at bounding box center [1484, 24] width 26 height 26
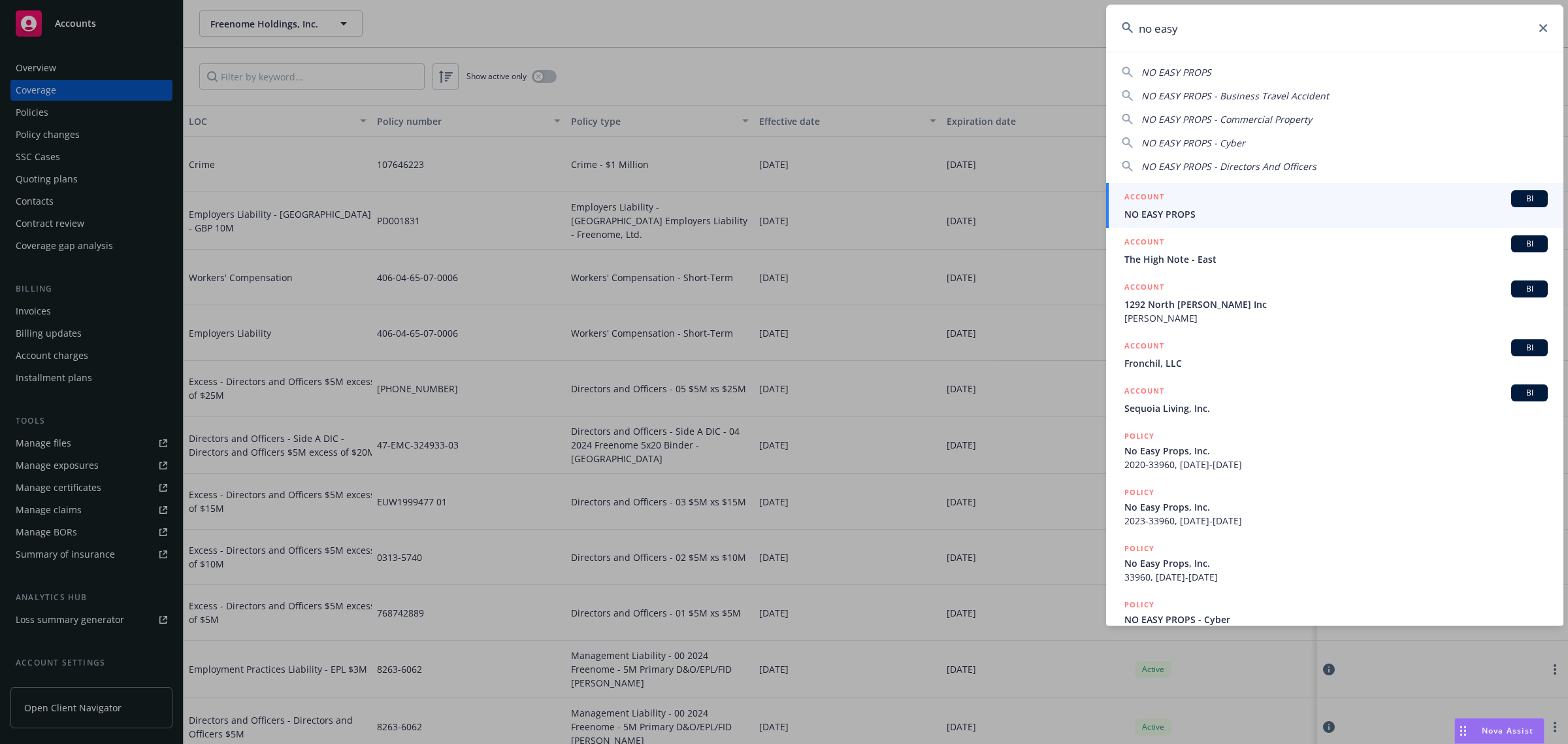
click at [1374, 27] on input "no easy" at bounding box center [1335, 28] width 458 height 47
paste input "@makerain.com>"
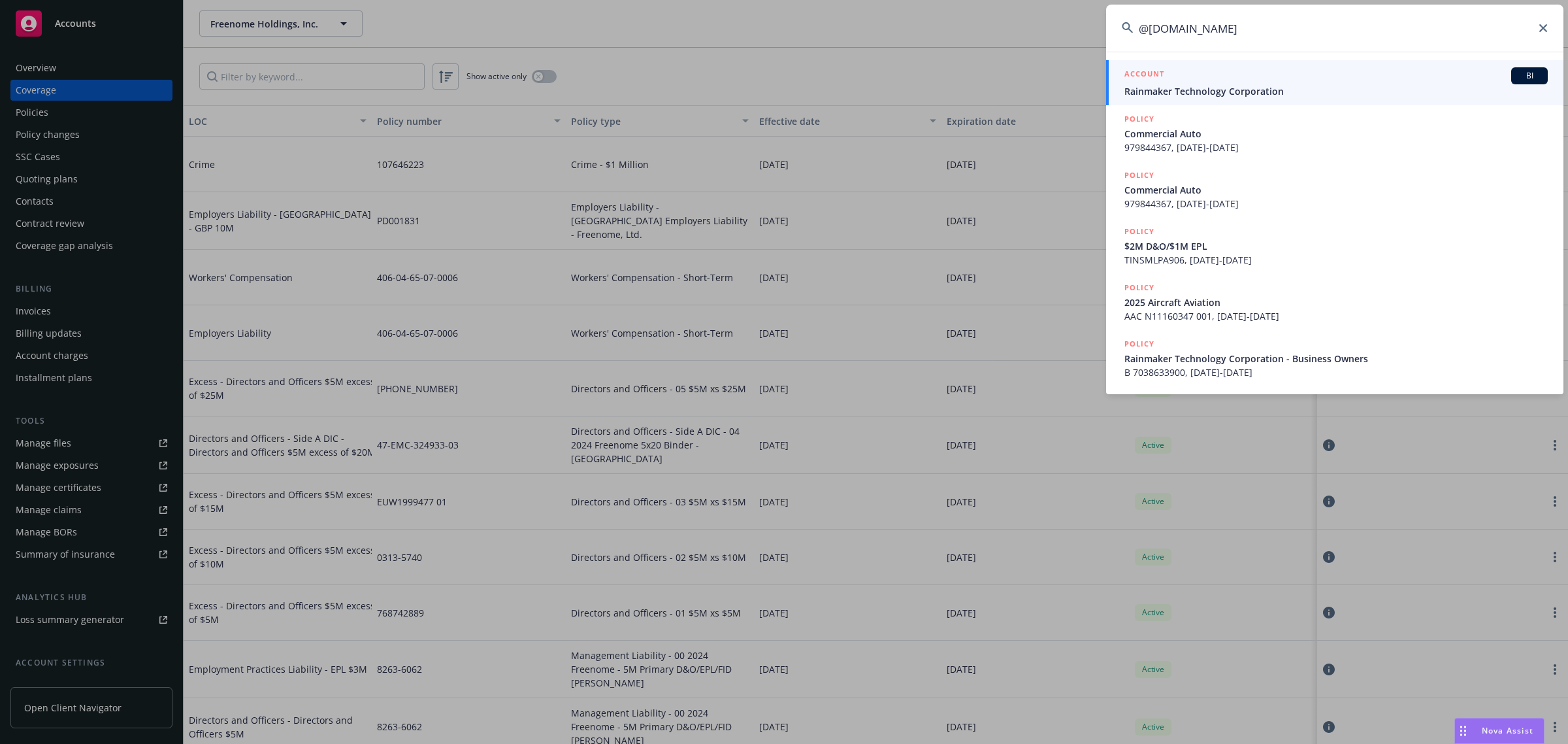
type input "@makerain.com"
click at [1337, 83] on div "ACCOUNT BI" at bounding box center [1336, 76] width 423 height 17
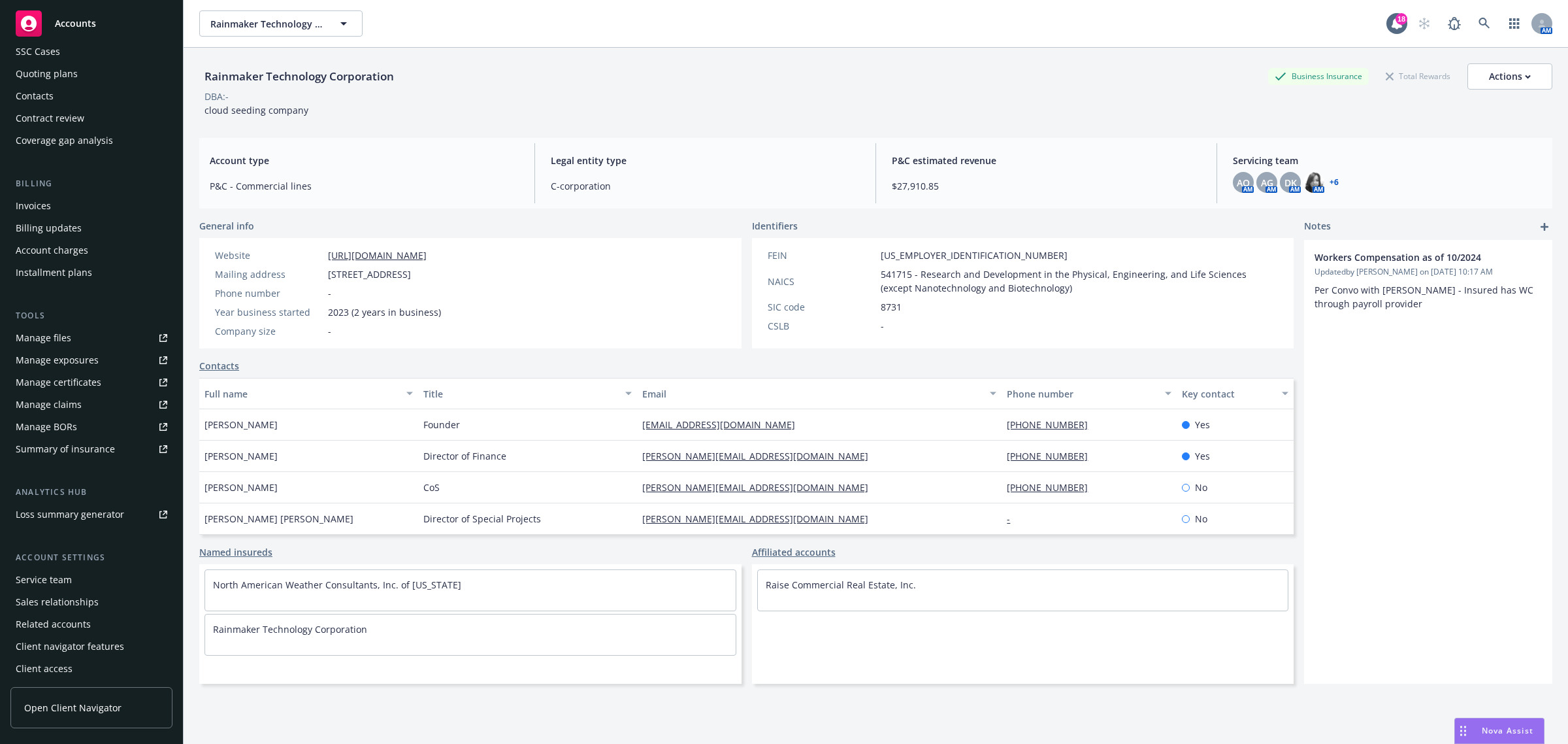
scroll to position [107, 0]
click at [56, 577] on div "Service team" at bounding box center [44, 578] width 56 height 21
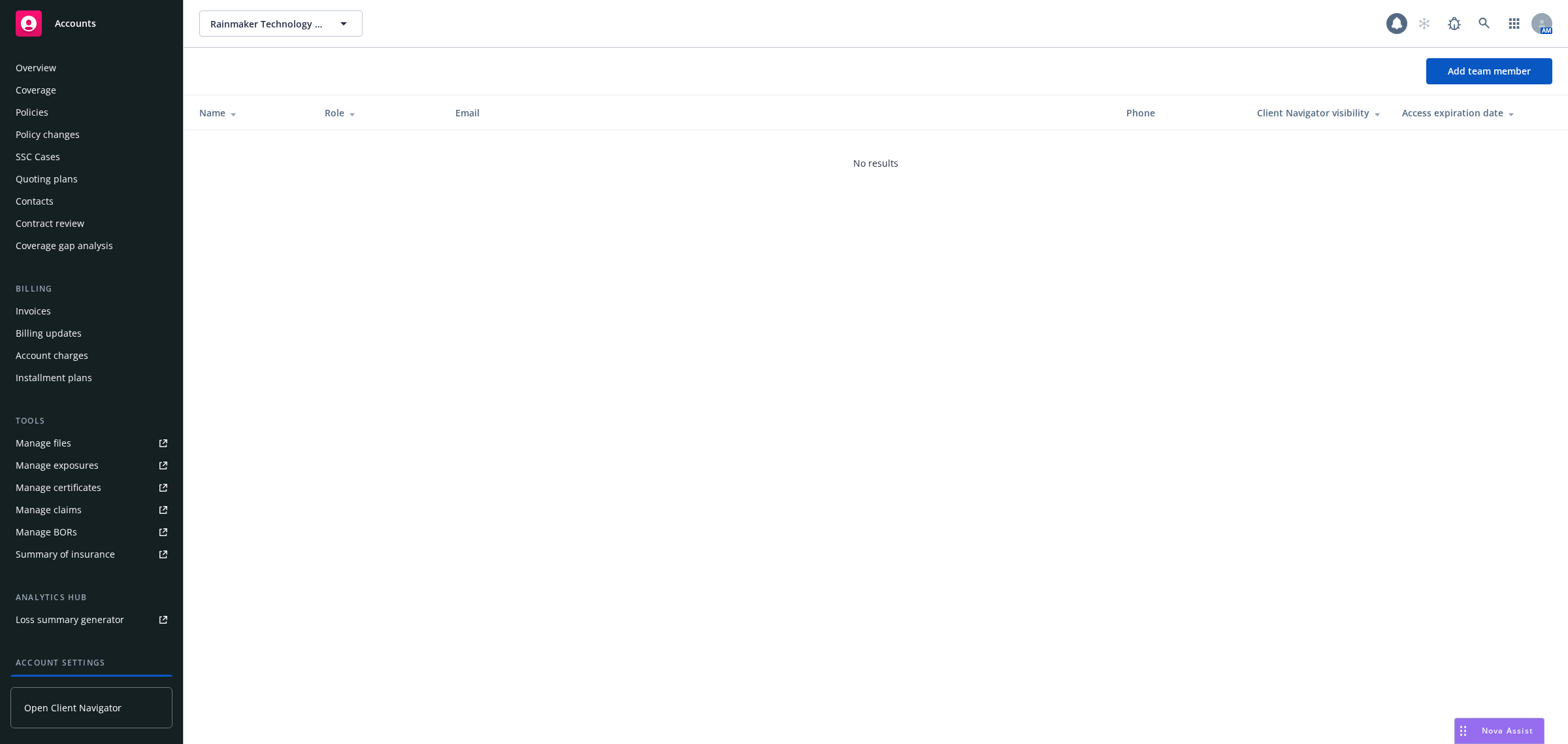
scroll to position [107, 0]
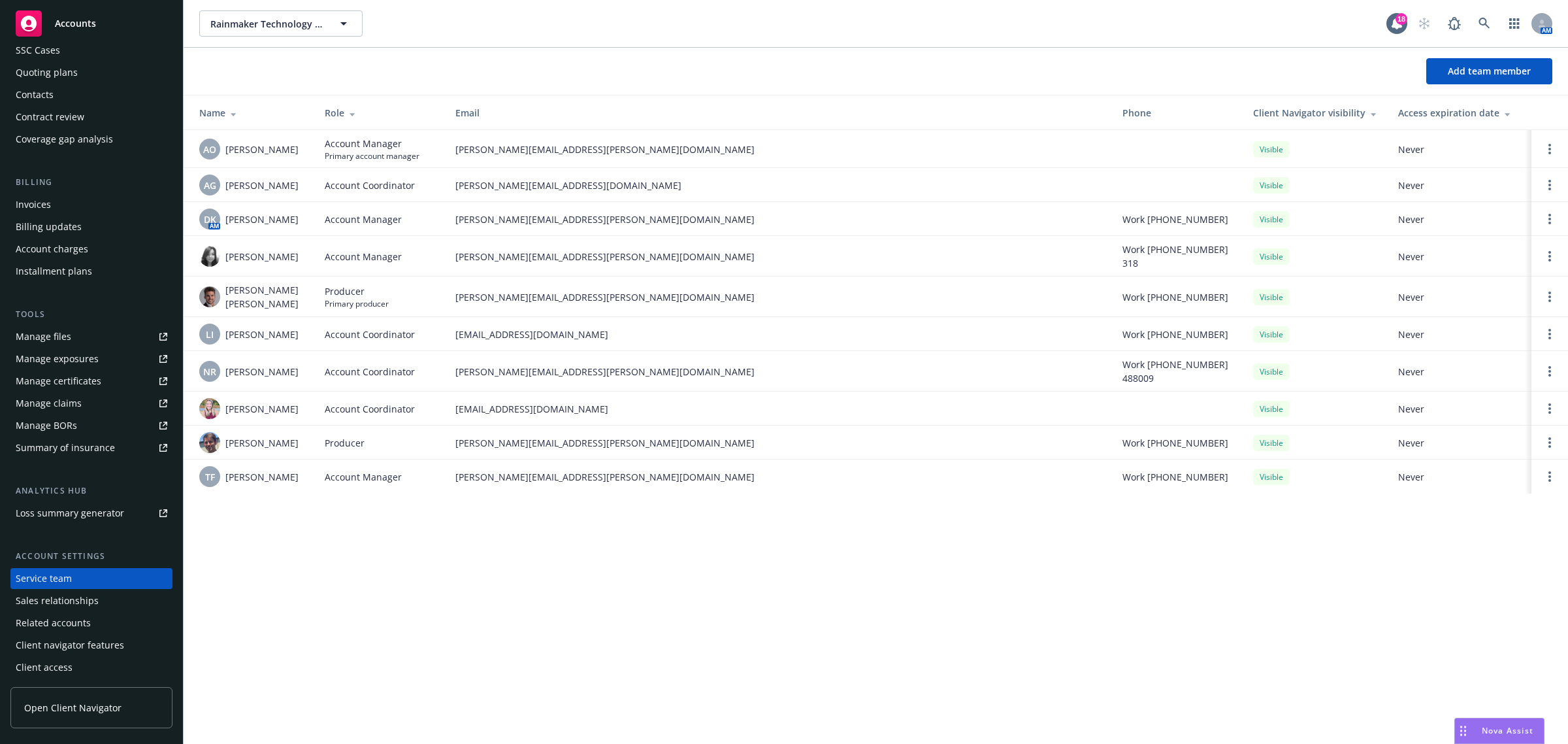
click at [363, 122] on th "Role" at bounding box center [379, 112] width 131 height 34
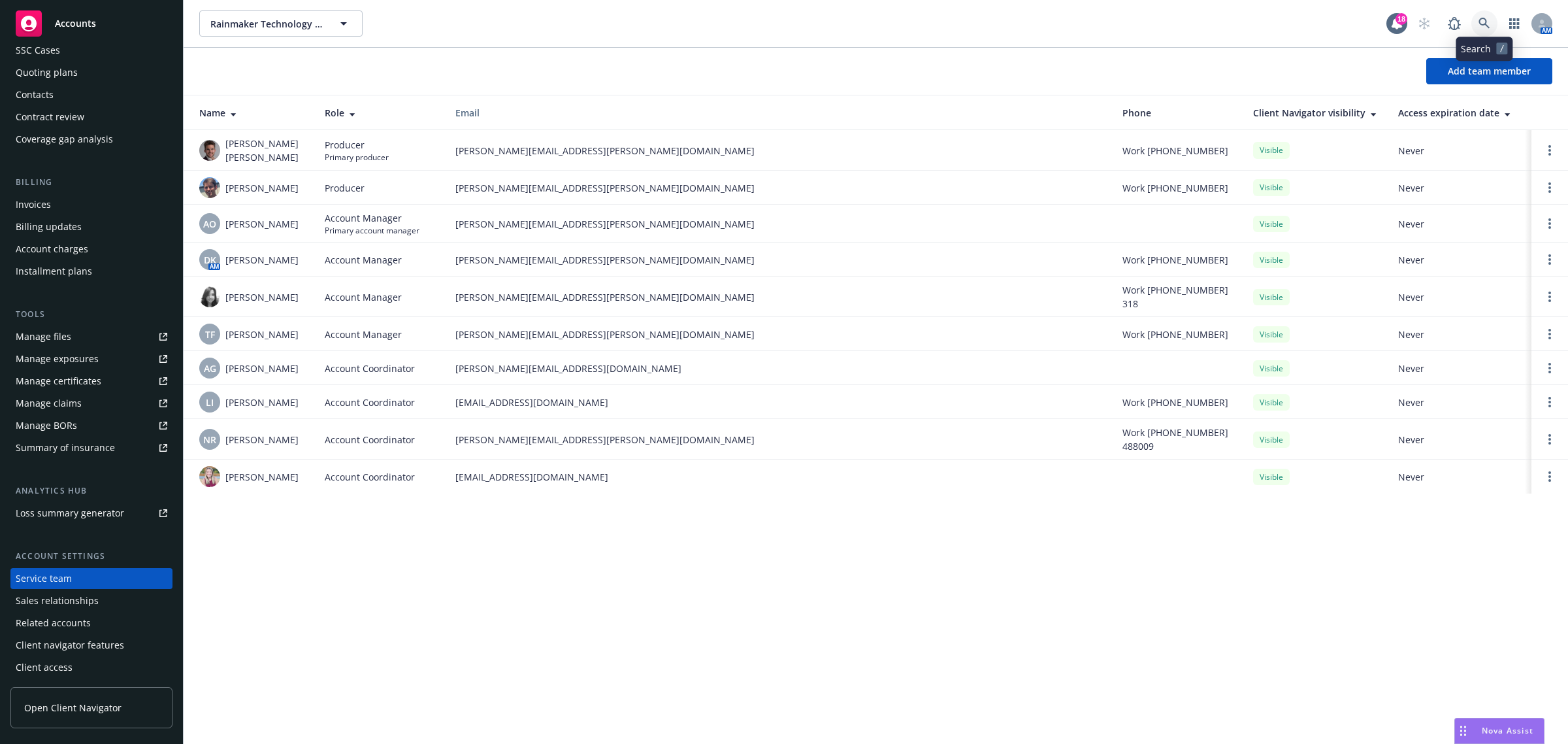
click at [1491, 24] on link at bounding box center [1484, 24] width 26 height 26
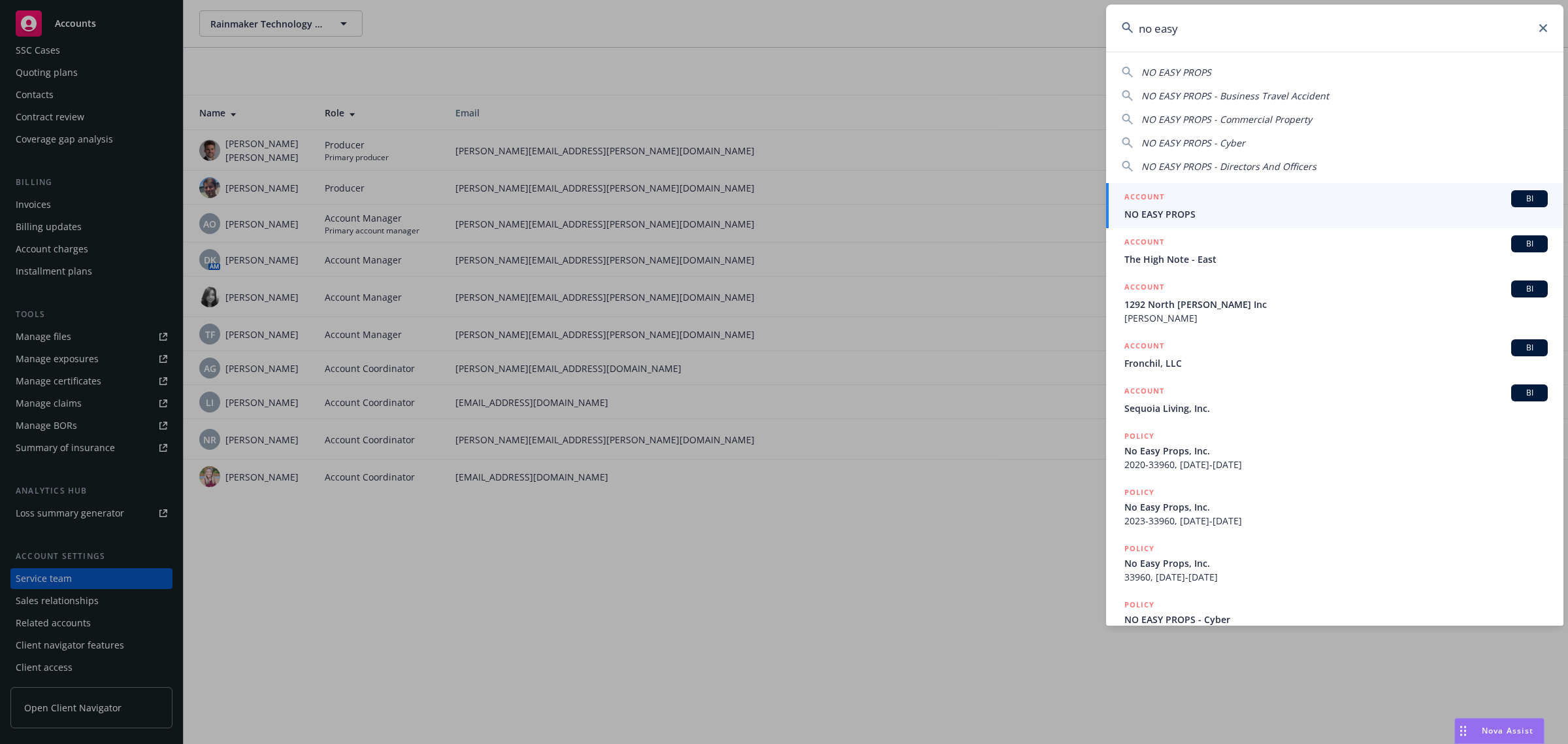
type input "no easy"
click at [1396, 205] on div "ACCOUNT BI" at bounding box center [1336, 199] width 423 height 17
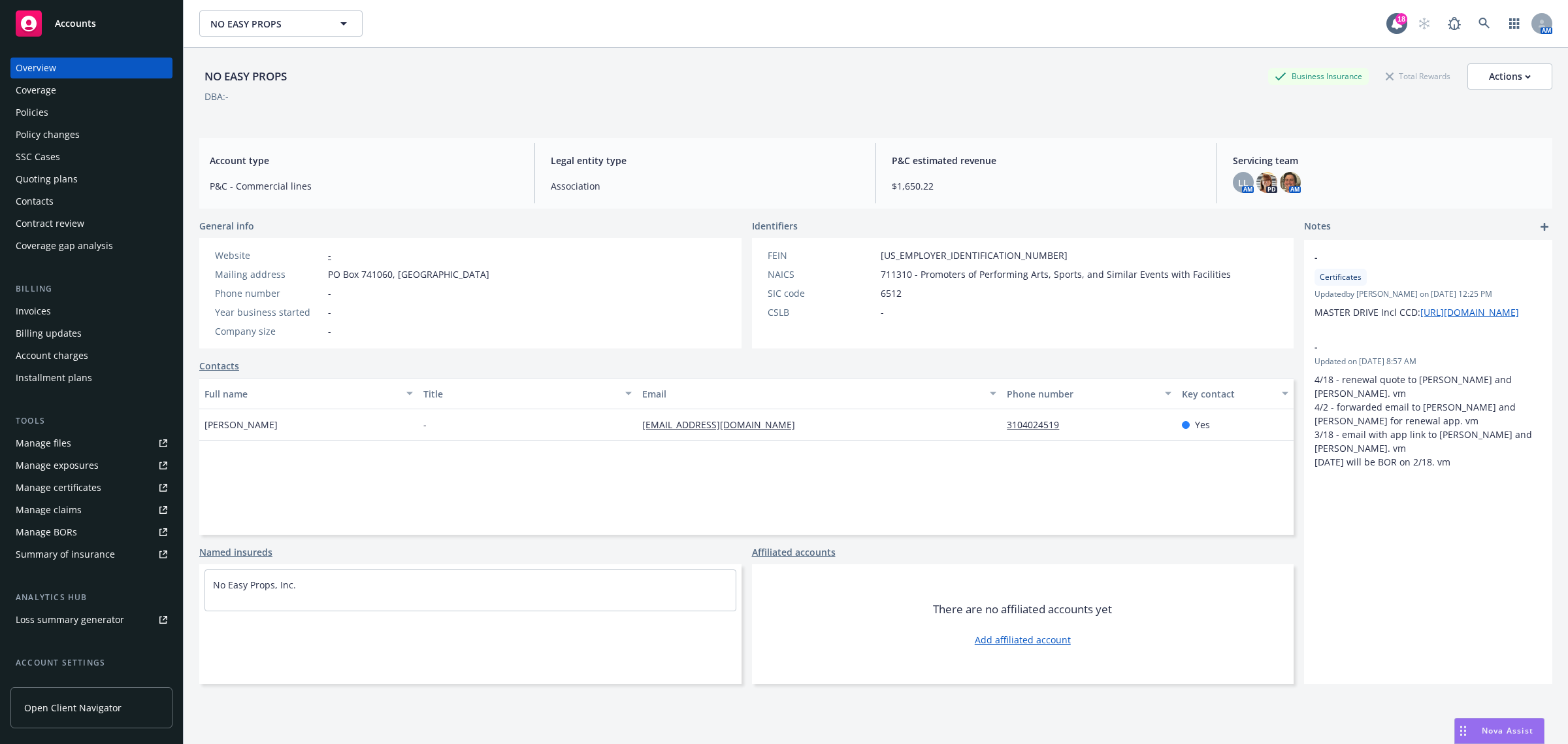
click at [88, 87] on div "Coverage" at bounding box center [92, 90] width 152 height 21
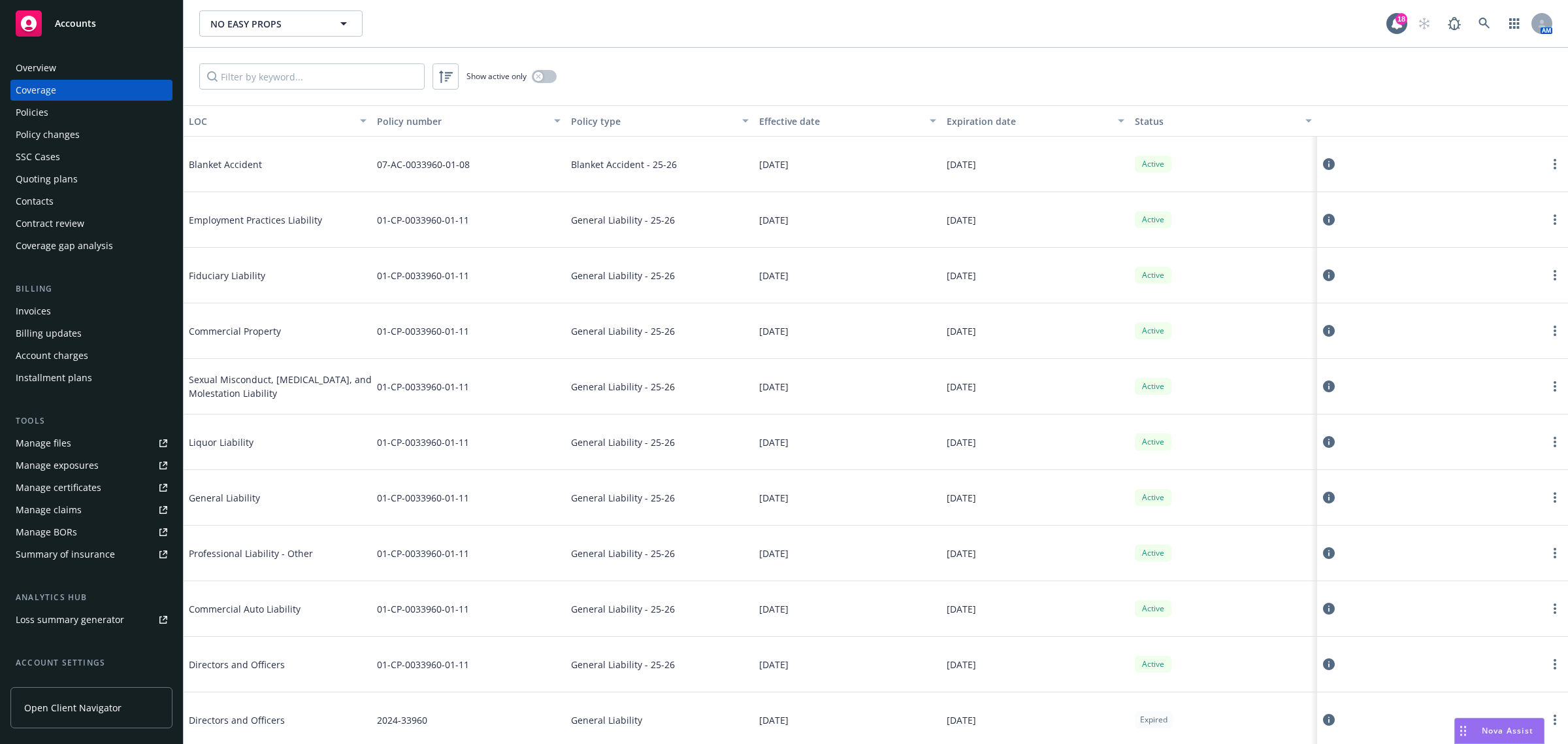
click at [72, 478] on div "Manage certificates" at bounding box center [59, 487] width 86 height 21
click at [1481, 21] on icon at bounding box center [1484, 24] width 11 height 11
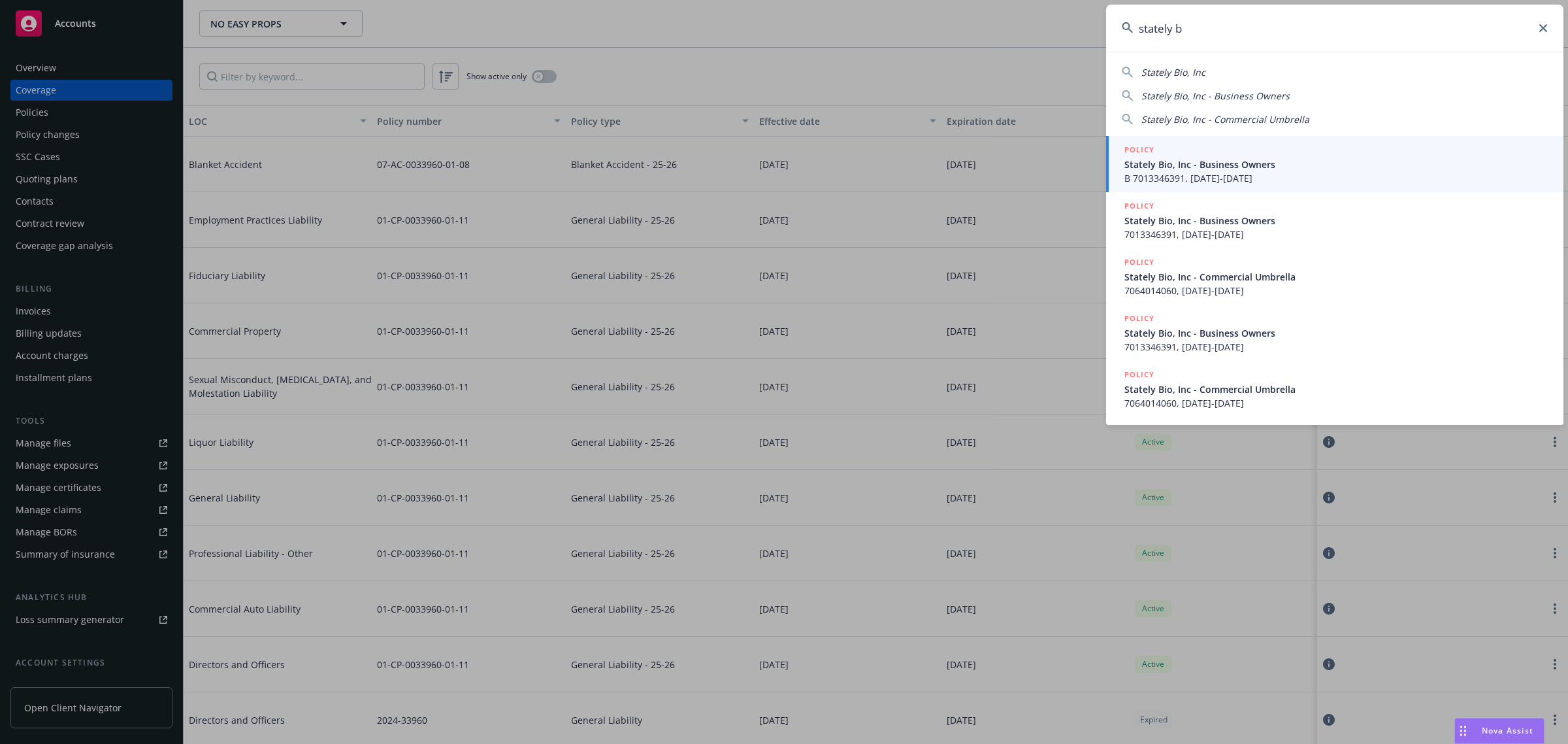
click at [1278, 70] on div "Stately Bio, Inc" at bounding box center [1335, 72] width 426 height 14
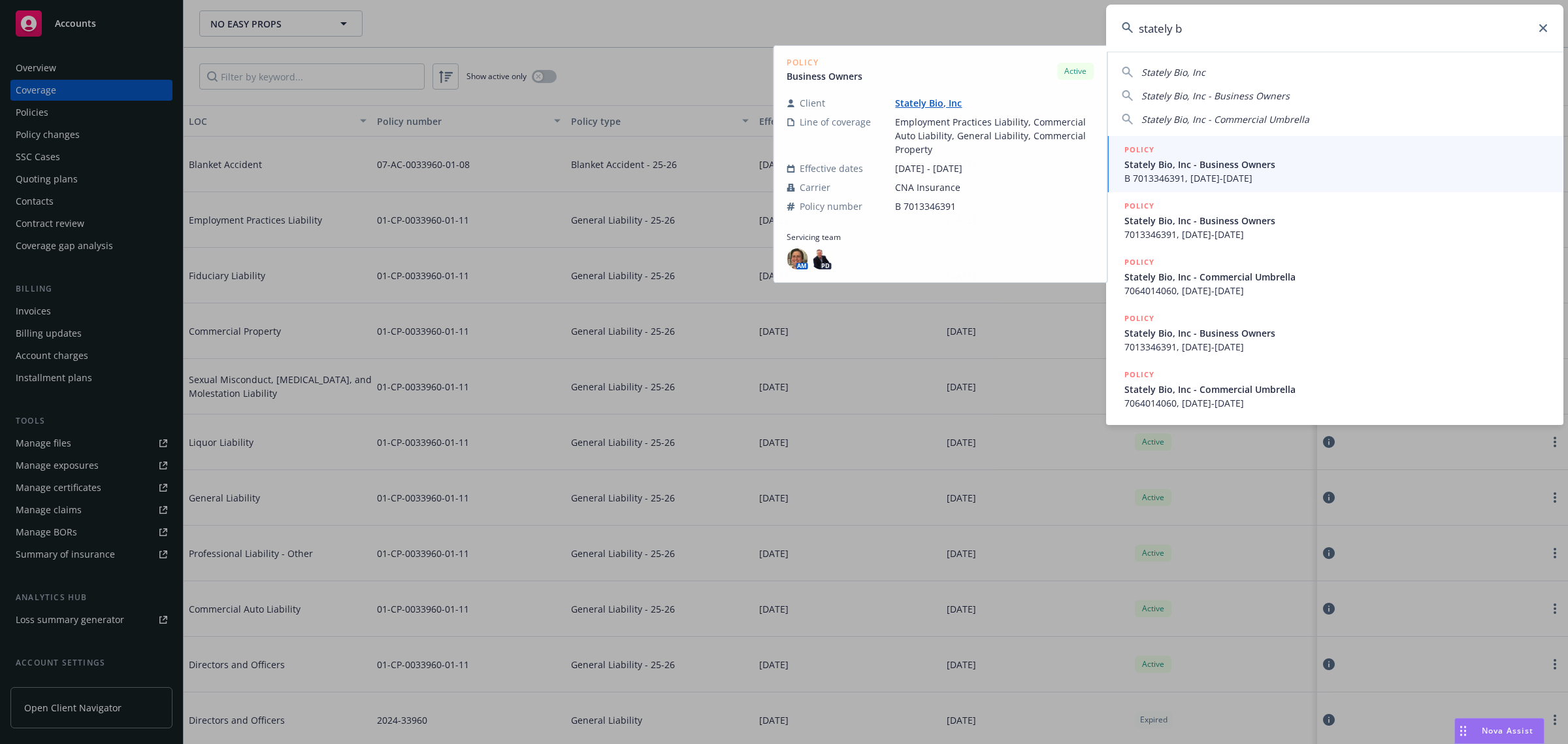
type input "Stately Bio, Inc"
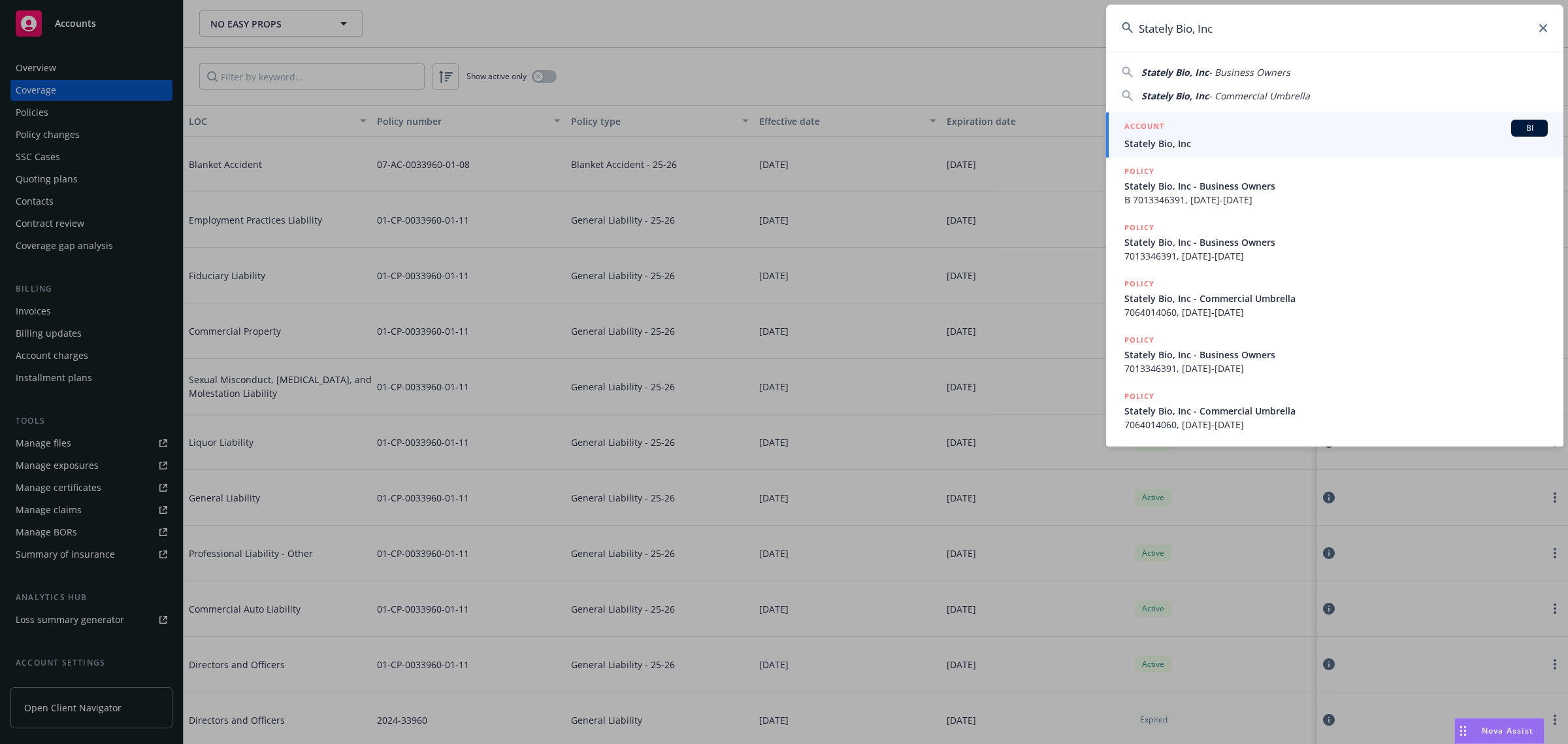
click at [1237, 145] on span "Stately Bio, Inc" at bounding box center [1336, 143] width 423 height 14
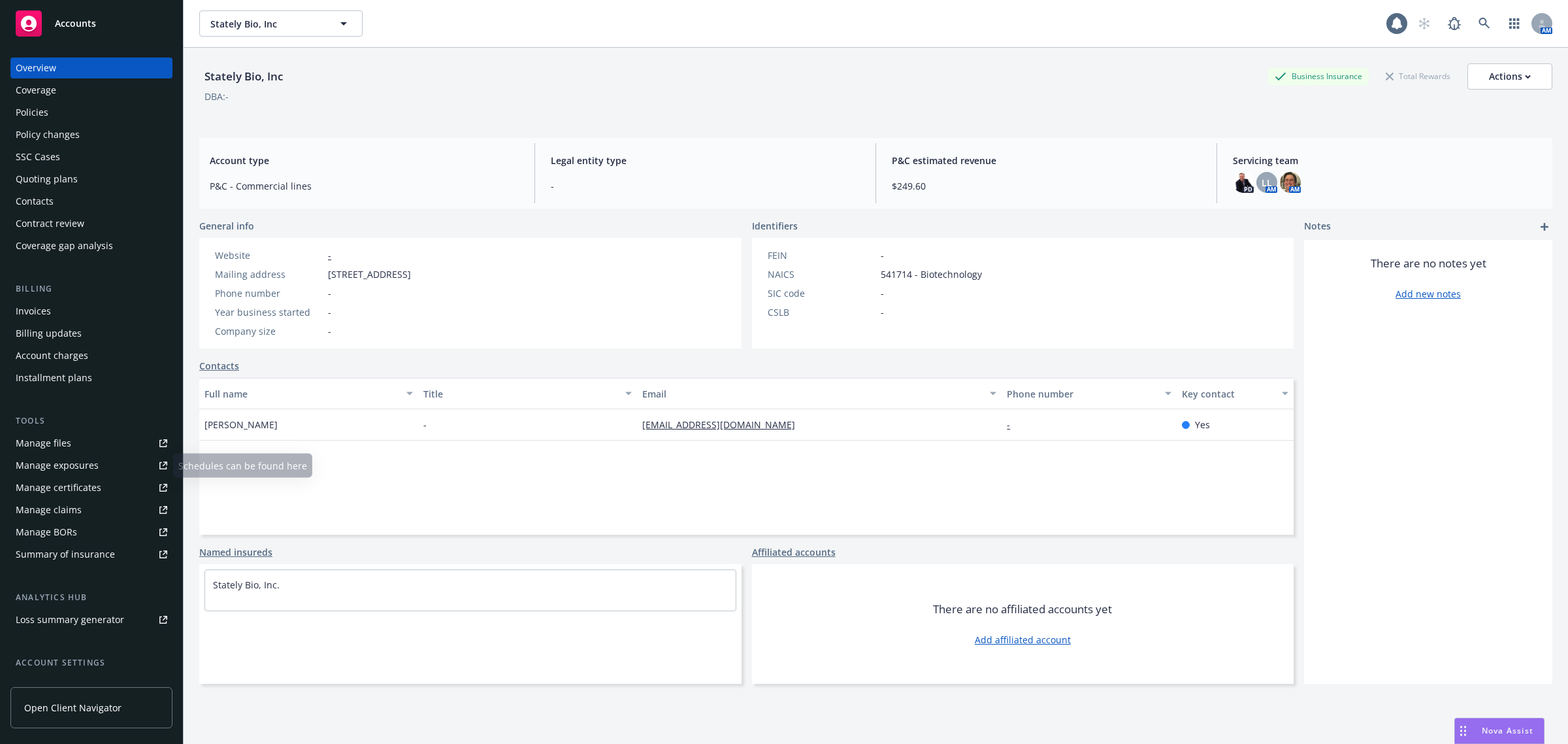
click at [56, 491] on div "Manage certificates" at bounding box center [59, 487] width 86 height 21
click at [1479, 23] on icon at bounding box center [1484, 24] width 11 height 11
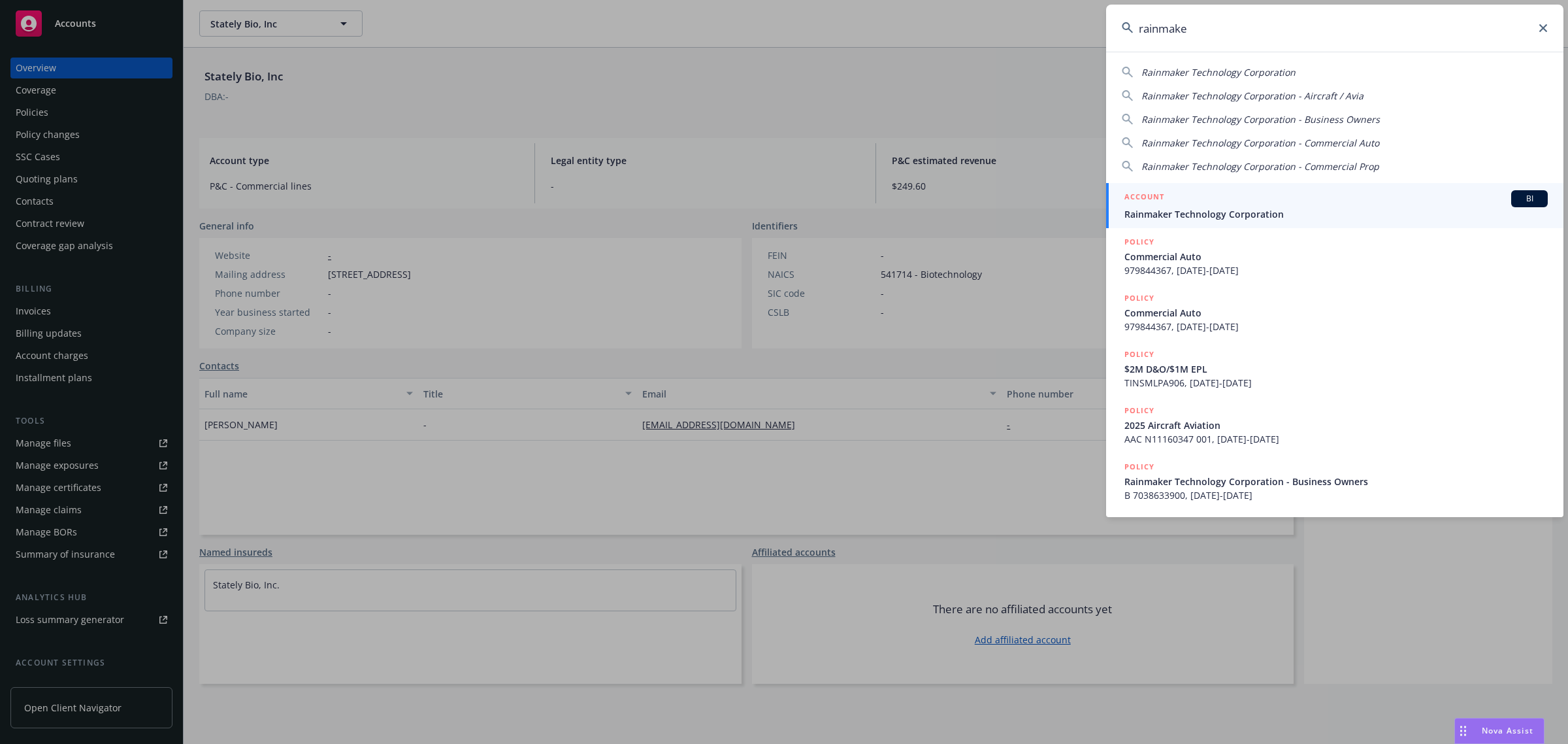
type input "rainmake"
click at [1162, 214] on span "Rainmaker Technology Corporation" at bounding box center [1336, 213] width 423 height 14
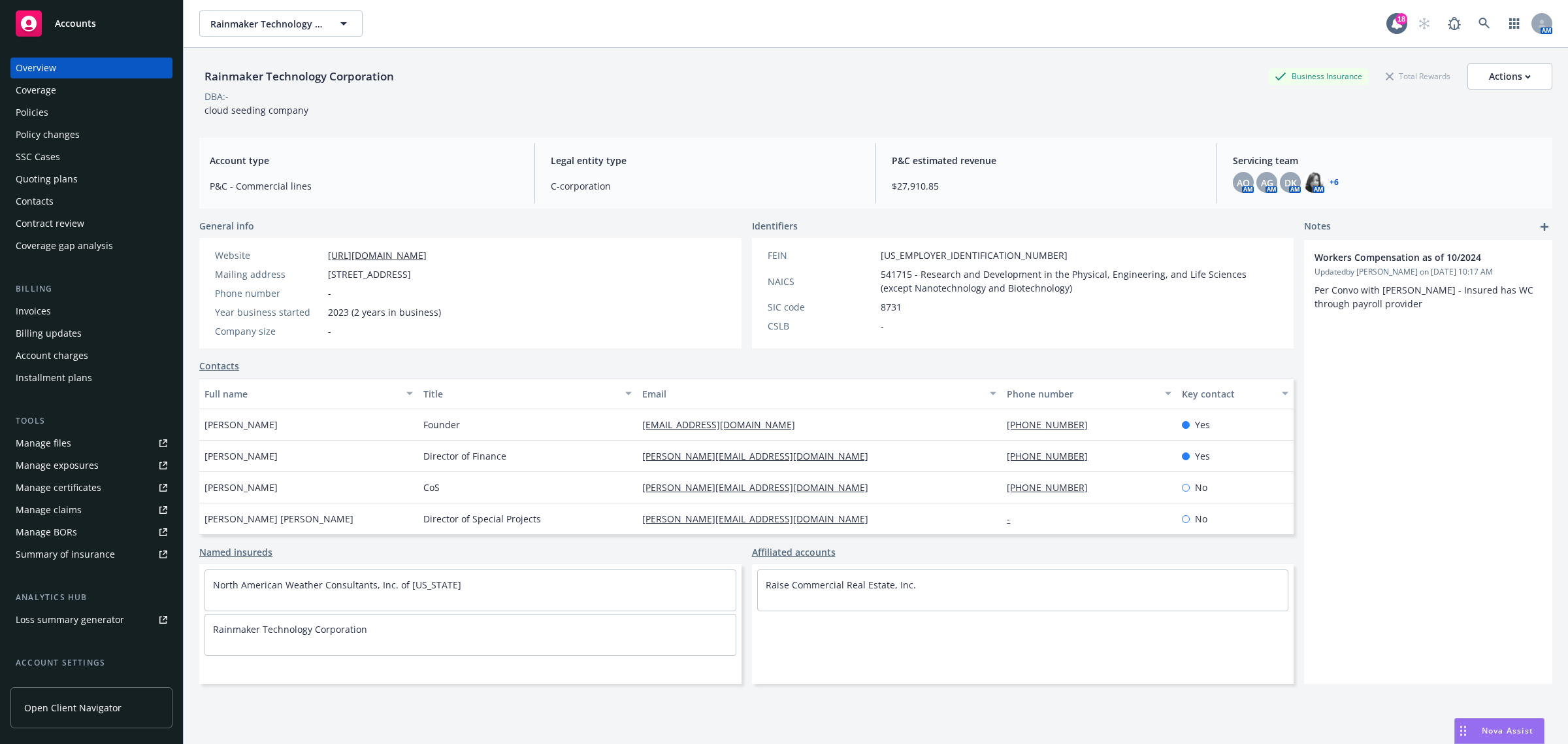
click at [79, 492] on div "Manage certificates" at bounding box center [59, 487] width 86 height 21
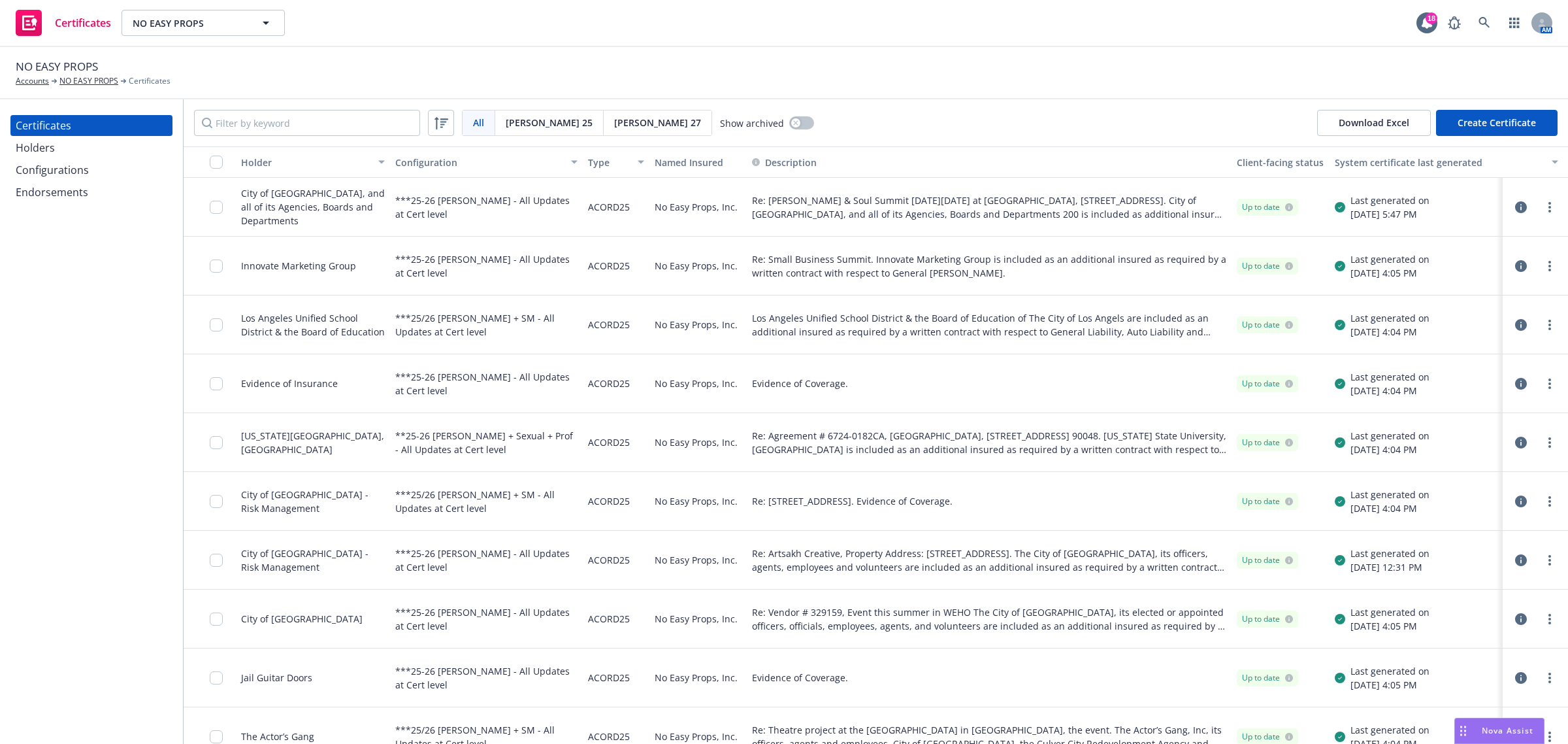
click at [87, 171] on div "Configurations" at bounding box center [92, 170] width 152 height 21
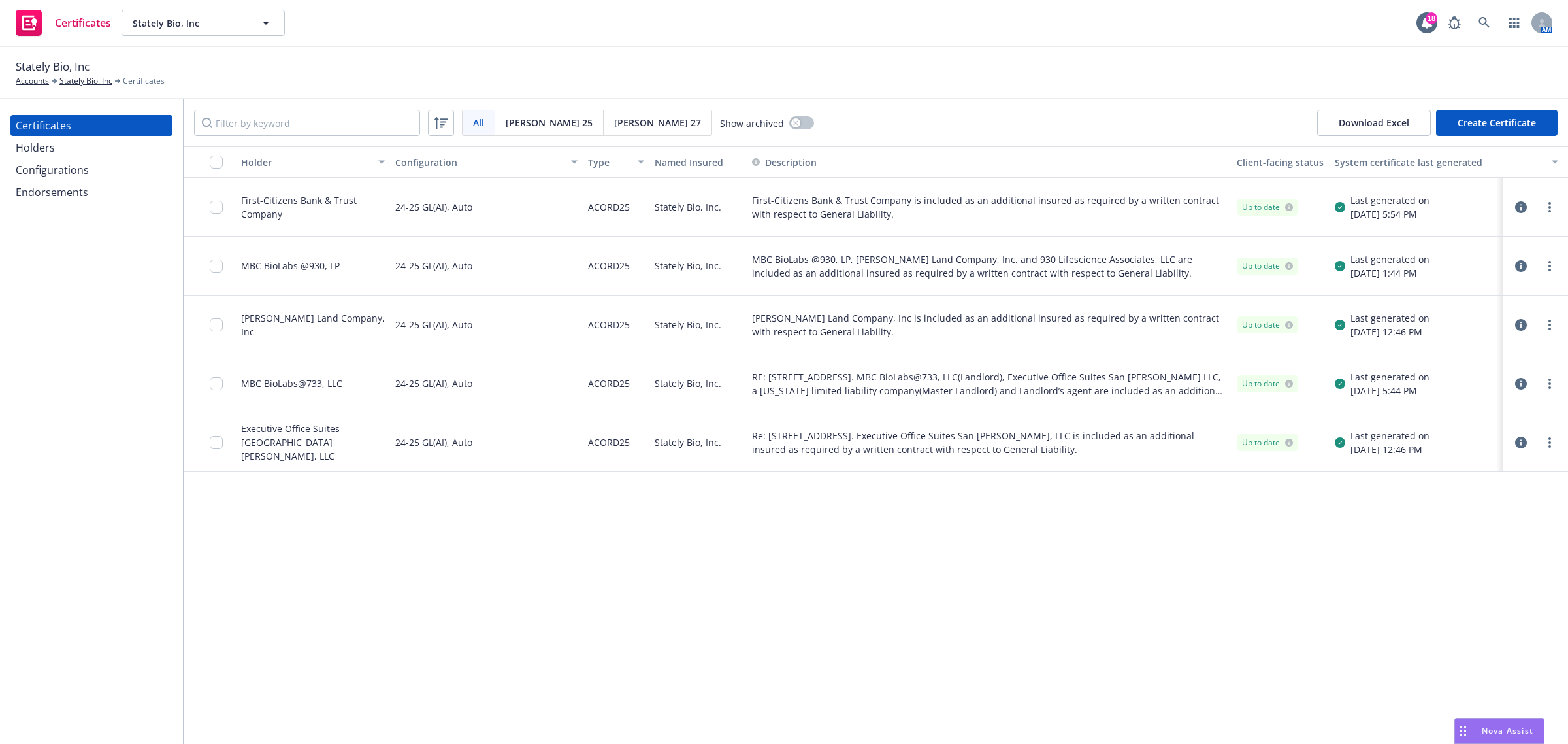
click at [1523, 206] on icon "button" at bounding box center [1521, 207] width 11 height 11
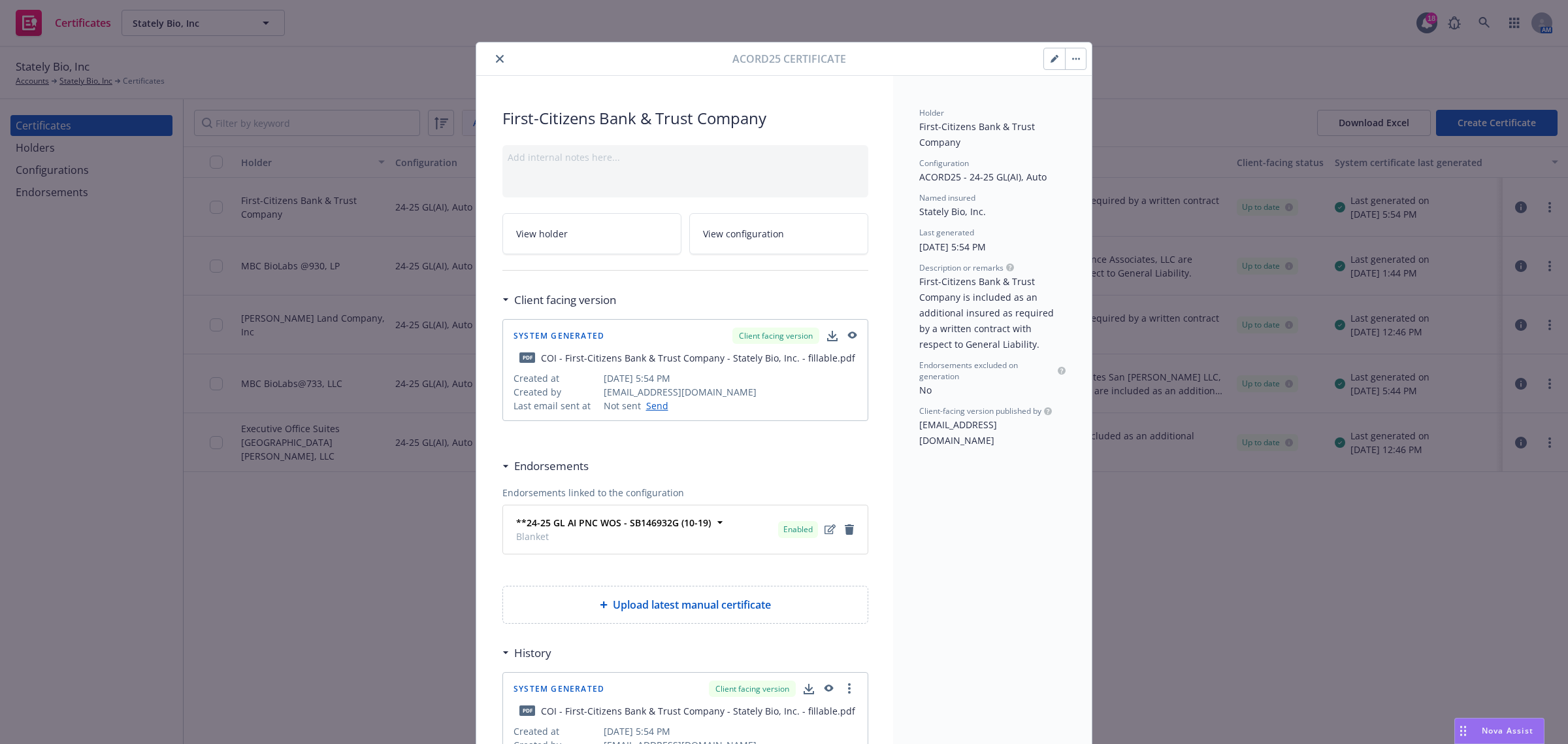
click at [496, 61] on icon "close" at bounding box center [500, 59] width 8 height 8
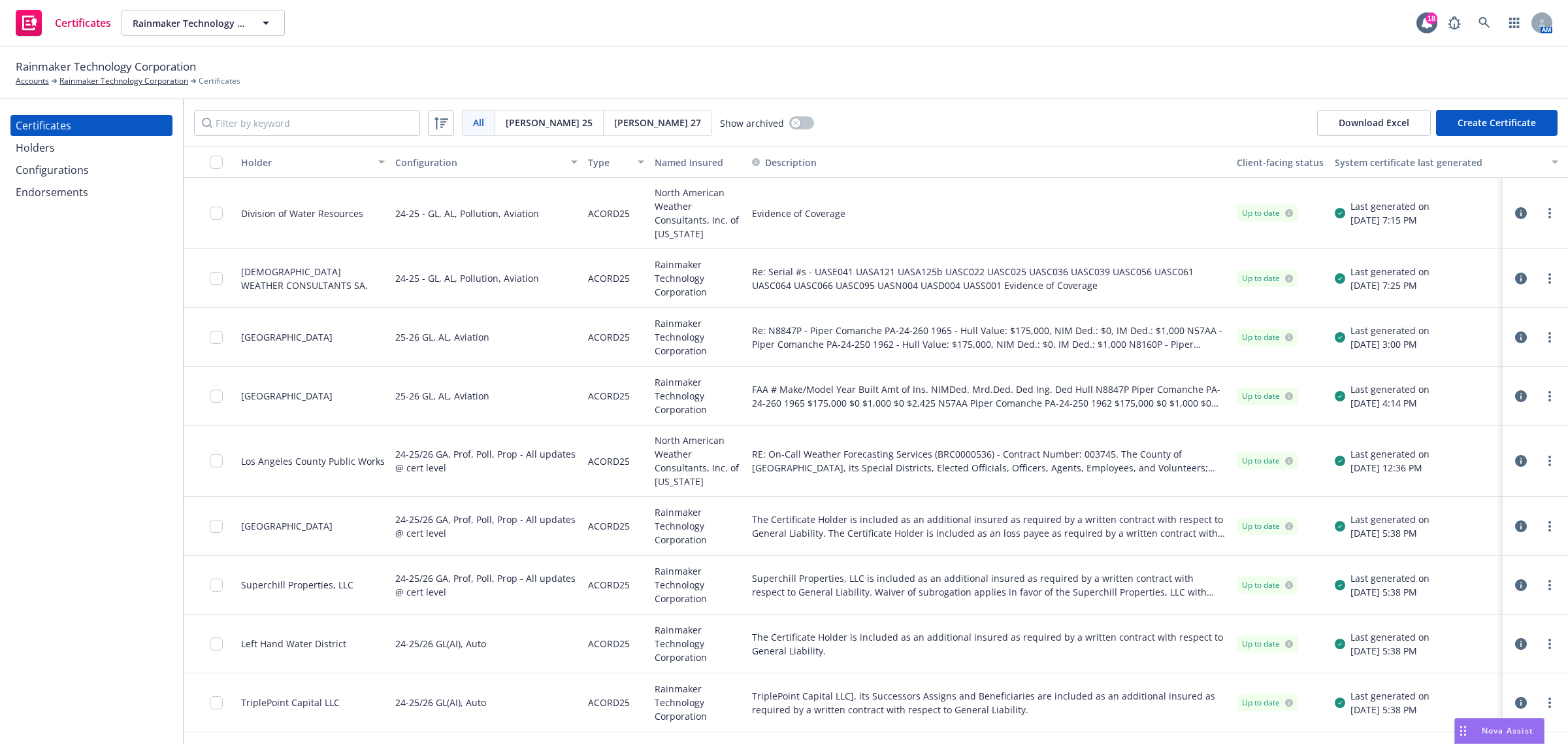
click at [1390, 161] on div "System certificate last generated" at bounding box center [1440, 162] width 209 height 14
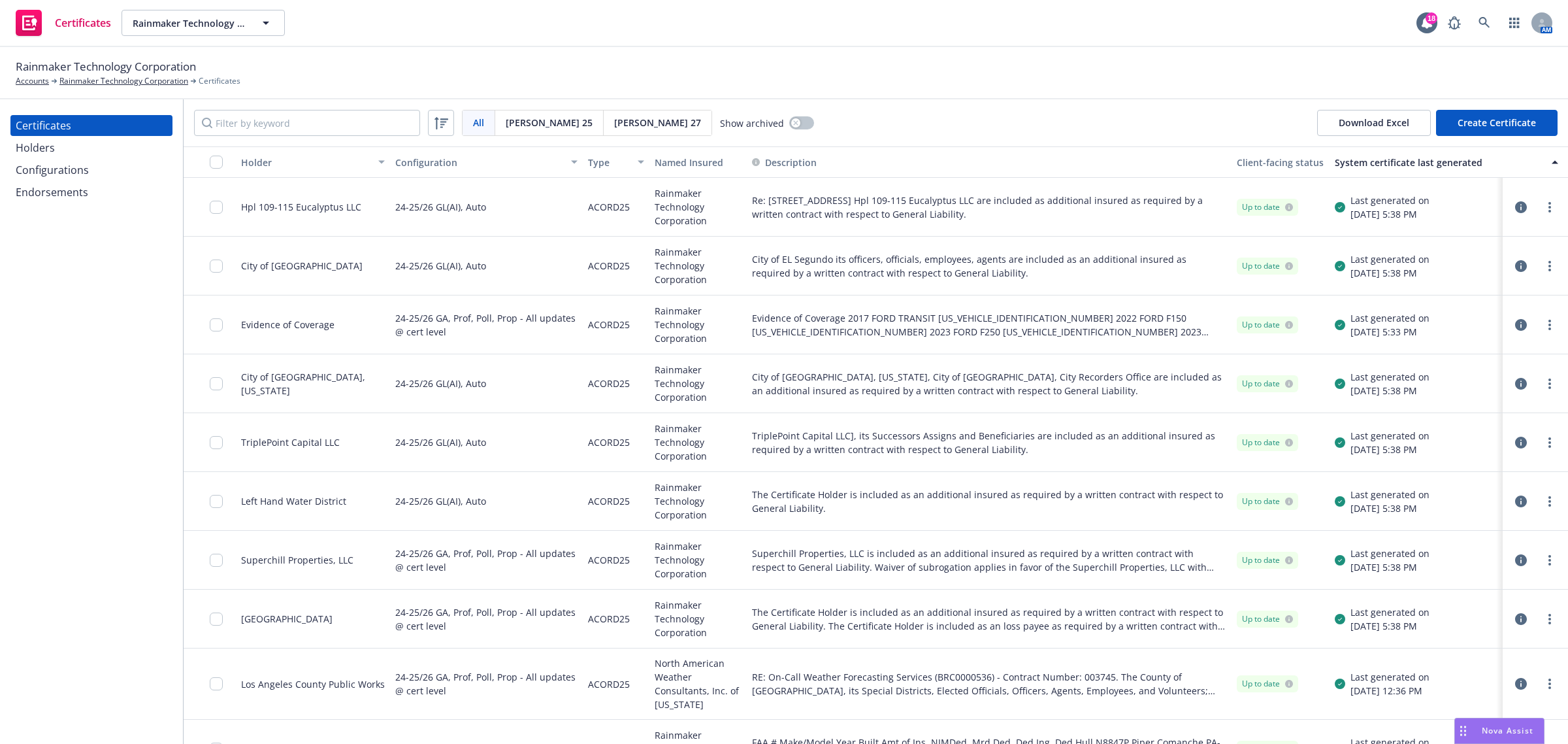
click at [1390, 161] on div "System certificate last generated" at bounding box center [1440, 162] width 209 height 14
